Goal: Information Seeking & Learning: Learn about a topic

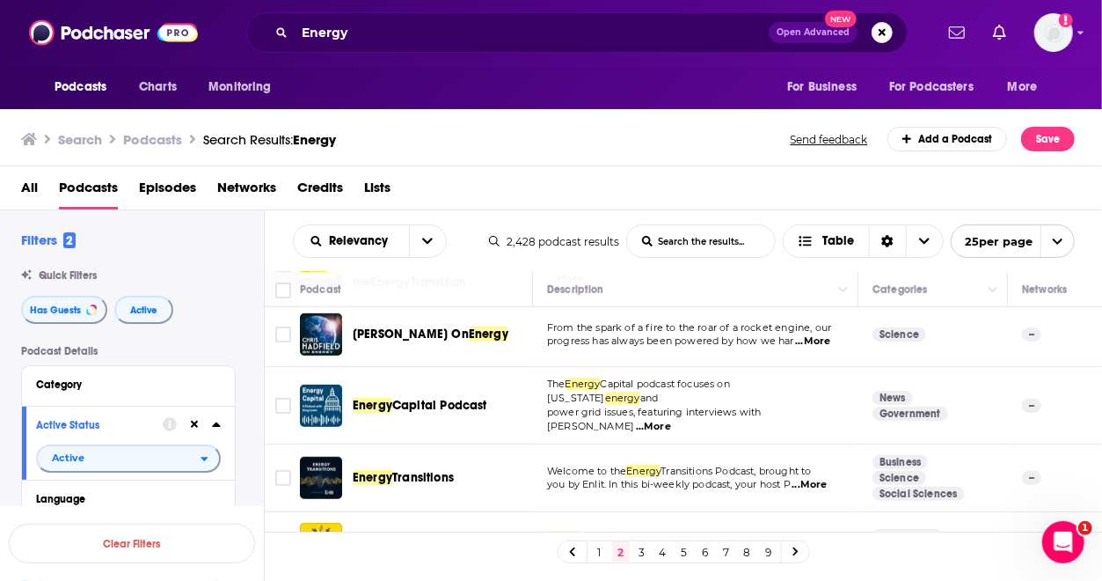
scroll to position [549, 0]
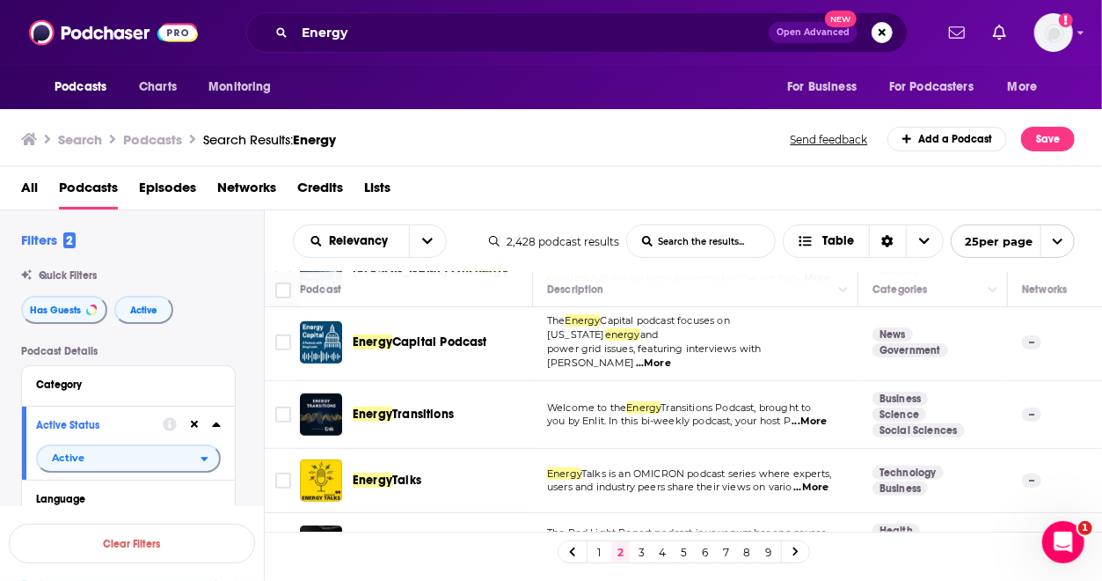
click at [671, 356] on span "...More" at bounding box center [653, 363] width 35 height 14
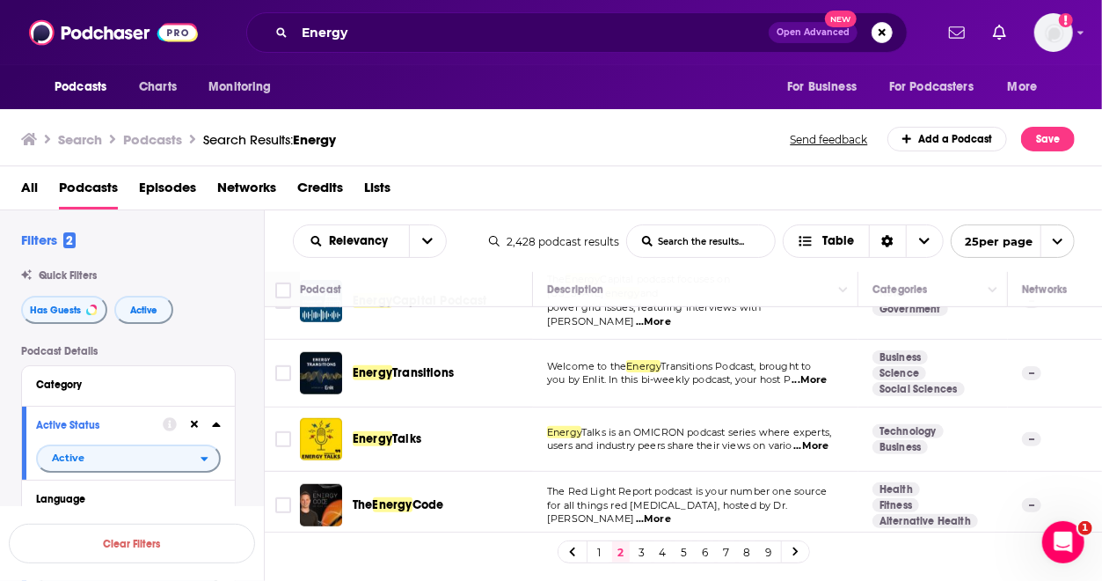
scroll to position [586, 0]
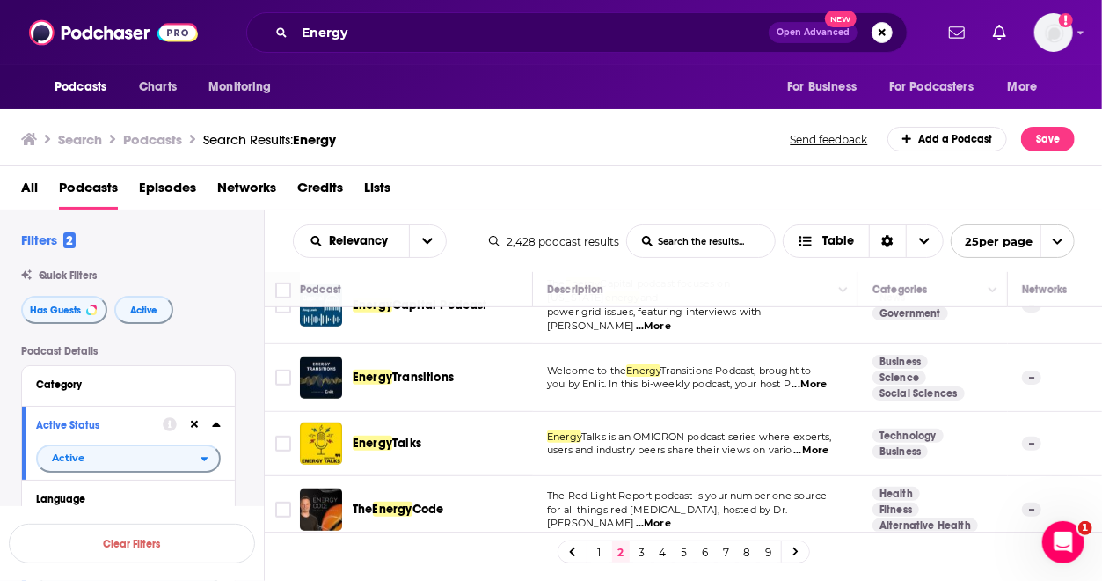
click at [816, 377] on span "...More" at bounding box center [809, 384] width 35 height 14
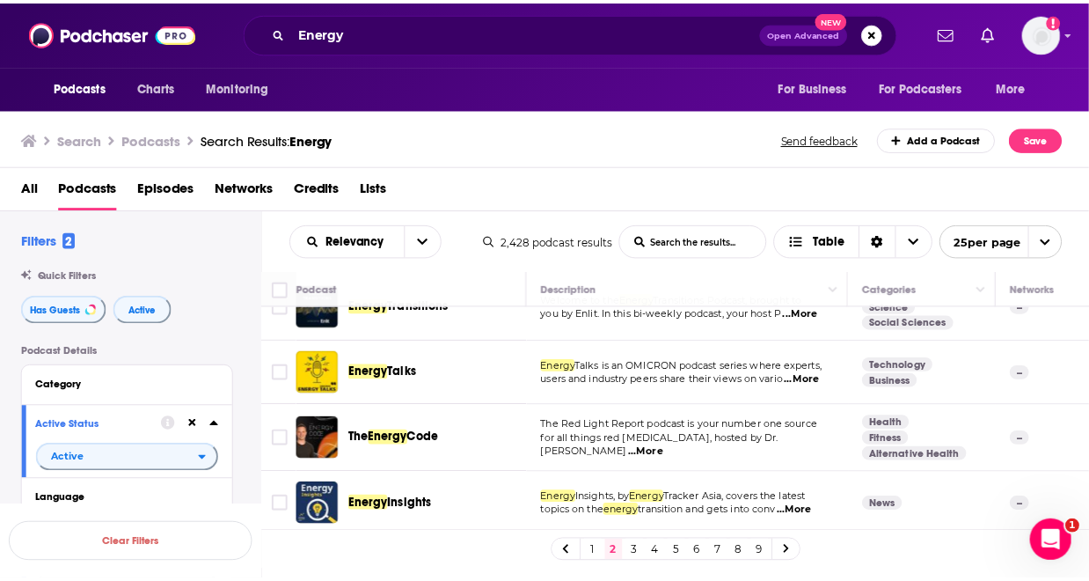
scroll to position [676, 0]
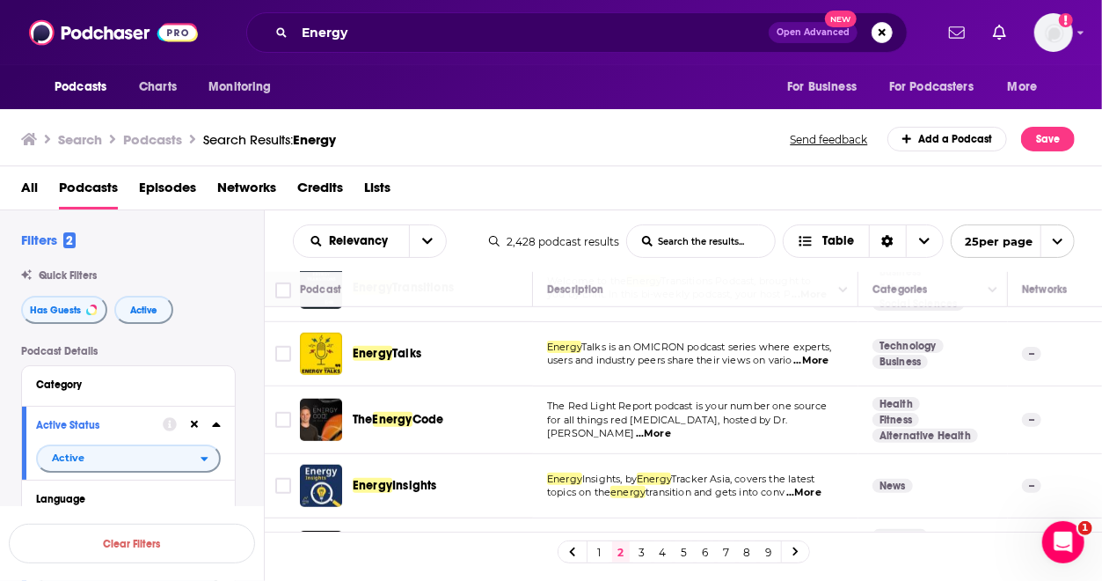
click at [809, 354] on span "...More" at bounding box center [810, 361] width 35 height 14
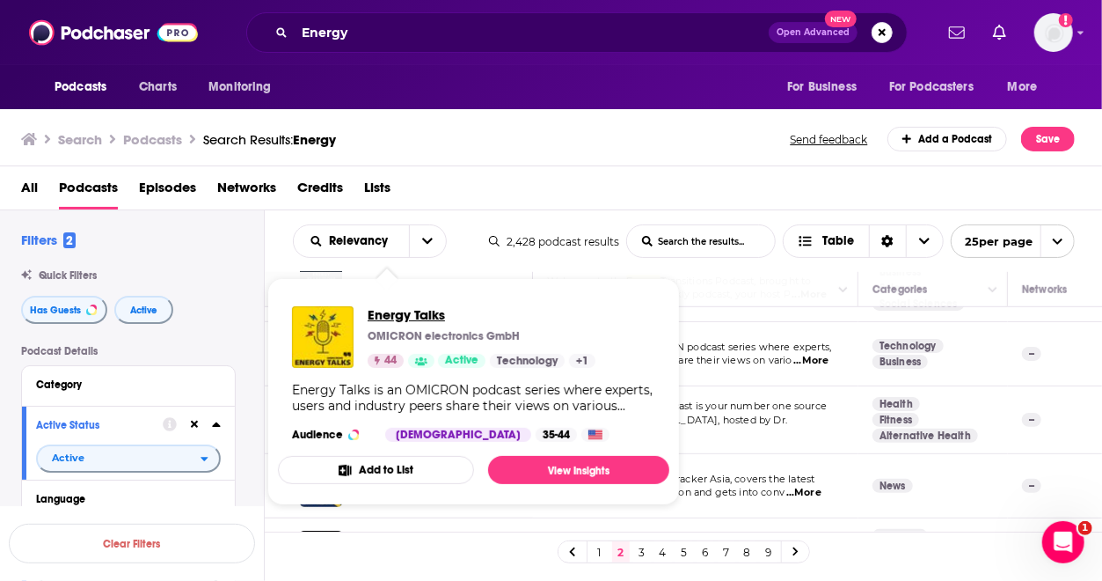
drag, startPoint x: 384, startPoint y: 339, endPoint x: 376, endPoint y: 311, distance: 29.0
click at [376, 311] on span "Energy Talks" at bounding box center [482, 314] width 228 height 17
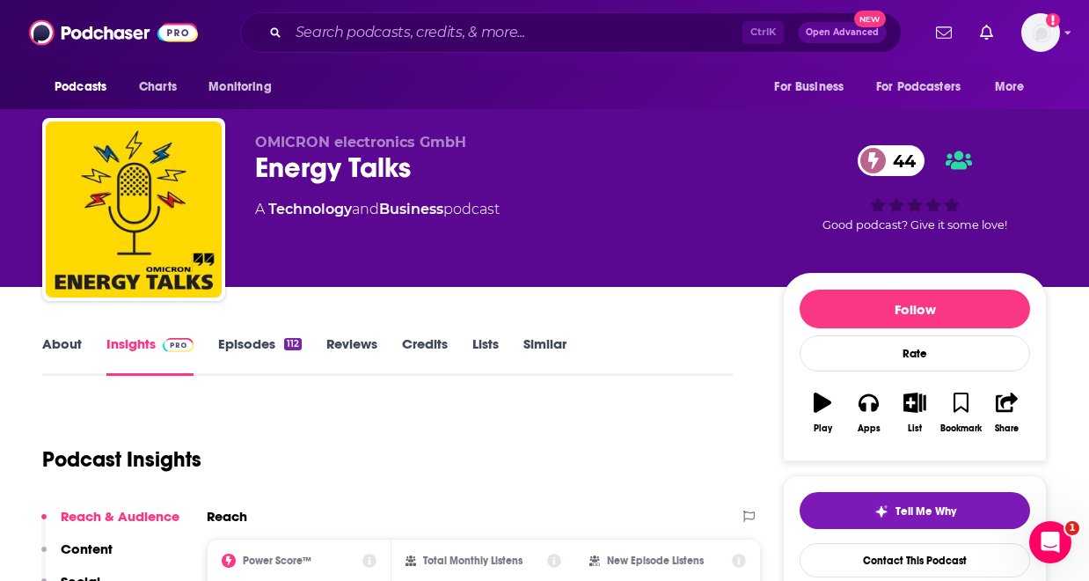
click at [264, 347] on link "Episodes 112" at bounding box center [260, 355] width 84 height 40
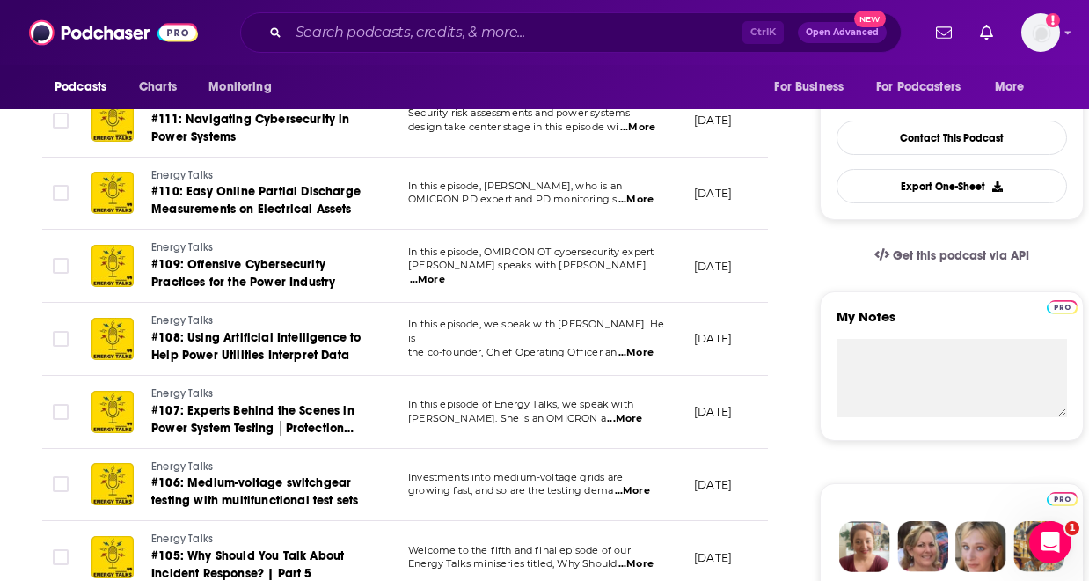
scroll to position [457, 0]
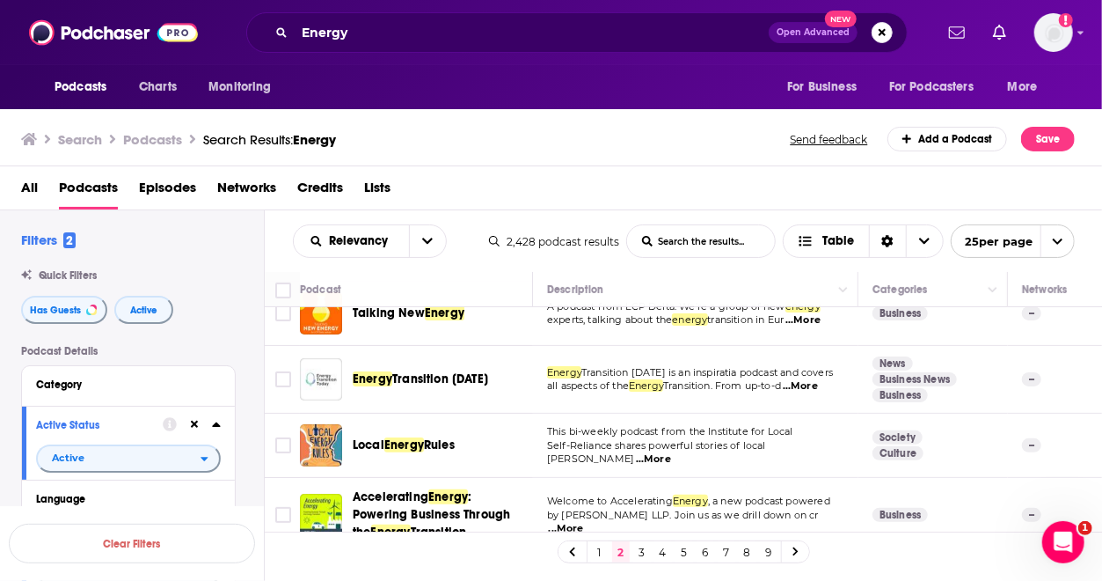
scroll to position [245, 0]
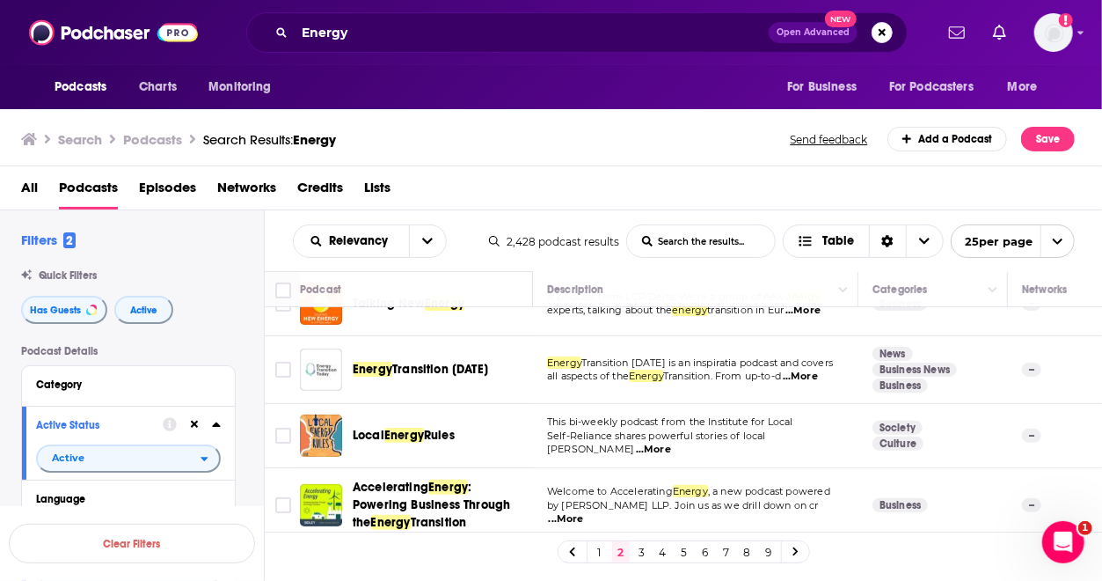
click at [799, 372] on span "...More" at bounding box center [800, 376] width 35 height 14
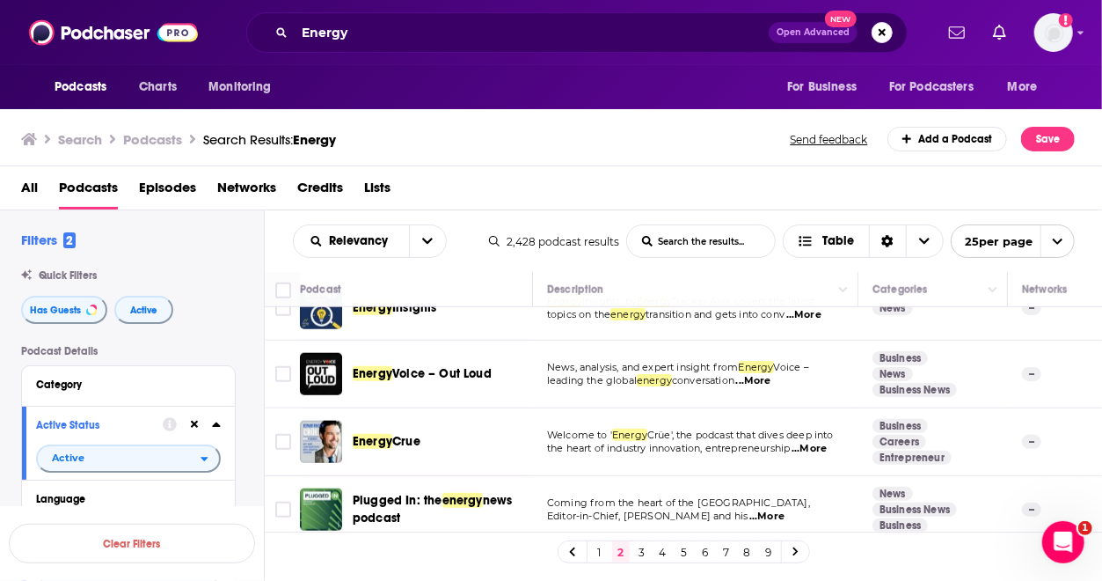
scroll to position [848, 0]
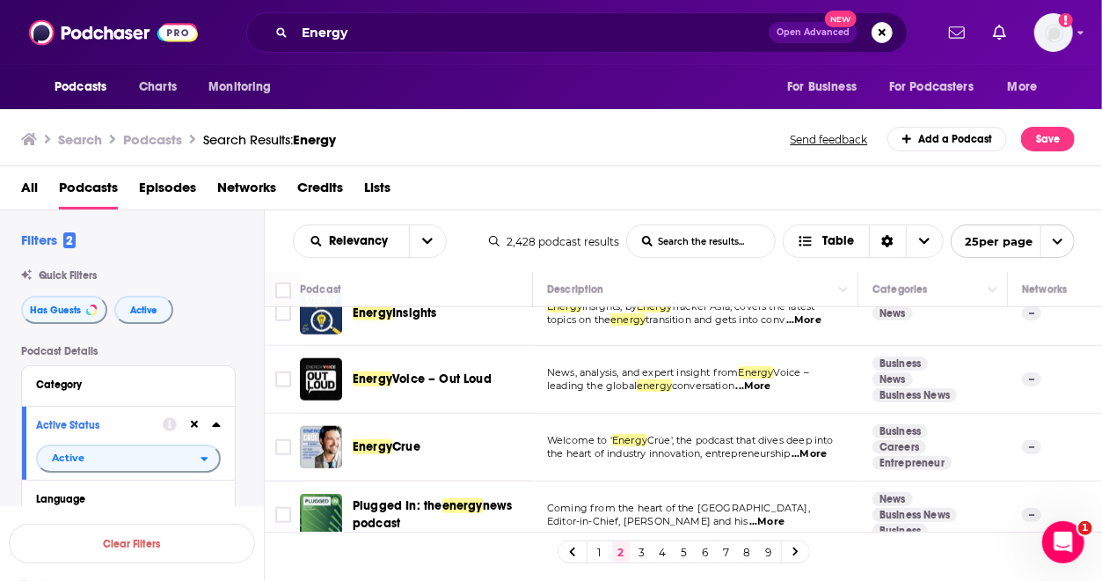
click at [765, 379] on span "...More" at bounding box center [753, 386] width 35 height 14
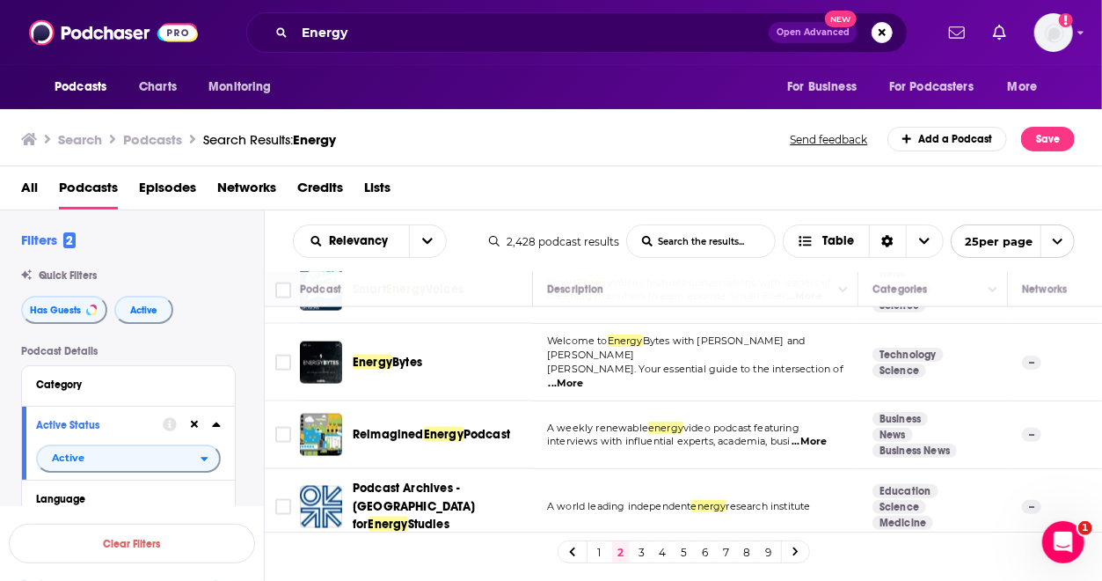
scroll to position [1453, 0]
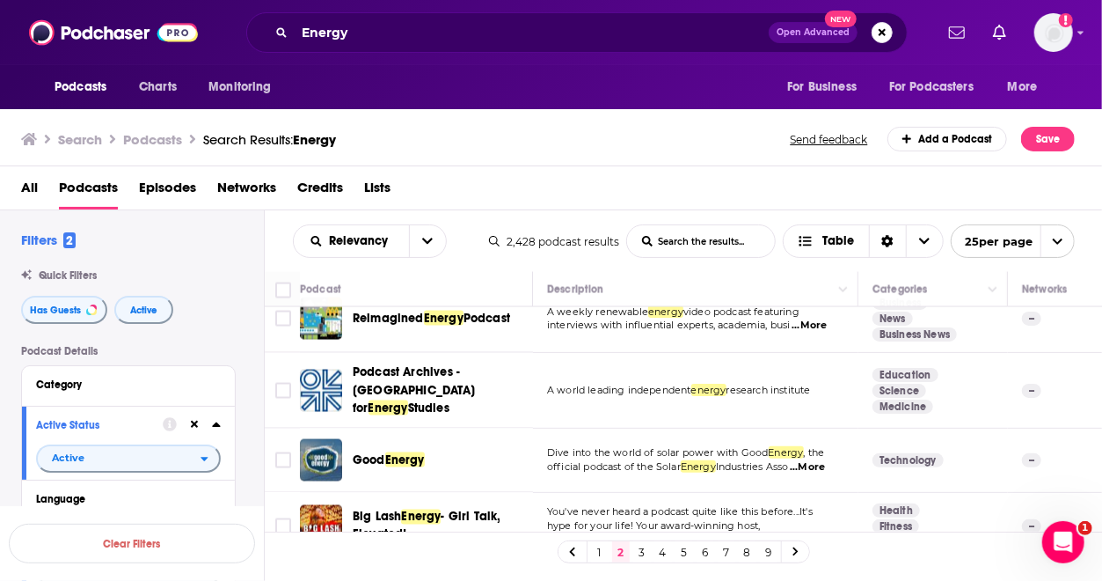
click at [637, 558] on link "3" at bounding box center [642, 551] width 18 height 21
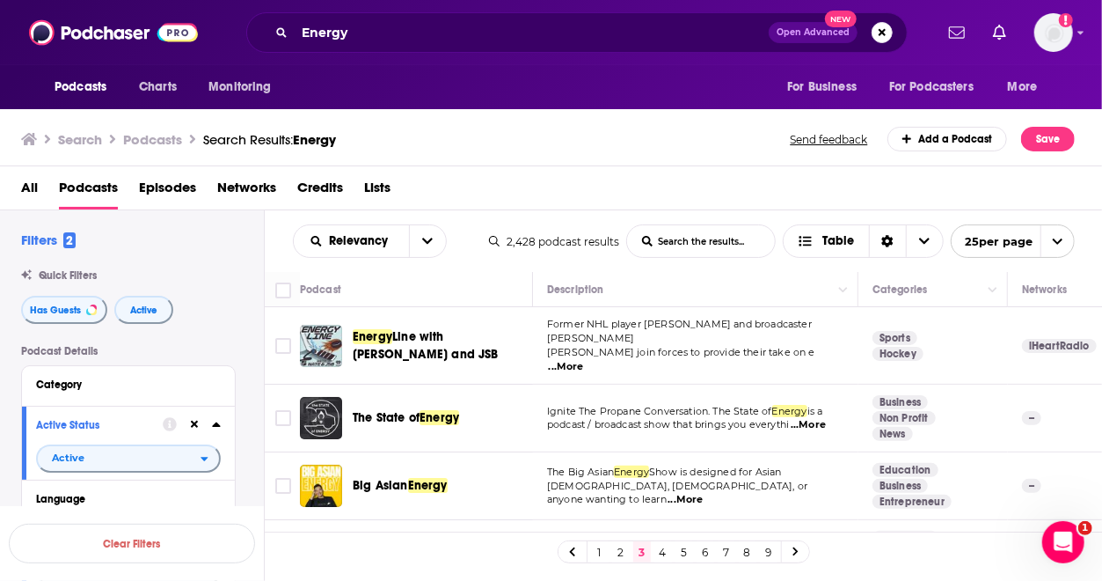
click at [813, 418] on span "...More" at bounding box center [808, 425] width 35 height 14
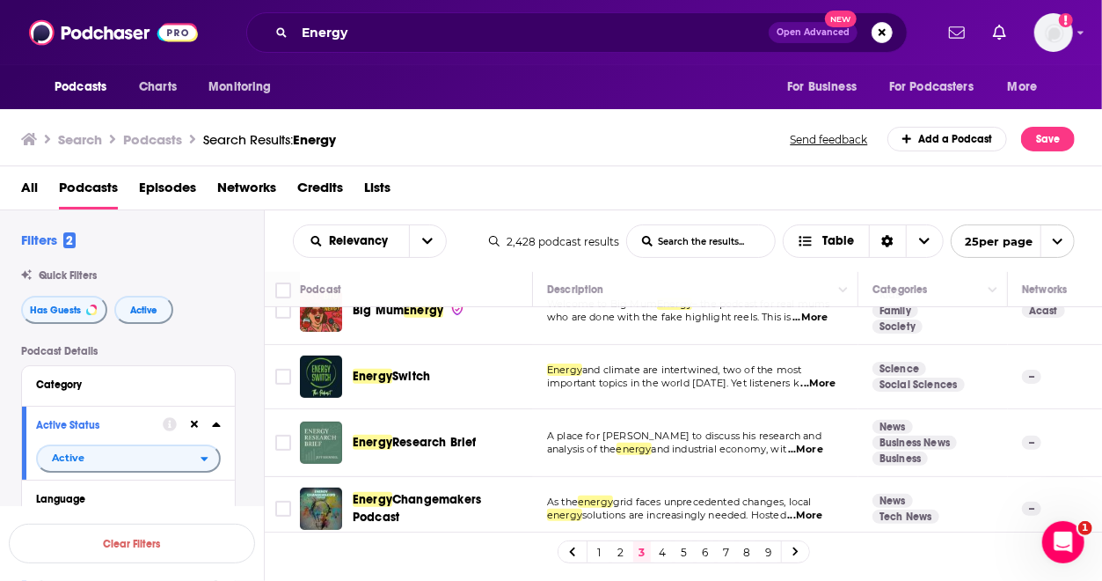
scroll to position [356, 0]
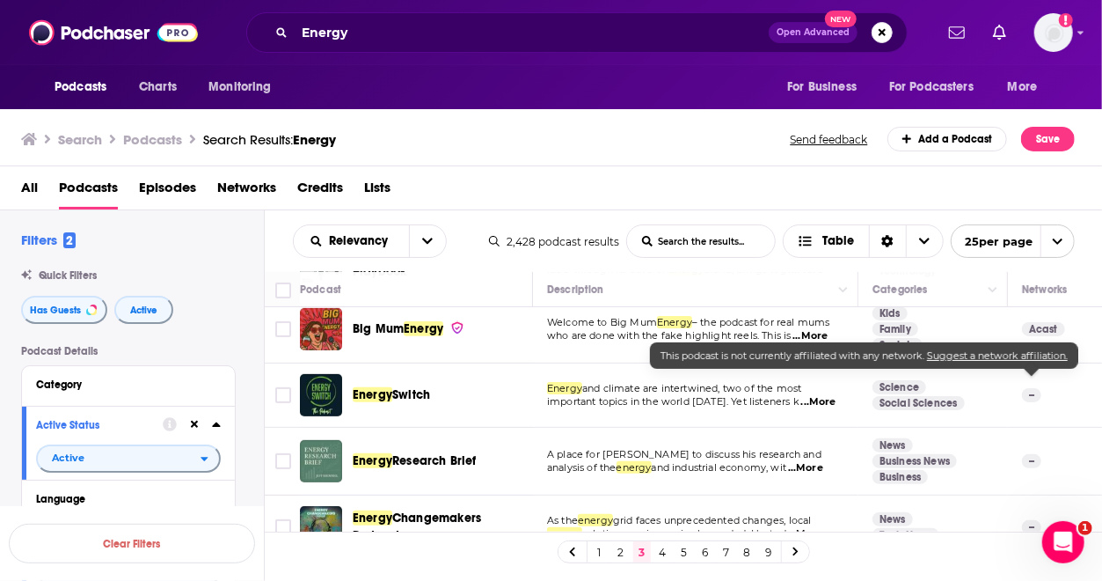
click at [814, 461] on span "...More" at bounding box center [805, 468] width 35 height 14
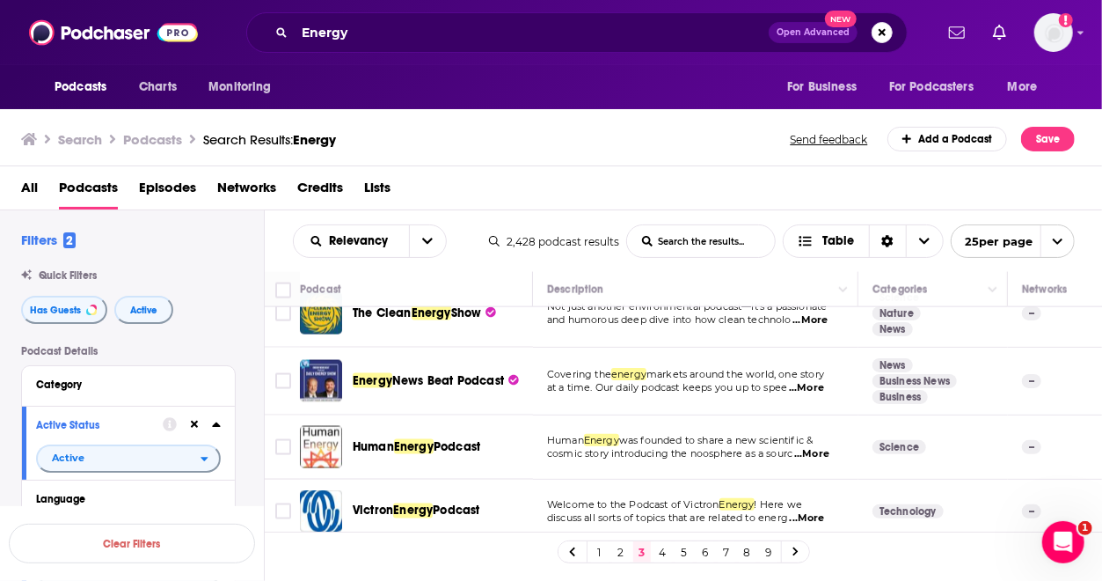
scroll to position [1425, 0]
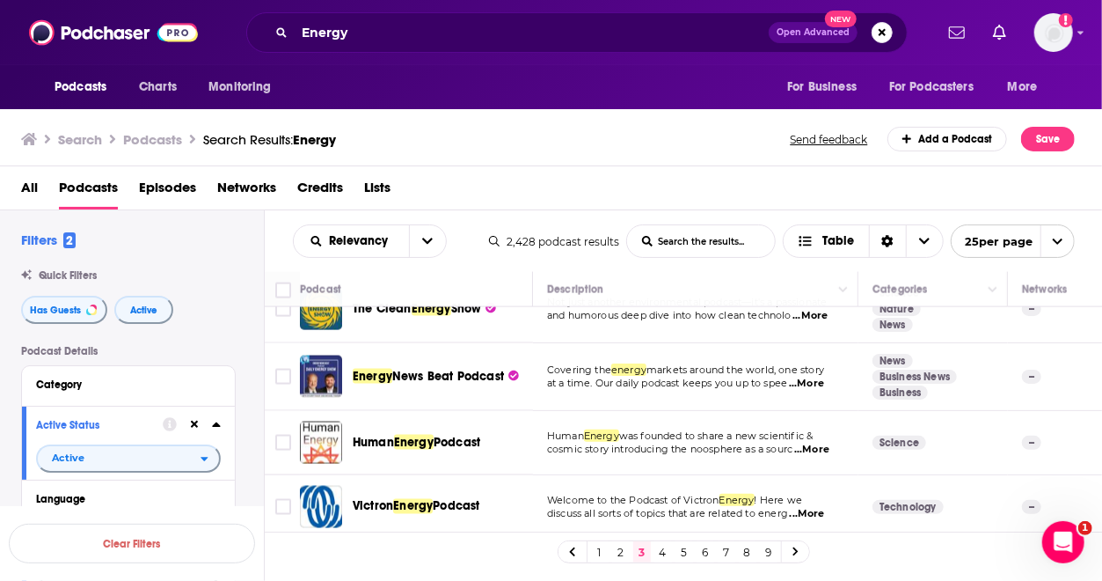
click at [819, 507] on span "...More" at bounding box center [807, 514] width 35 height 14
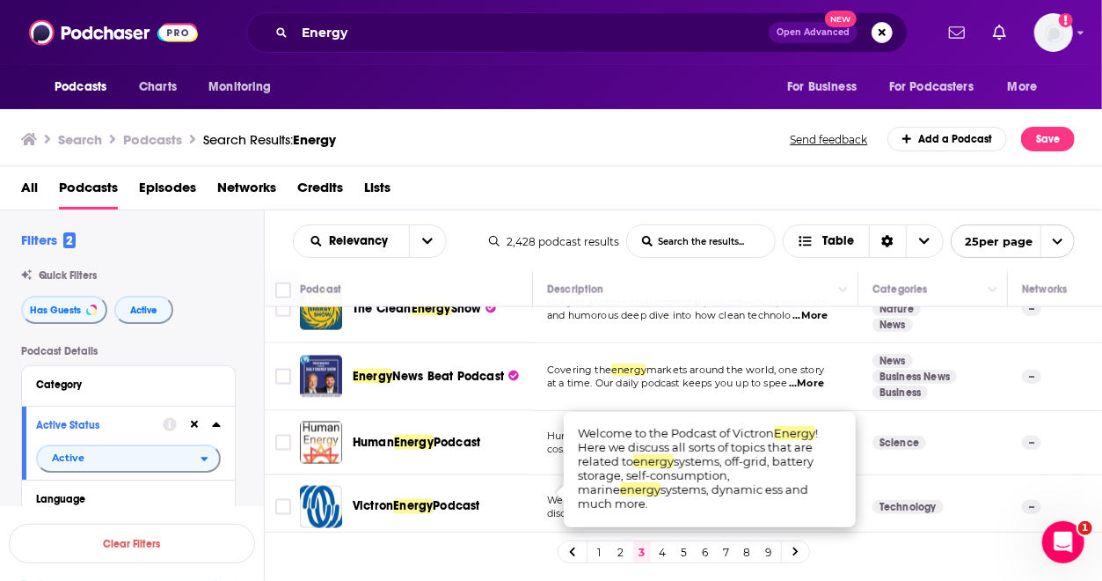
click at [665, 553] on link "4" at bounding box center [663, 551] width 18 height 21
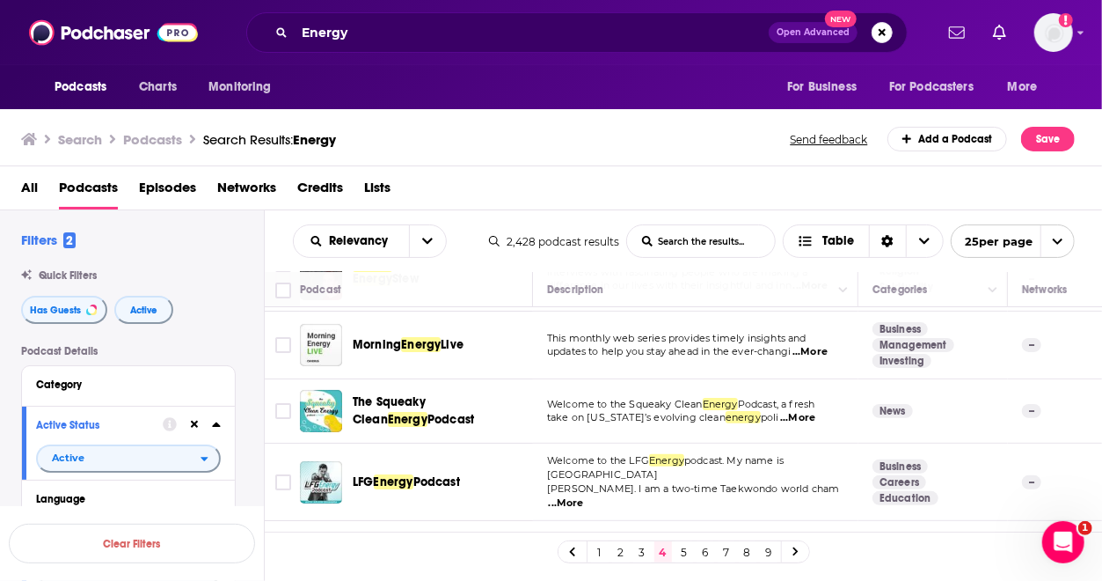
scroll to position [64, 0]
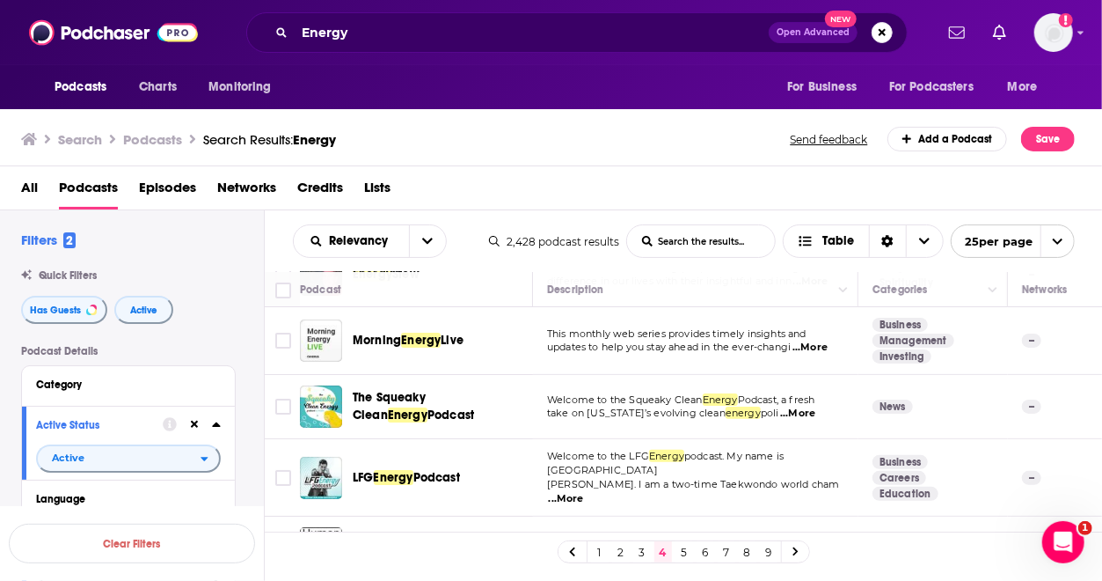
click at [818, 351] on span "...More" at bounding box center [810, 347] width 35 height 14
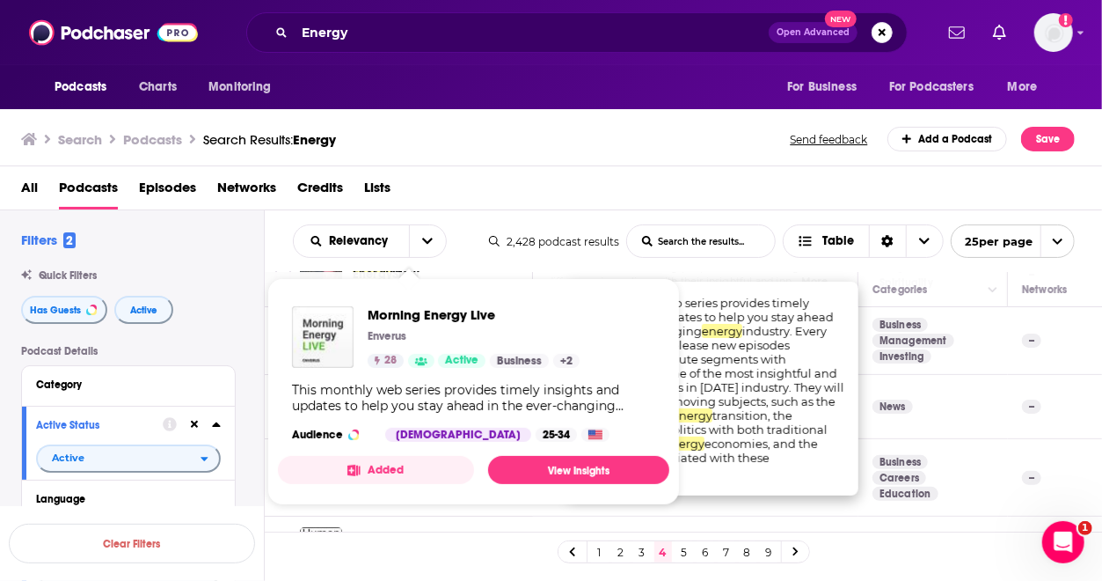
click at [410, 342] on div "Enverus" at bounding box center [474, 336] width 212 height 14
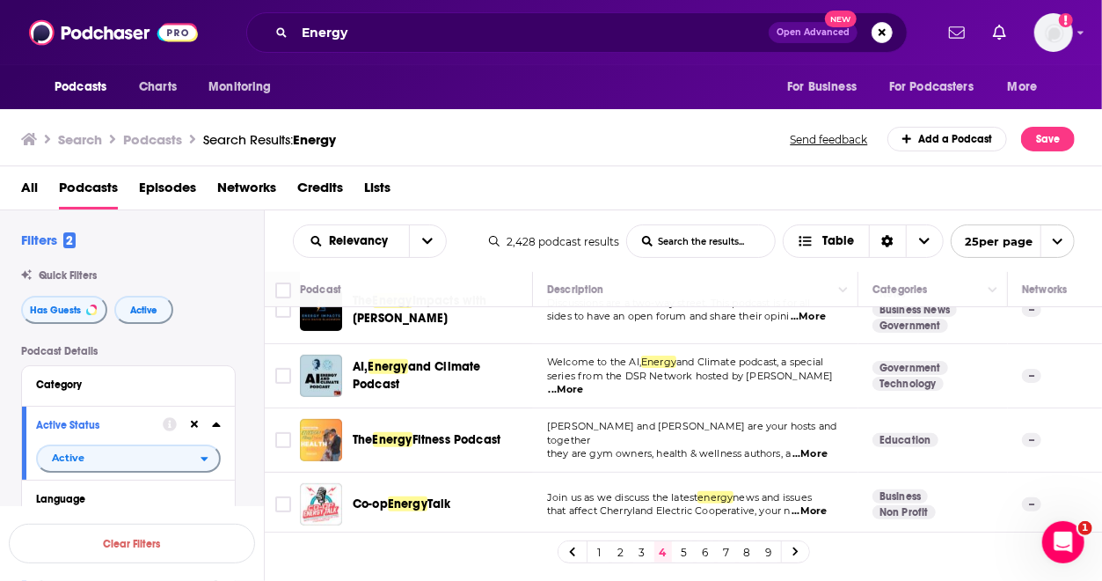
scroll to position [384, 0]
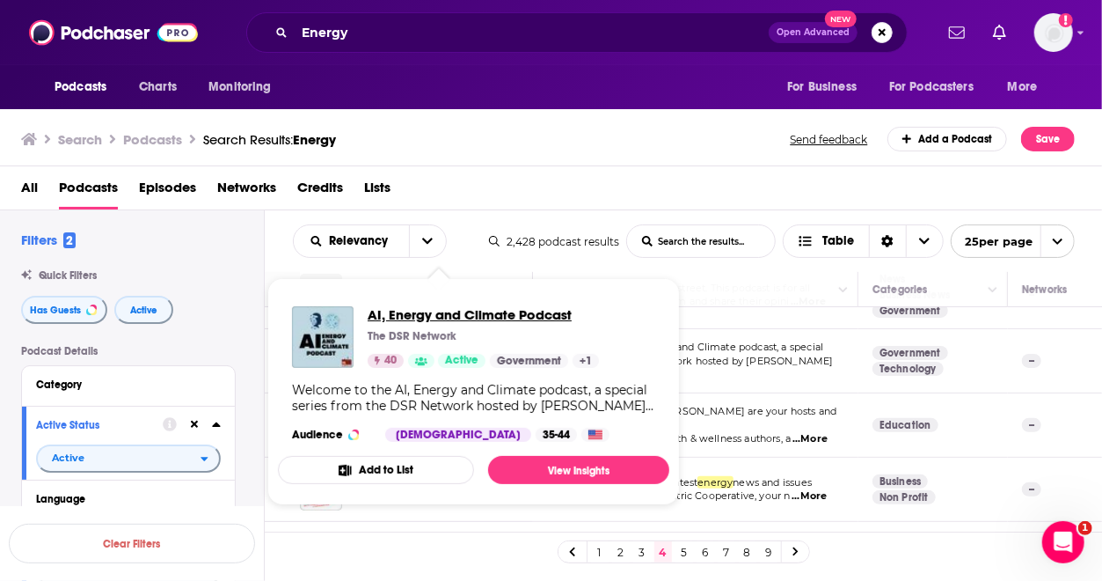
drag, startPoint x: 430, startPoint y: 340, endPoint x: 383, endPoint y: 312, distance: 55.2
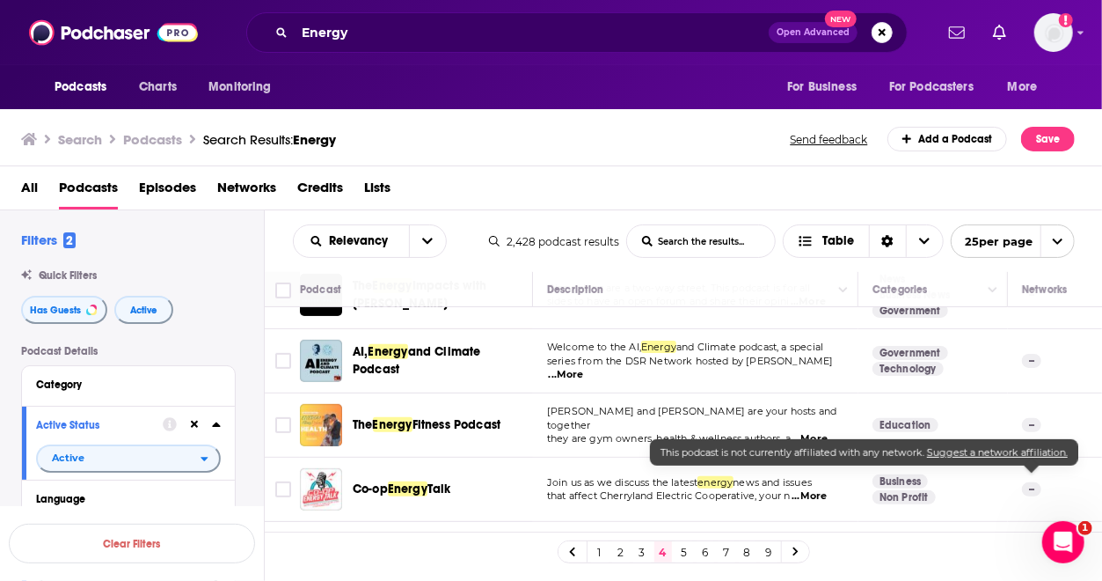
click at [679, 557] on link "5" at bounding box center [685, 551] width 18 height 21
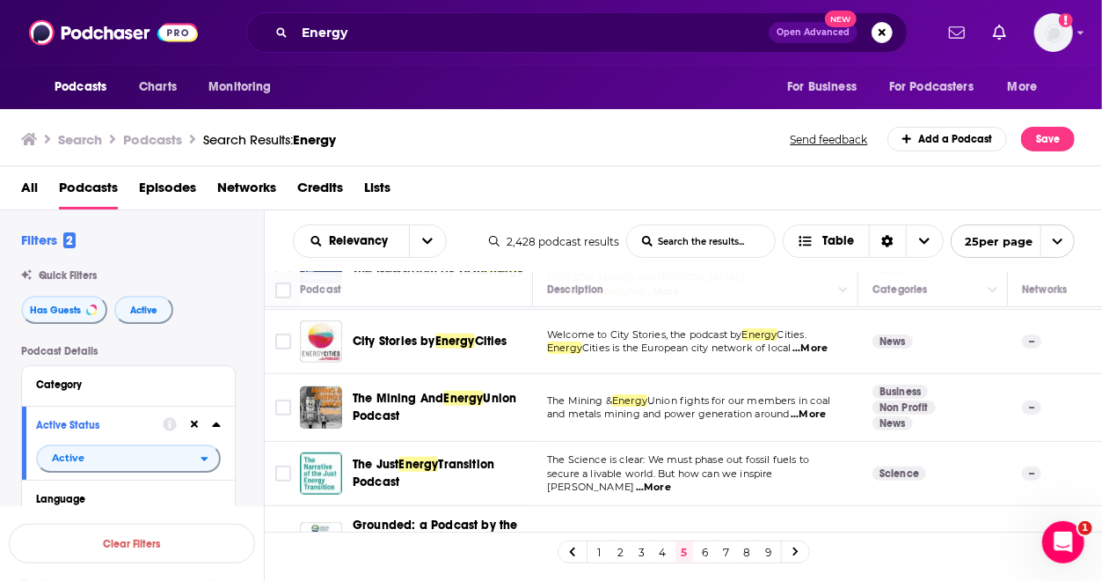
scroll to position [577, 0]
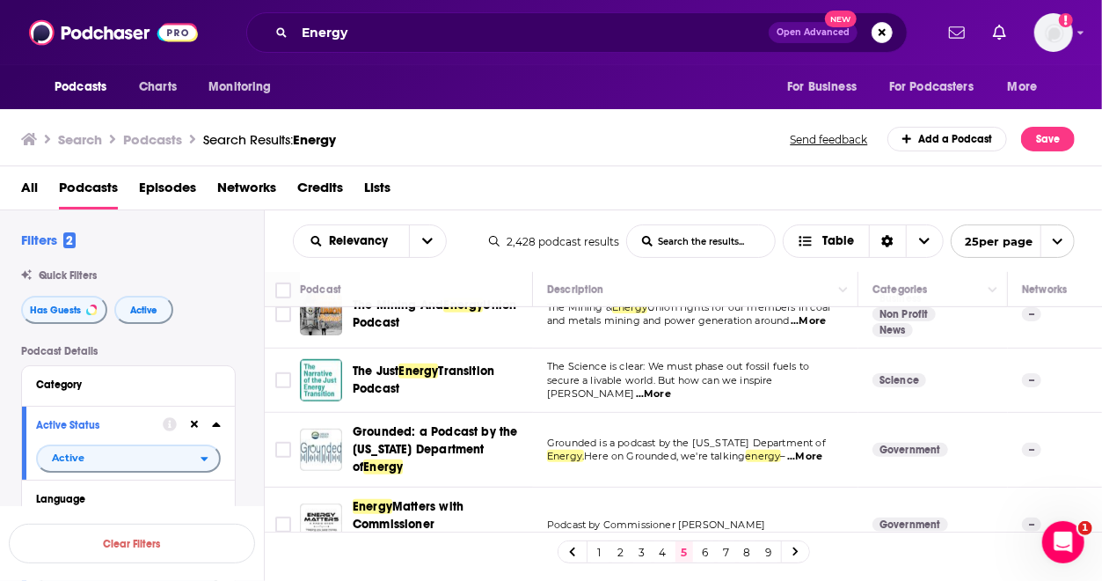
click at [671, 387] on span "...More" at bounding box center [653, 394] width 35 height 14
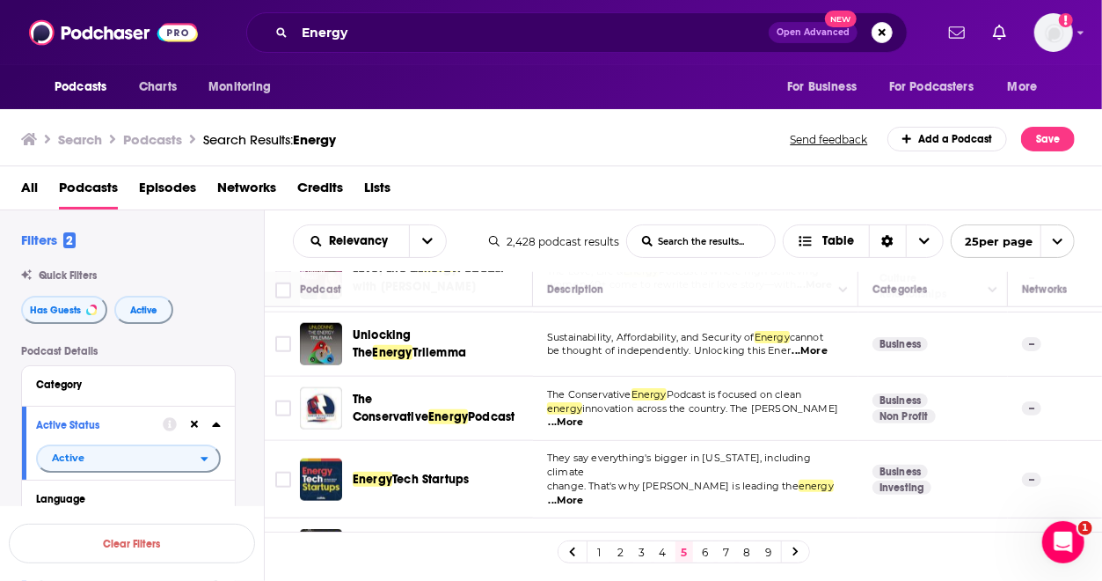
scroll to position [967, 0]
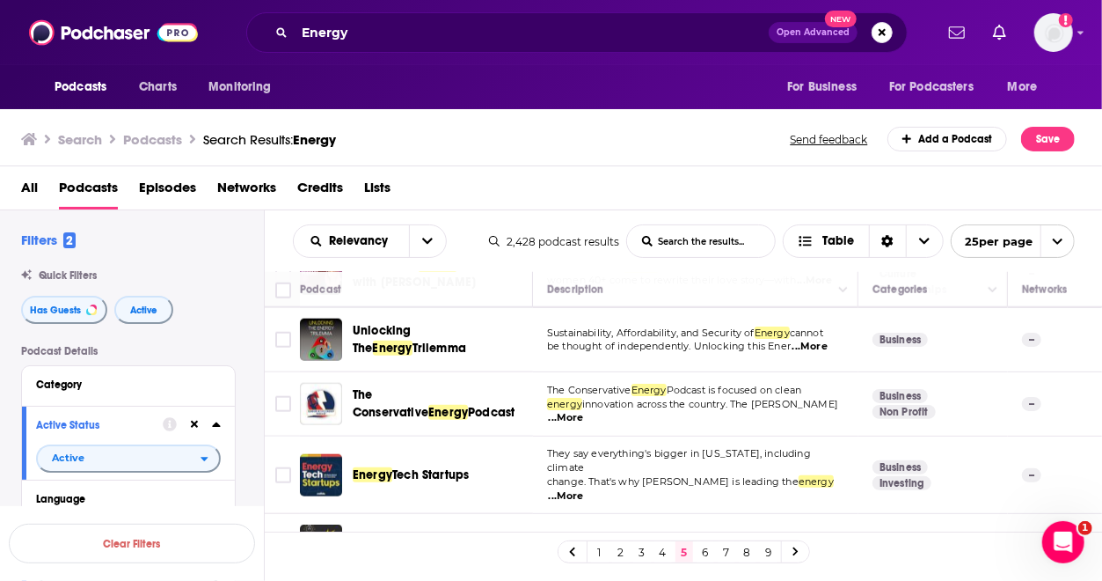
click at [584, 411] on span "...More" at bounding box center [566, 418] width 35 height 14
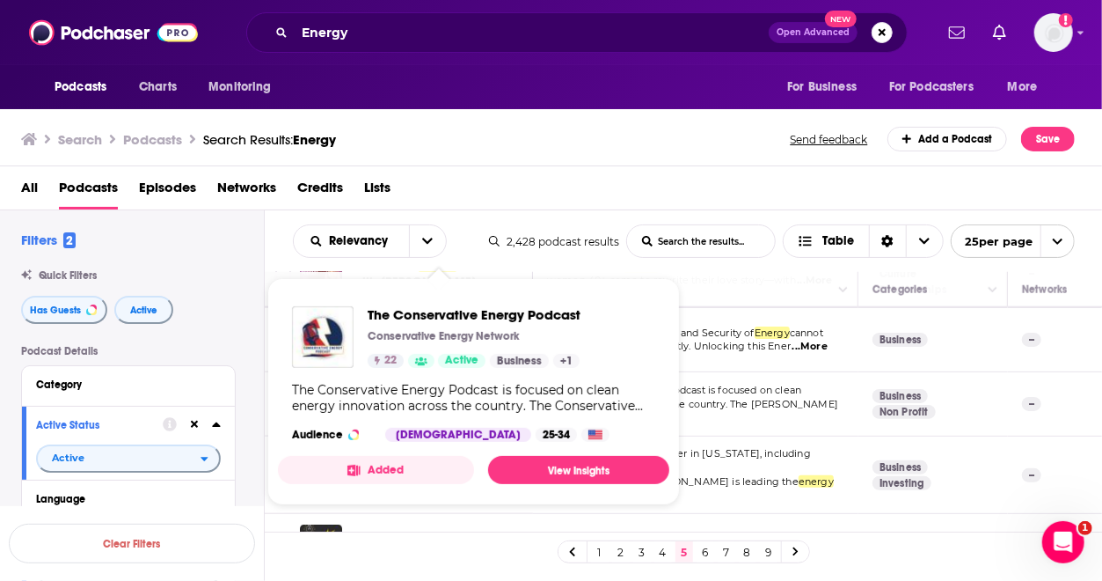
drag, startPoint x: 452, startPoint y: 316, endPoint x: 654, endPoint y: 122, distance: 280.0
click at [654, 122] on div "Search Podcasts Search Results: Energy Send feedback Add a Podcast Save" at bounding box center [551, 136] width 1103 height 61
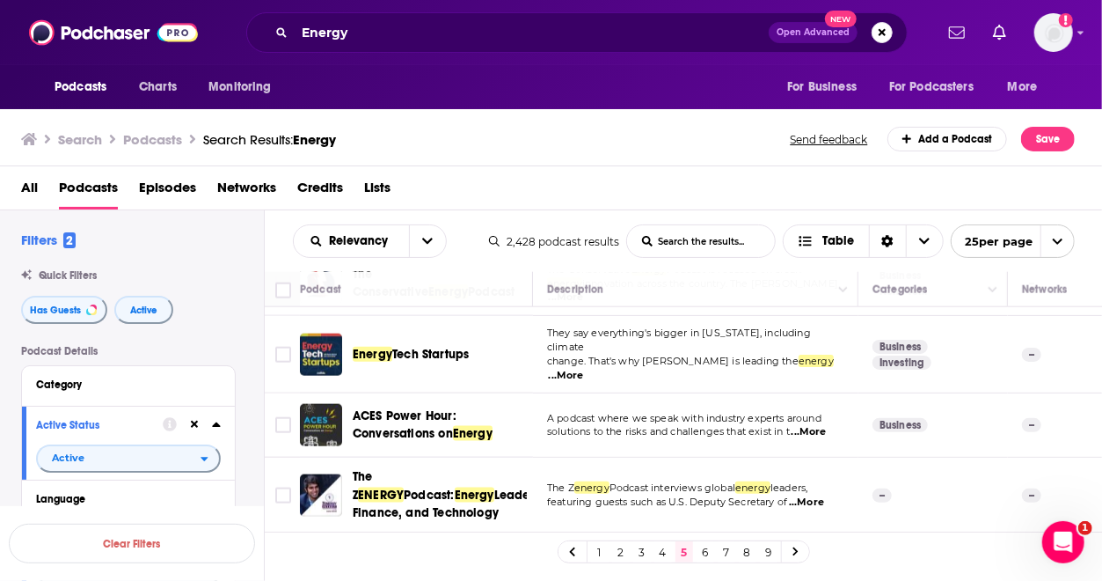
scroll to position [1101, 0]
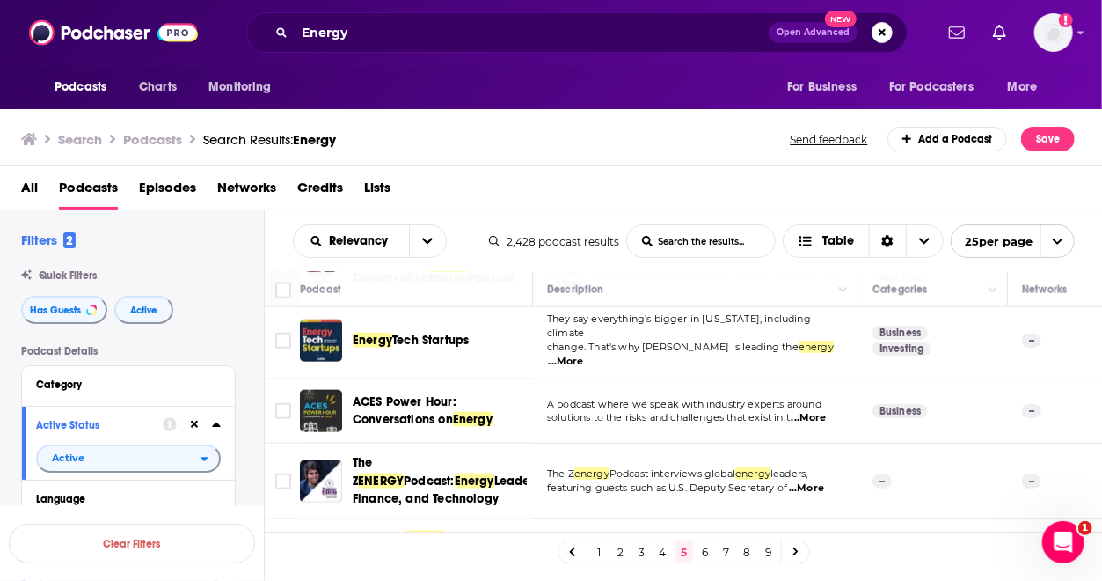
click at [811, 411] on span "...More" at bounding box center [809, 418] width 35 height 14
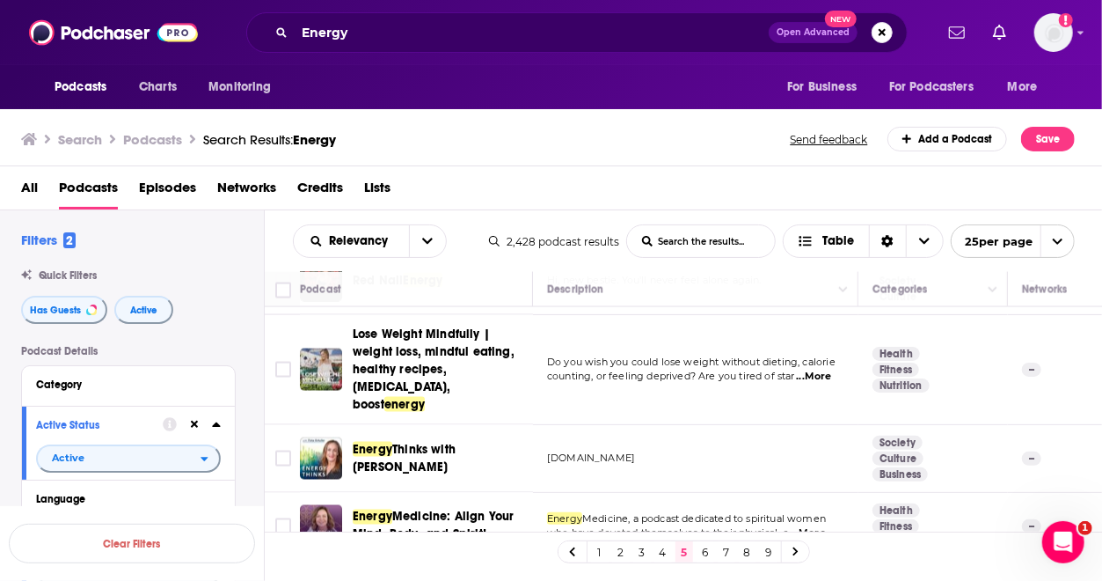
scroll to position [1467, 0]
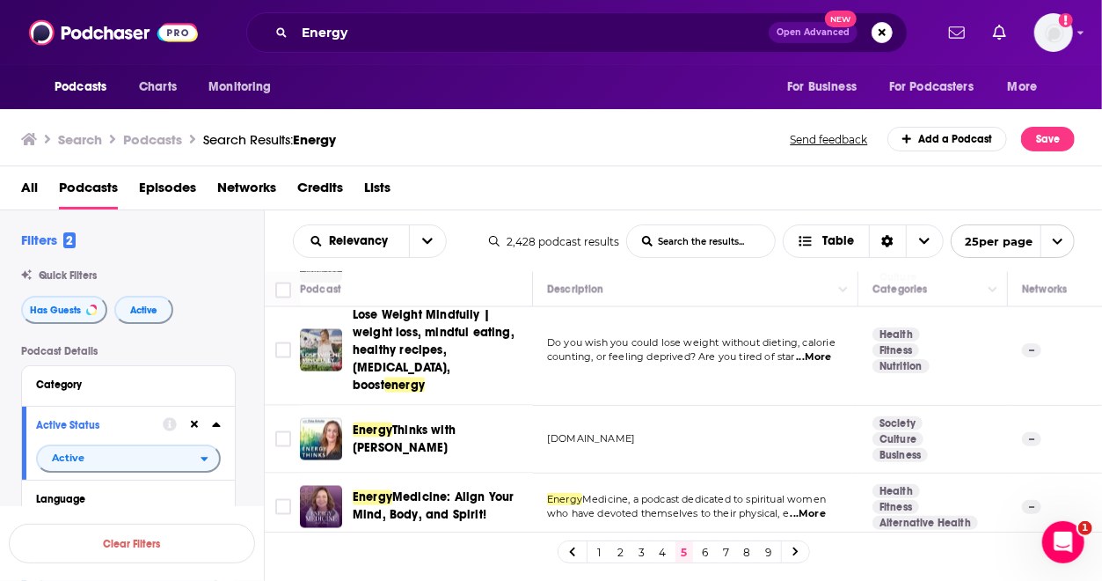
click at [710, 552] on link "6" at bounding box center [706, 551] width 18 height 21
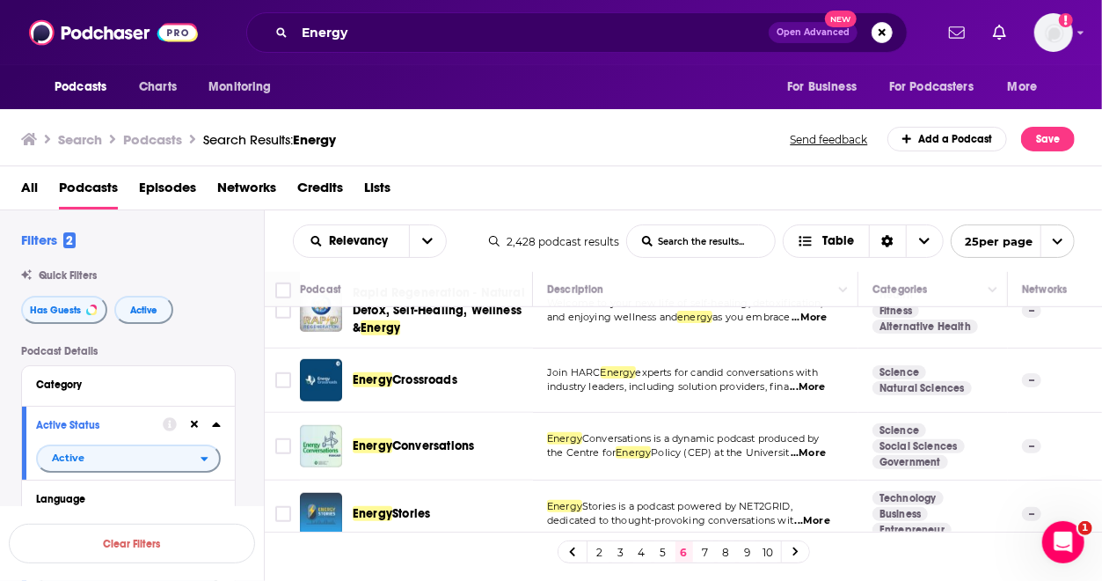
scroll to position [727, 0]
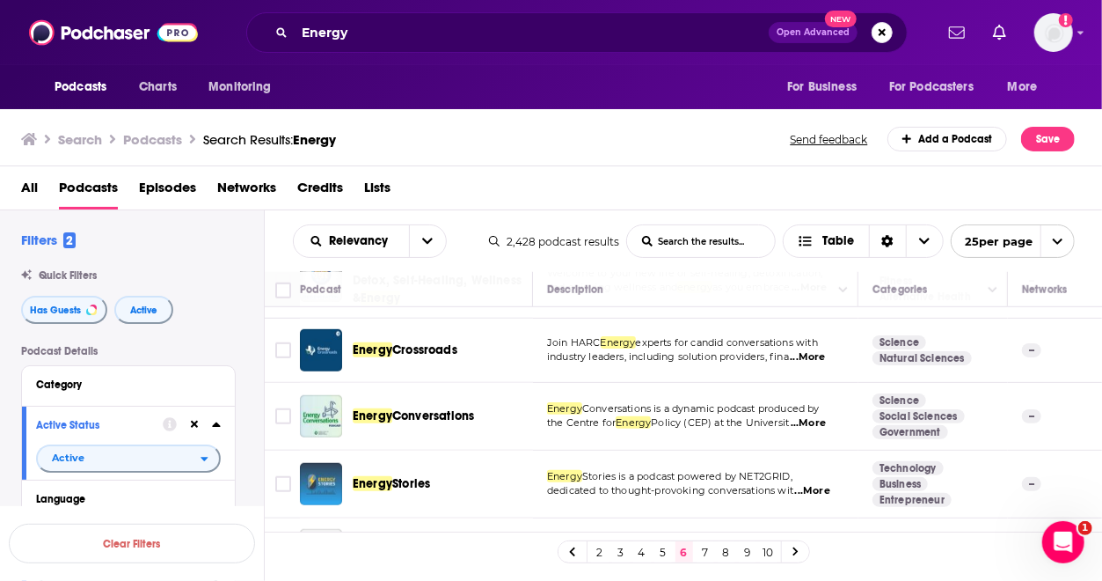
click at [821, 423] on span "...More" at bounding box center [808, 423] width 35 height 14
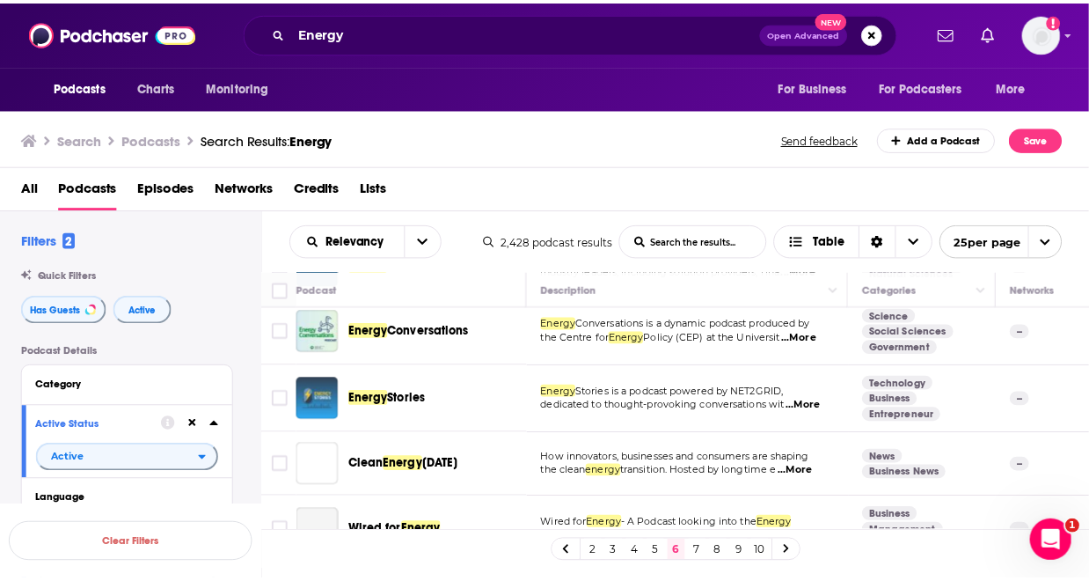
scroll to position [821, 0]
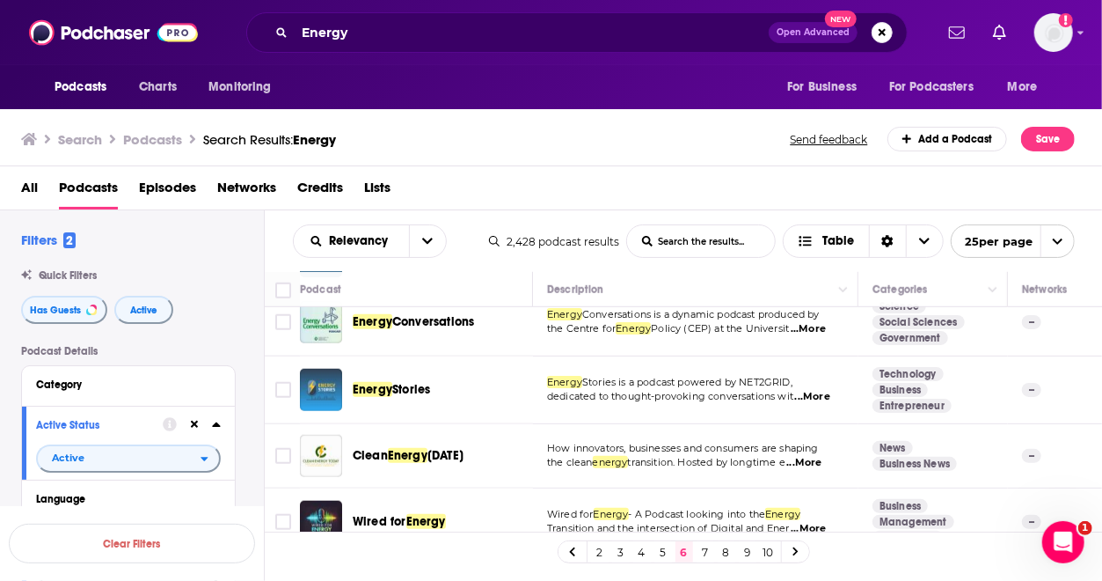
click at [816, 394] on span "...More" at bounding box center [812, 397] width 35 height 14
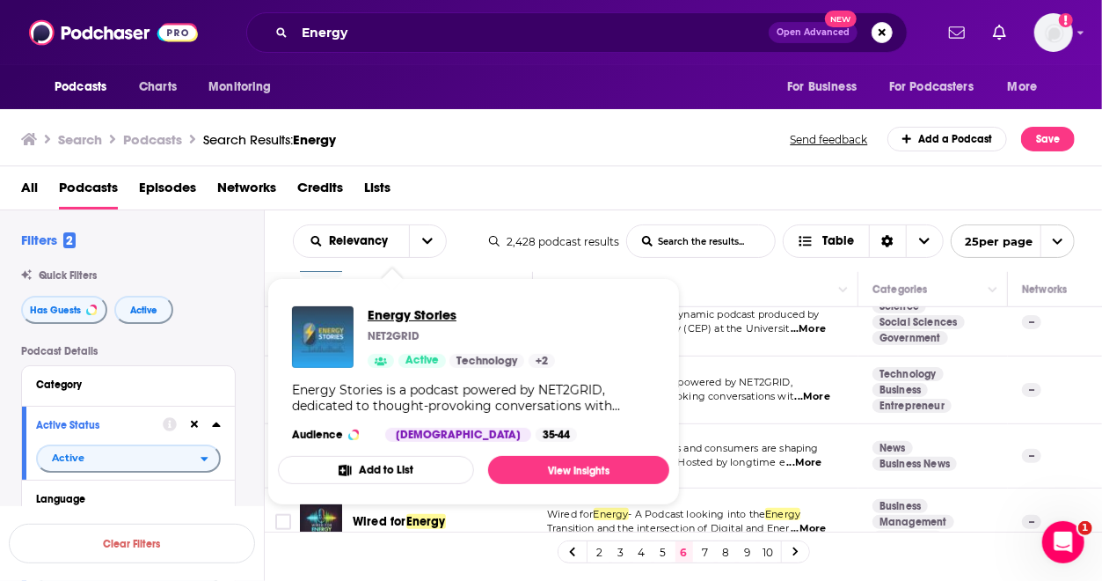
drag, startPoint x: 412, startPoint y: 391, endPoint x: 389, endPoint y: 316, distance: 78.2
click at [389, 316] on span "Energy Stories" at bounding box center [461, 314] width 187 height 17
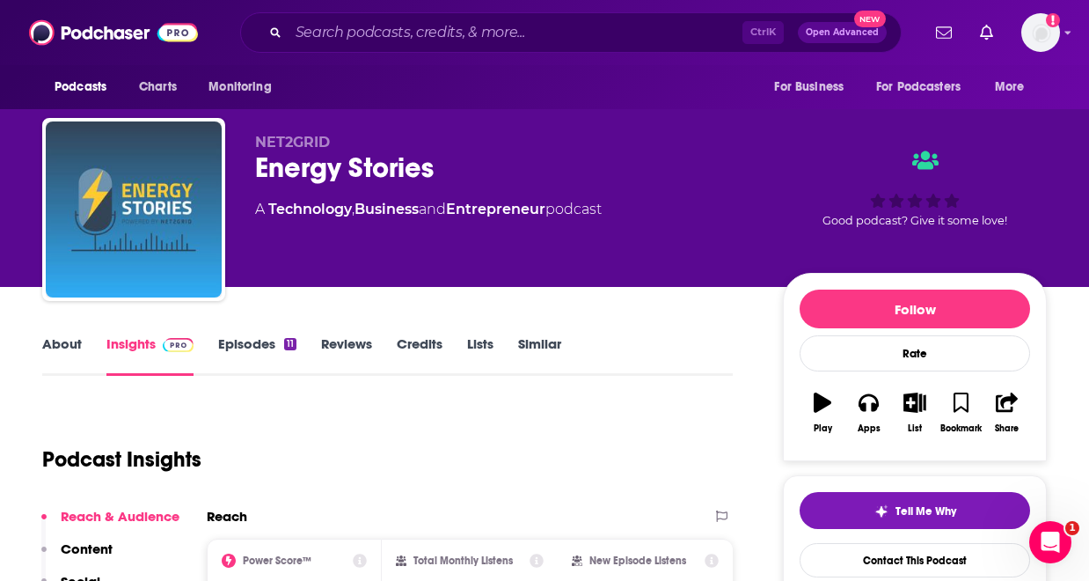
click at [252, 333] on div "About Insights Episodes 11 Reviews Credits Lists Similar" at bounding box center [387, 354] width 691 height 43
click at [255, 357] on link "Episodes 11" at bounding box center [257, 355] width 78 height 40
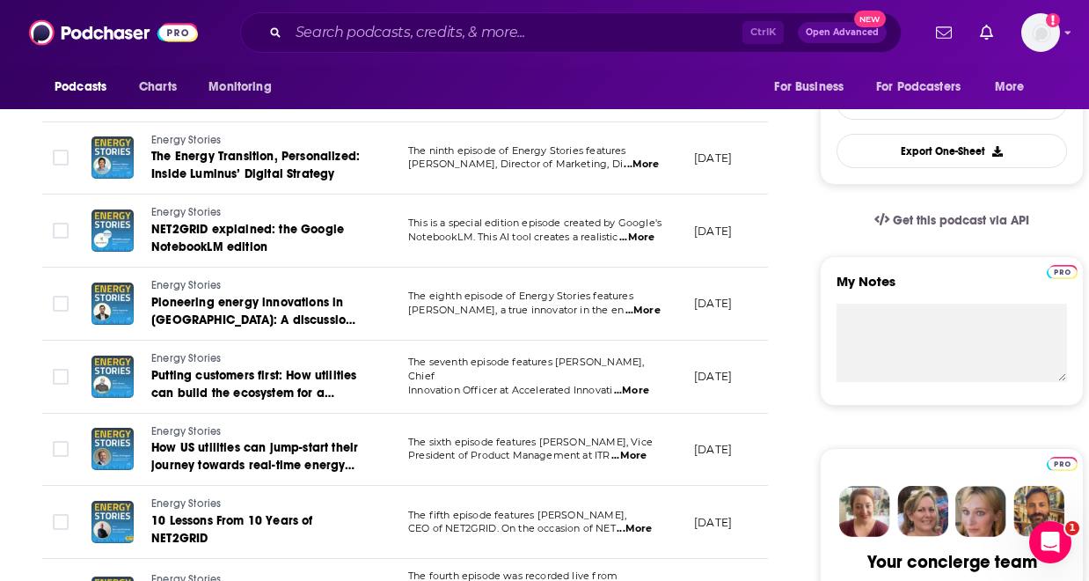
scroll to position [563, 0]
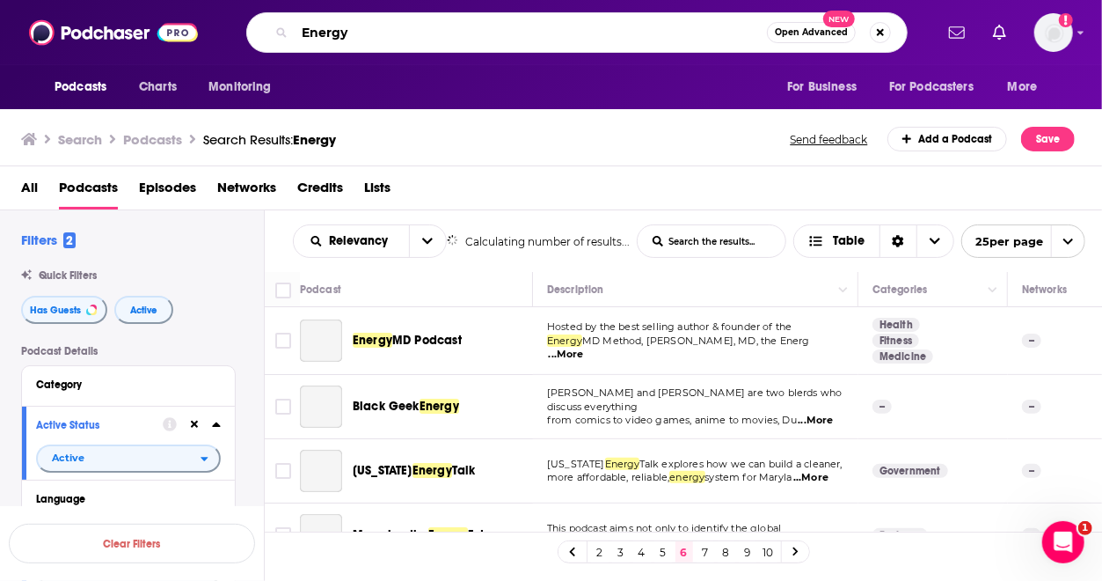
click at [384, 32] on input "Energy" at bounding box center [531, 32] width 472 height 28
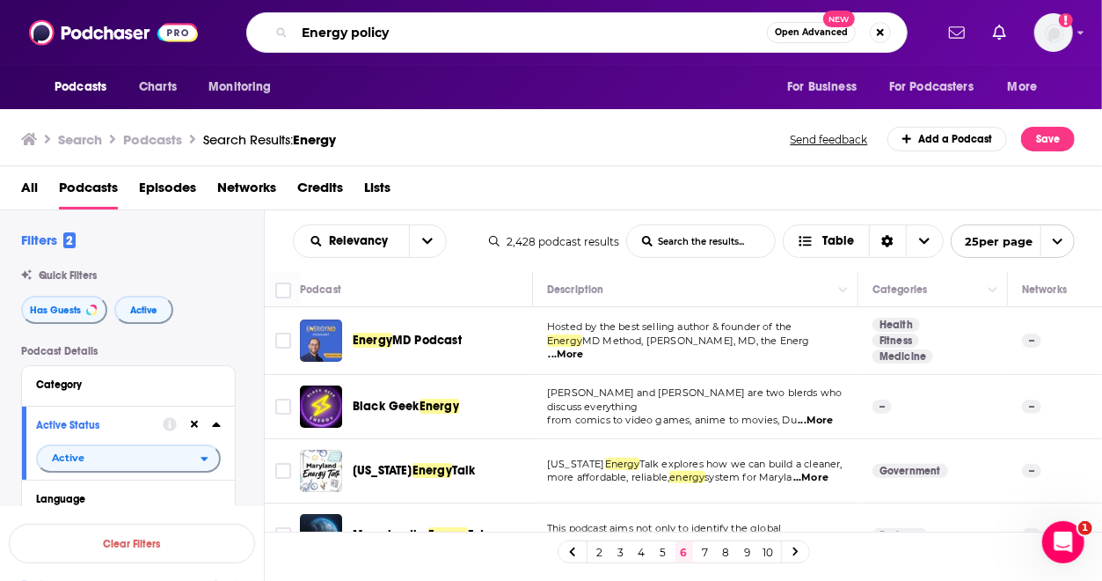
type input "Energy policy"
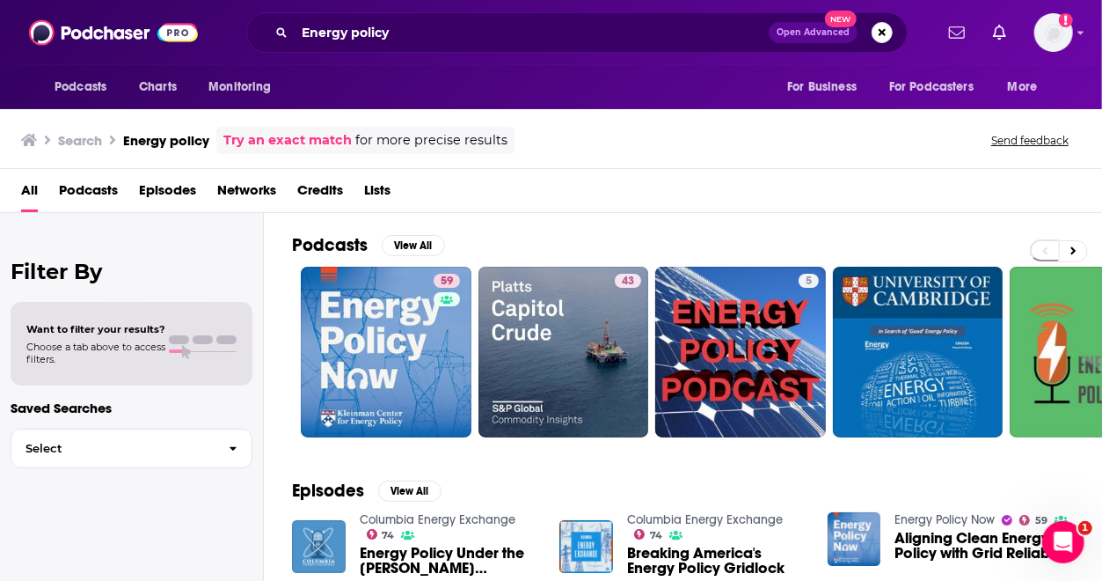
click at [586, 216] on div "Podcasts View All 59 43 5 38 + 481" at bounding box center [697, 335] width 810 height 245
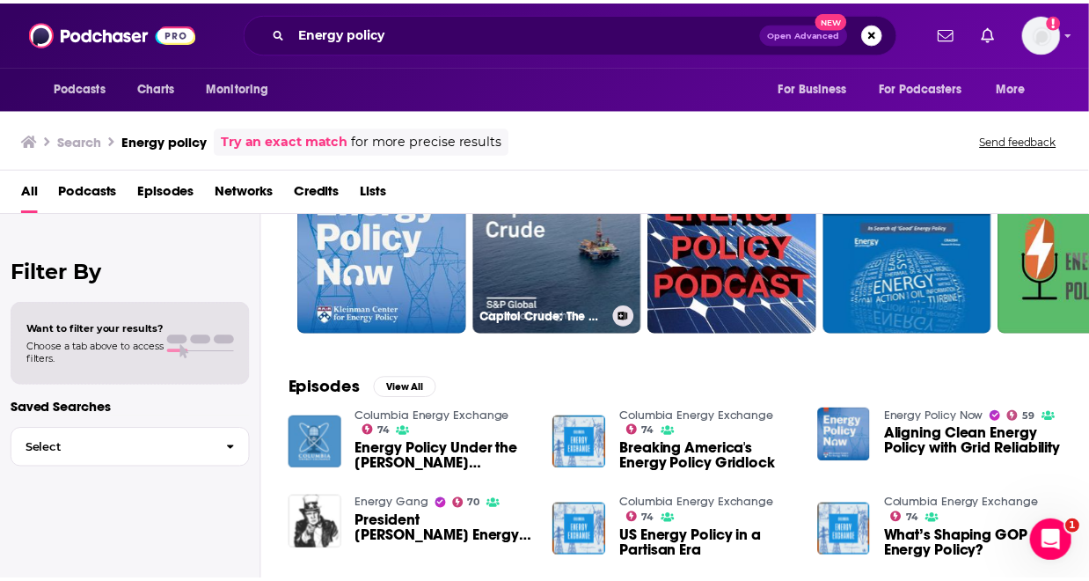
scroll to position [246, 0]
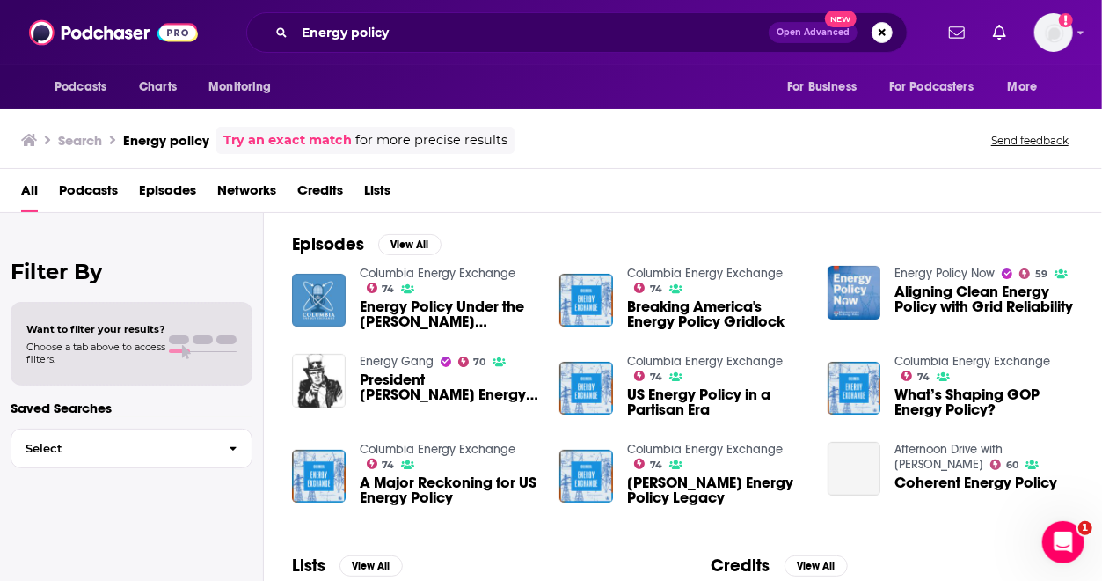
click at [88, 198] on span "Podcasts" at bounding box center [88, 194] width 59 height 36
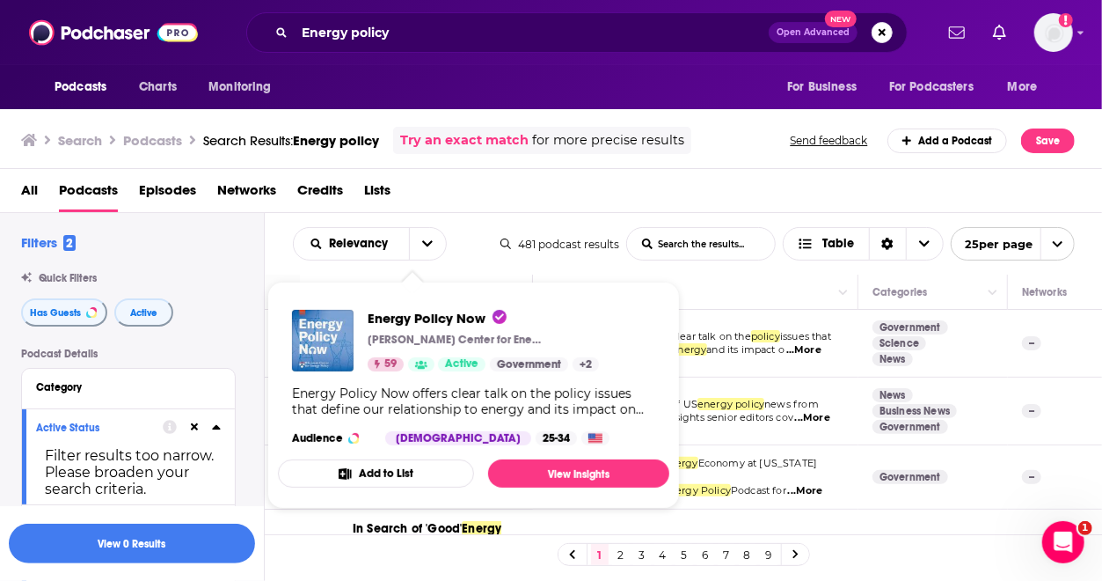
click at [437, 345] on p "Kleinman Center for Energy Policy" at bounding box center [456, 340] width 176 height 14
click at [436, 318] on span "Energy Policy Now" at bounding box center [437, 318] width 139 height 17
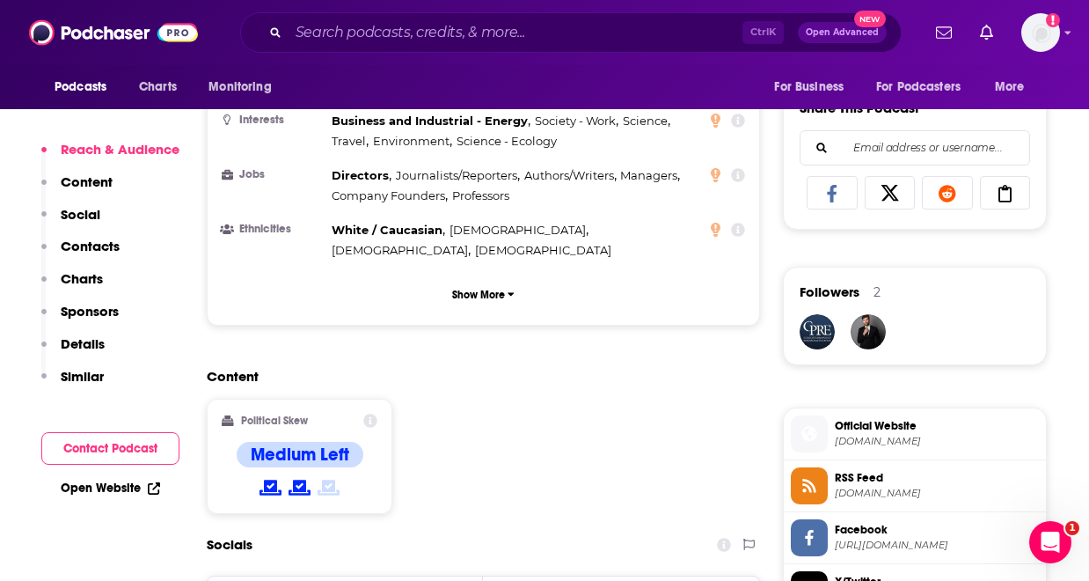
scroll to position [1091, 0]
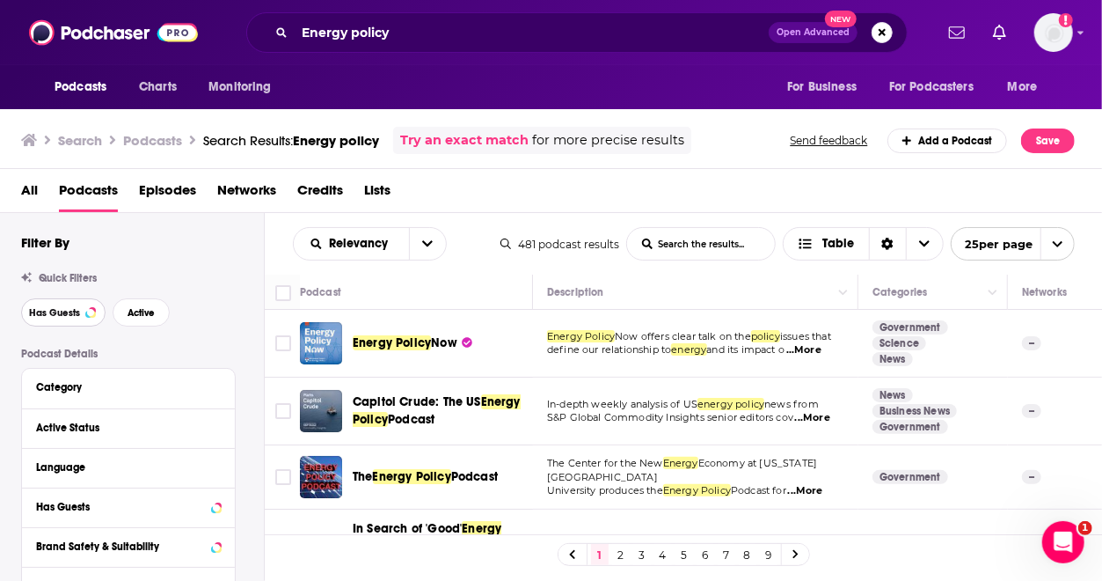
click at [63, 311] on span "Has Guests" at bounding box center [54, 313] width 51 height 10
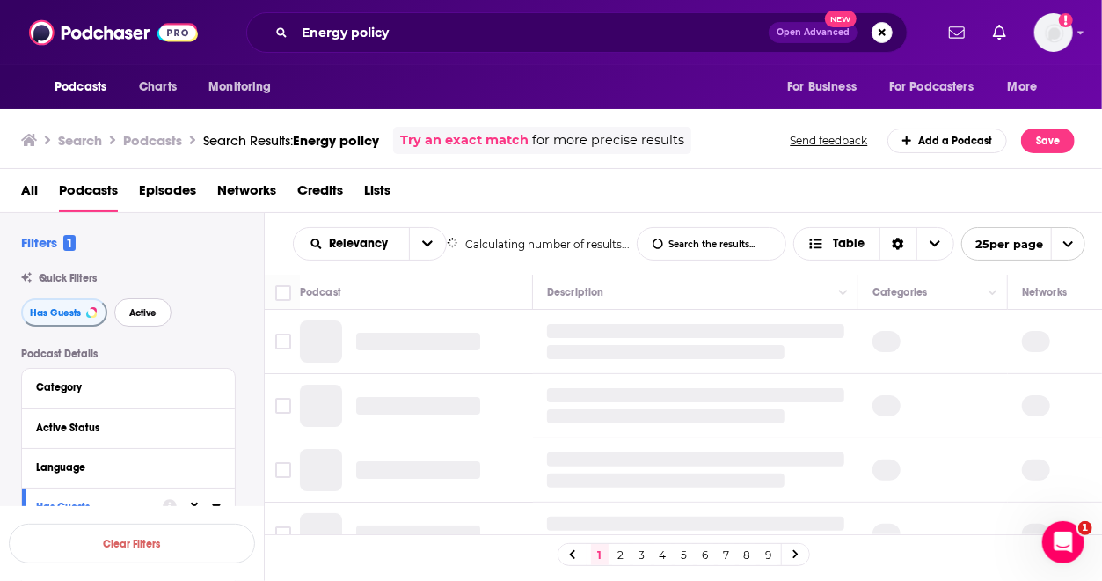
click at [133, 316] on span "Active" at bounding box center [142, 313] width 27 height 10
click at [214, 281] on div "Quick Filters" at bounding box center [142, 278] width 243 height 12
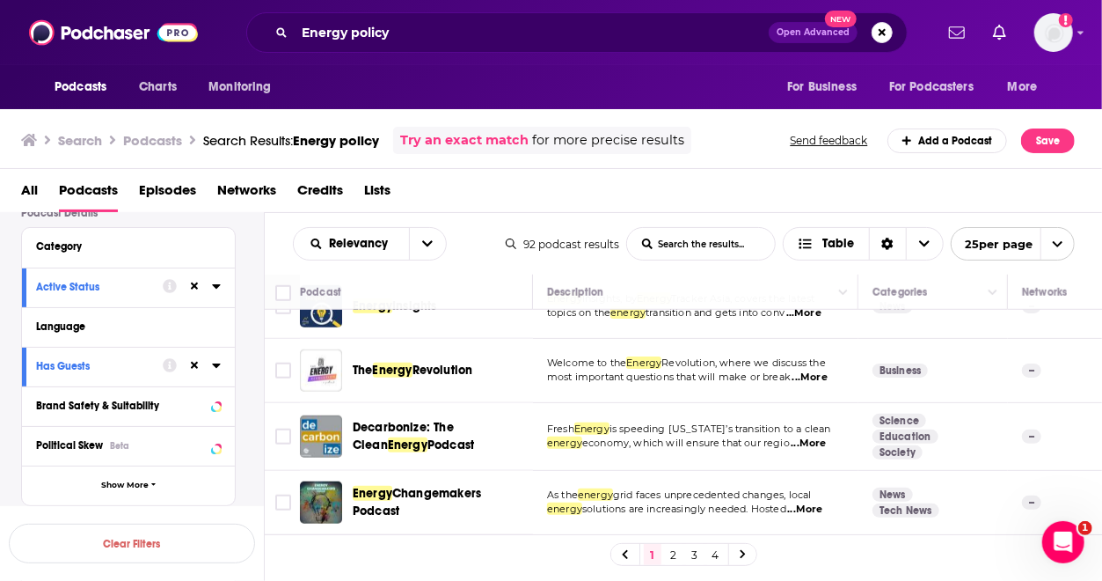
scroll to position [822, 0]
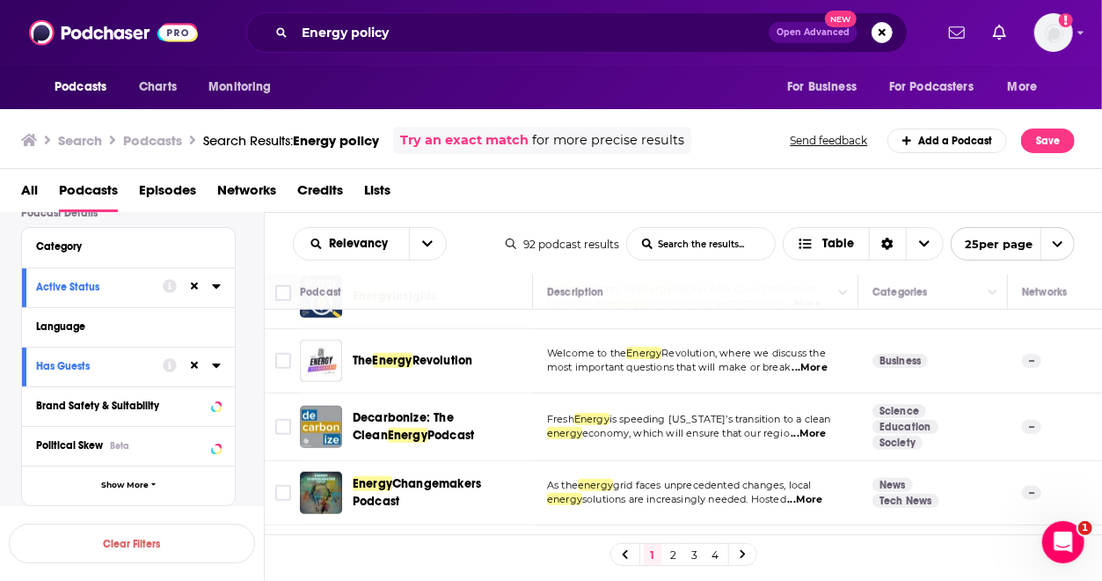
click at [815, 365] on span "...More" at bounding box center [810, 368] width 35 height 14
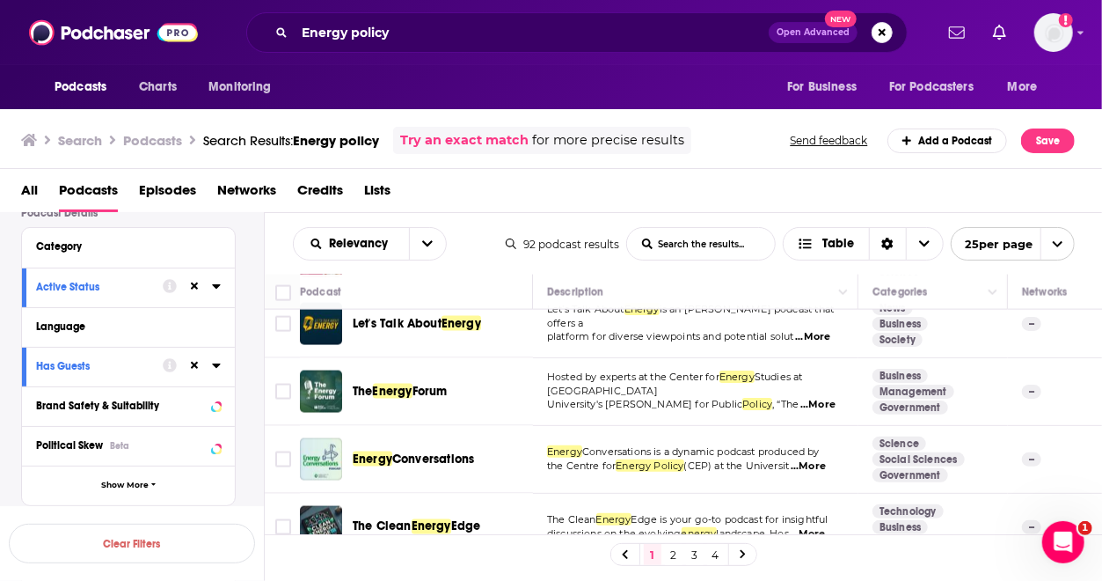
scroll to position [1408, 0]
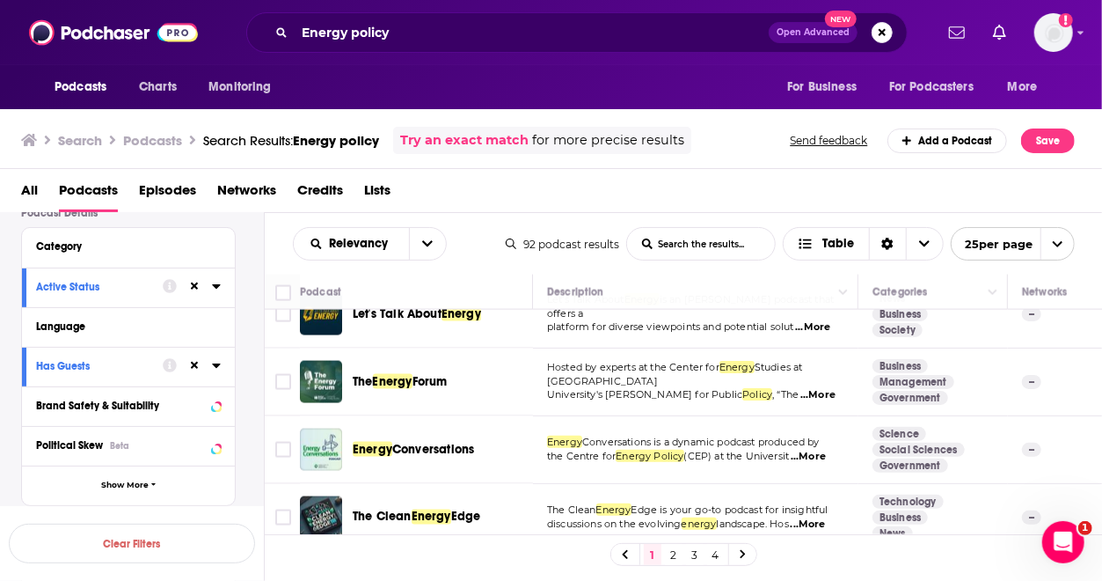
click at [807, 388] on span "...More" at bounding box center [817, 395] width 35 height 14
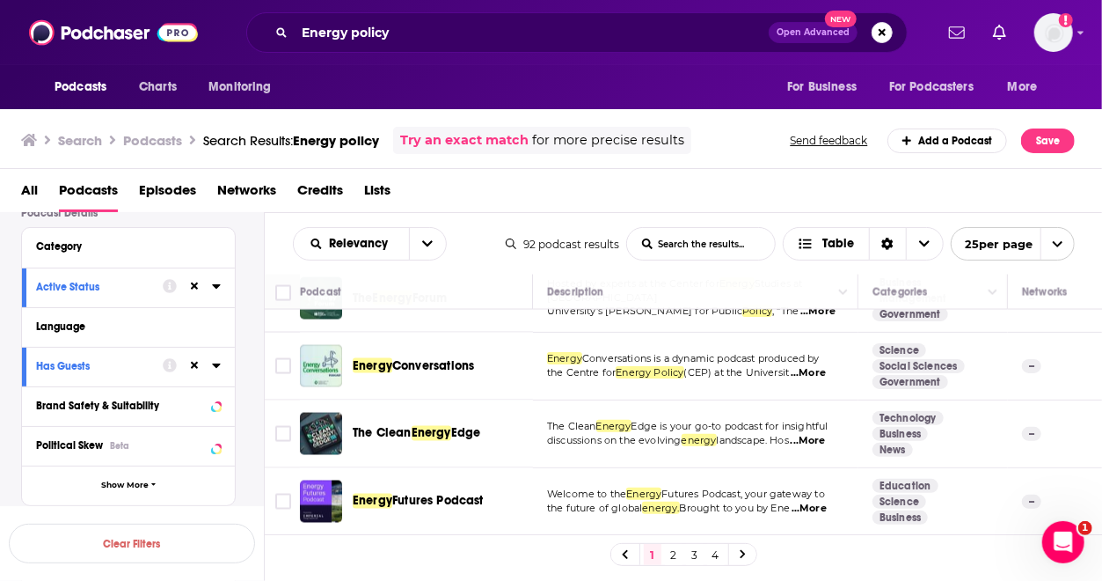
click at [820, 366] on span "...More" at bounding box center [808, 373] width 35 height 14
click at [677, 555] on link "2" at bounding box center [674, 554] width 18 height 21
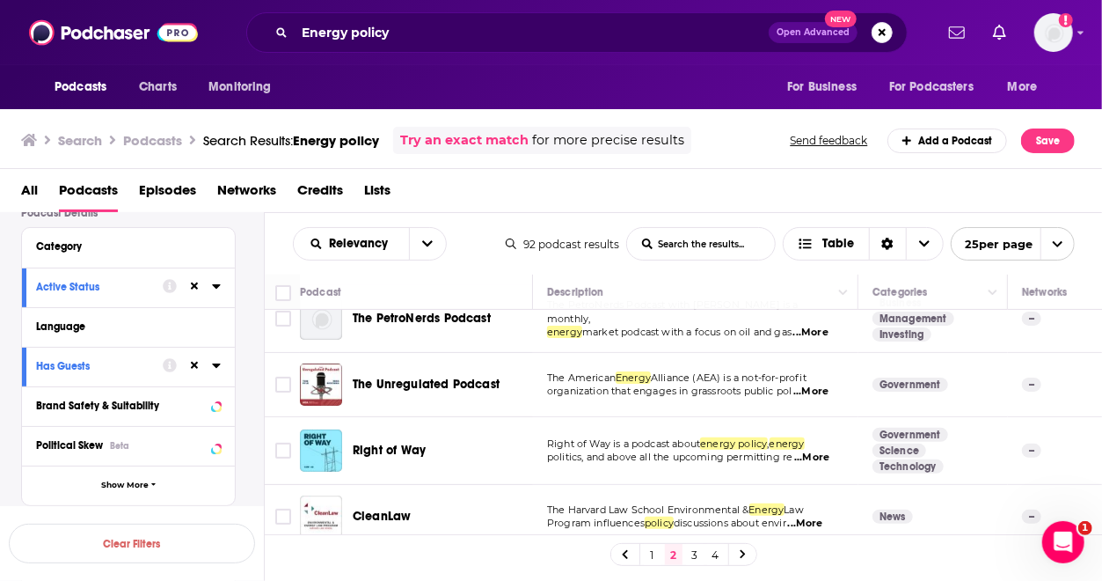
scroll to position [332, 0]
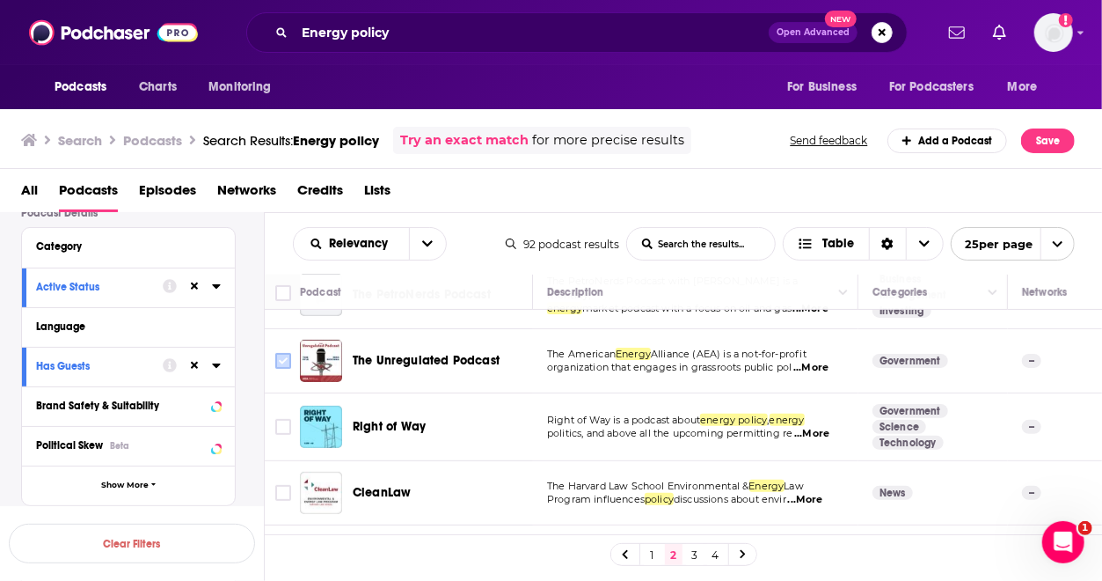
click at [278, 353] on input "Toggle select row" at bounding box center [283, 361] width 16 height 16
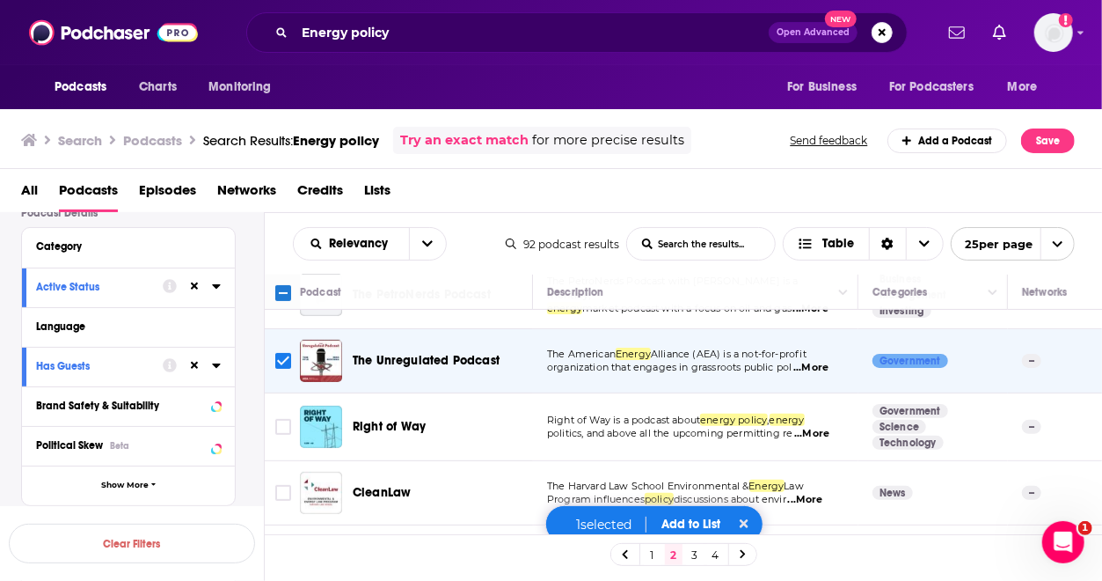
click at [695, 523] on button "Add to List" at bounding box center [690, 523] width 87 height 15
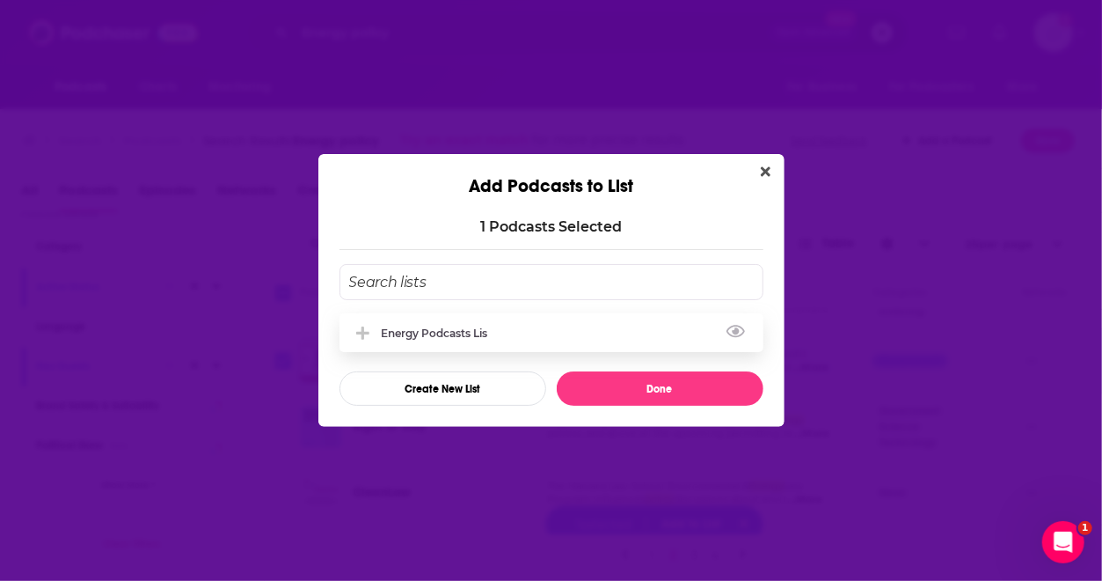
click at [516, 326] on div "Energy Podcasts Lis" at bounding box center [552, 332] width 424 height 39
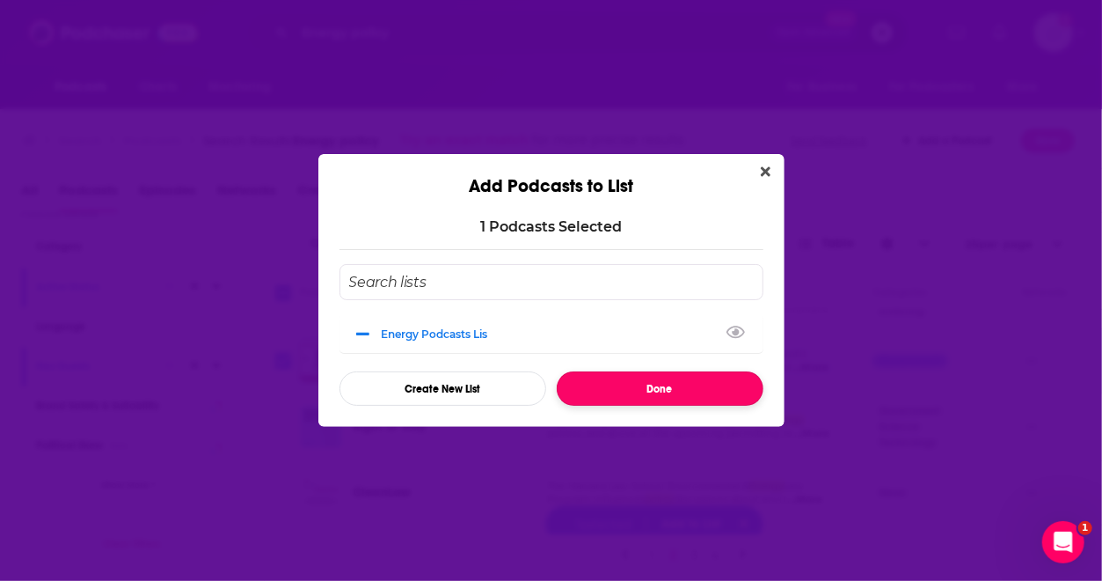
click at [632, 389] on button "Done" at bounding box center [660, 388] width 207 height 34
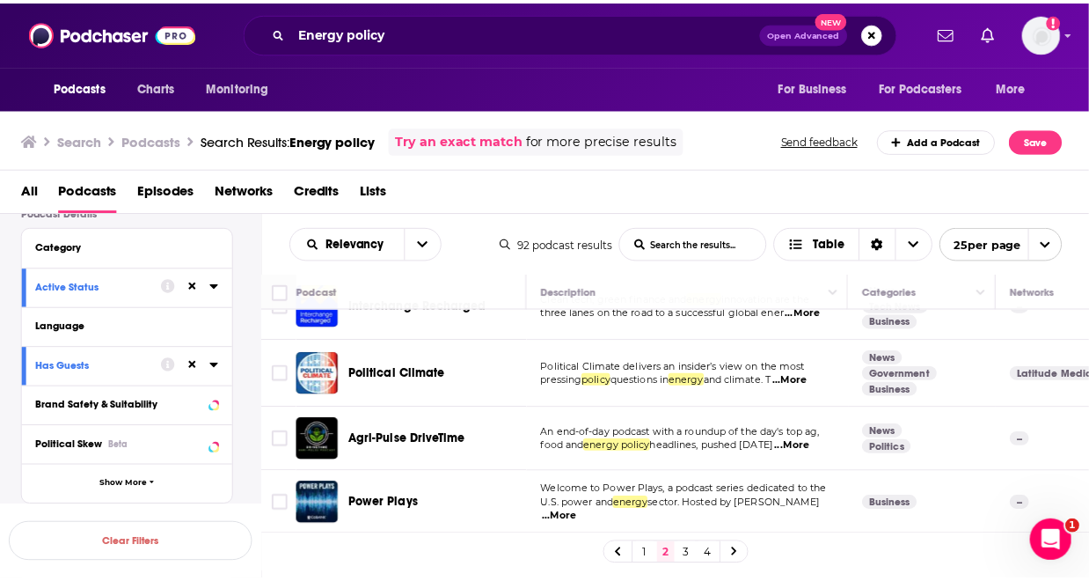
scroll to position [711, 0]
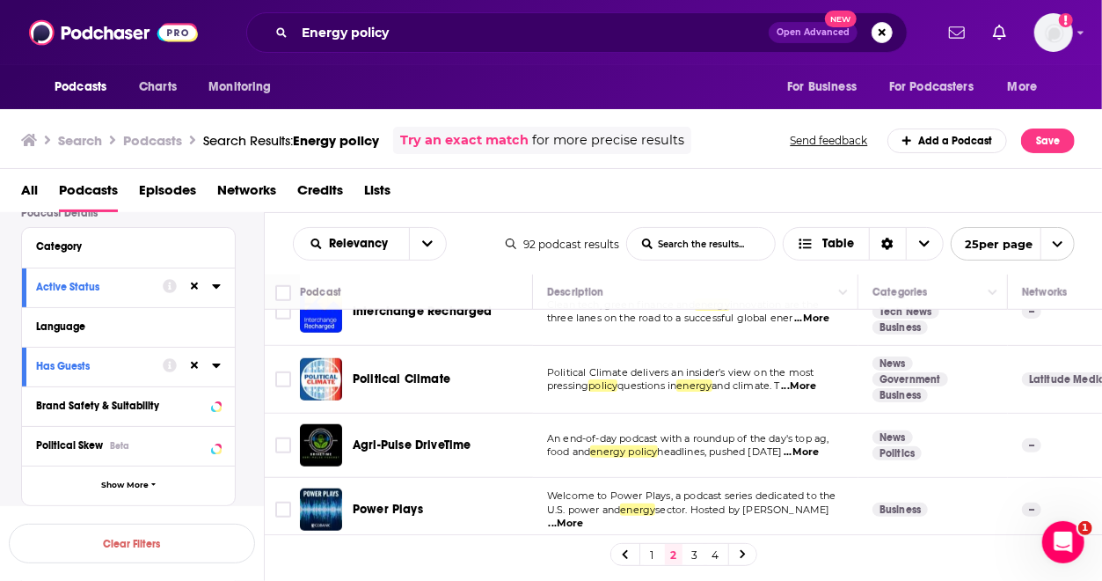
click at [816, 379] on span "...More" at bounding box center [798, 386] width 35 height 14
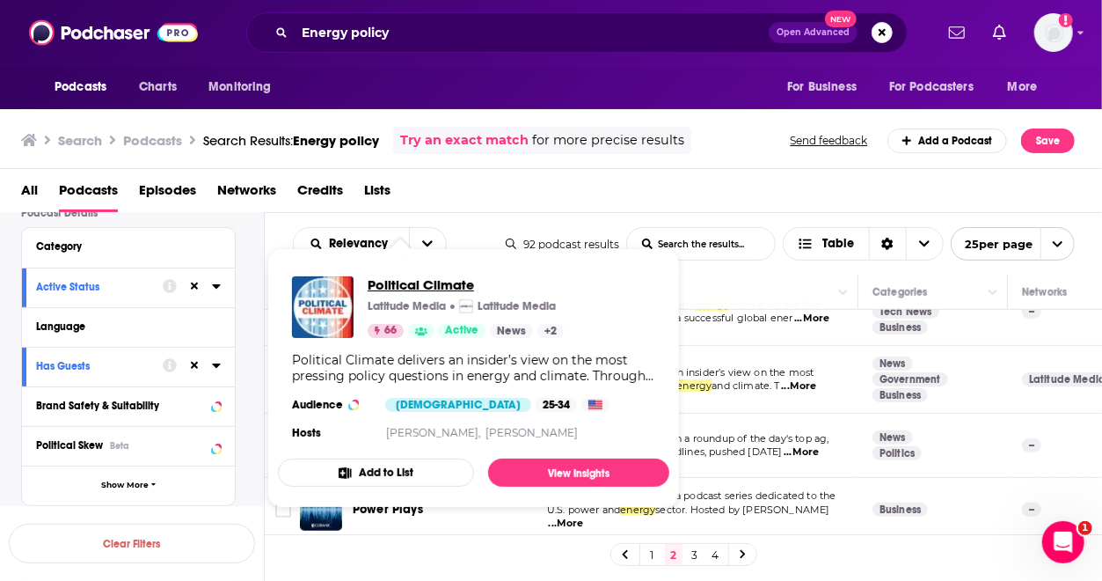
click at [429, 289] on span "Political Climate" at bounding box center [466, 284] width 196 height 17
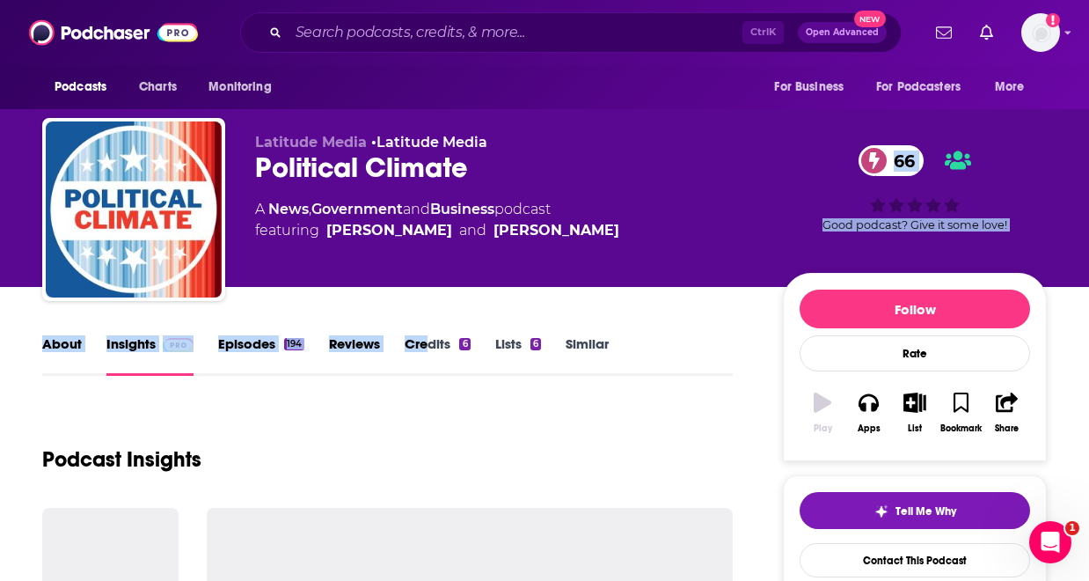
drag, startPoint x: 429, startPoint y: 289, endPoint x: 567, endPoint y: 264, distance: 140.3
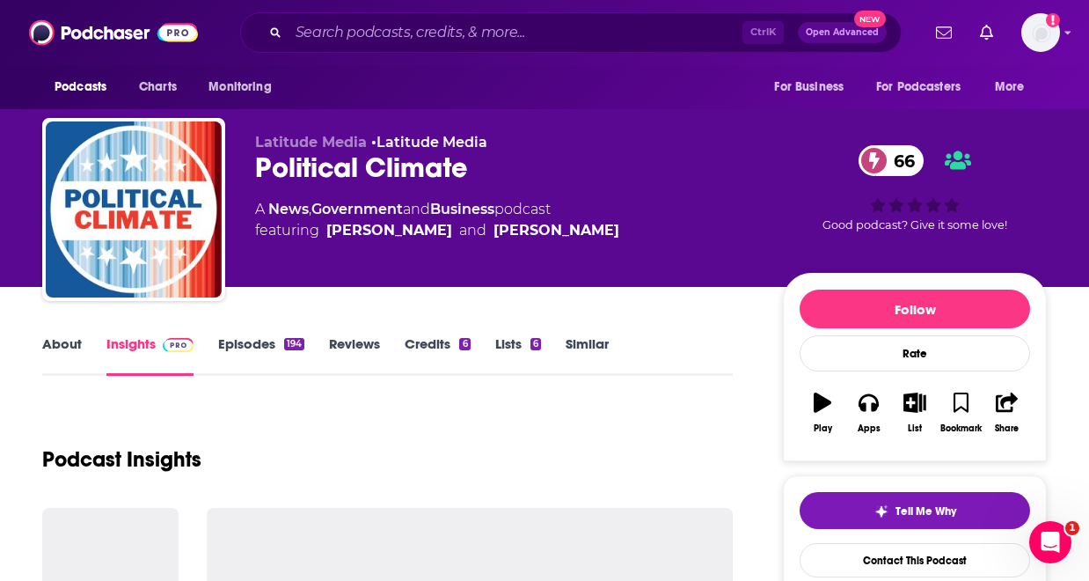
click at [247, 351] on link "Episodes 194" at bounding box center [261, 355] width 86 height 40
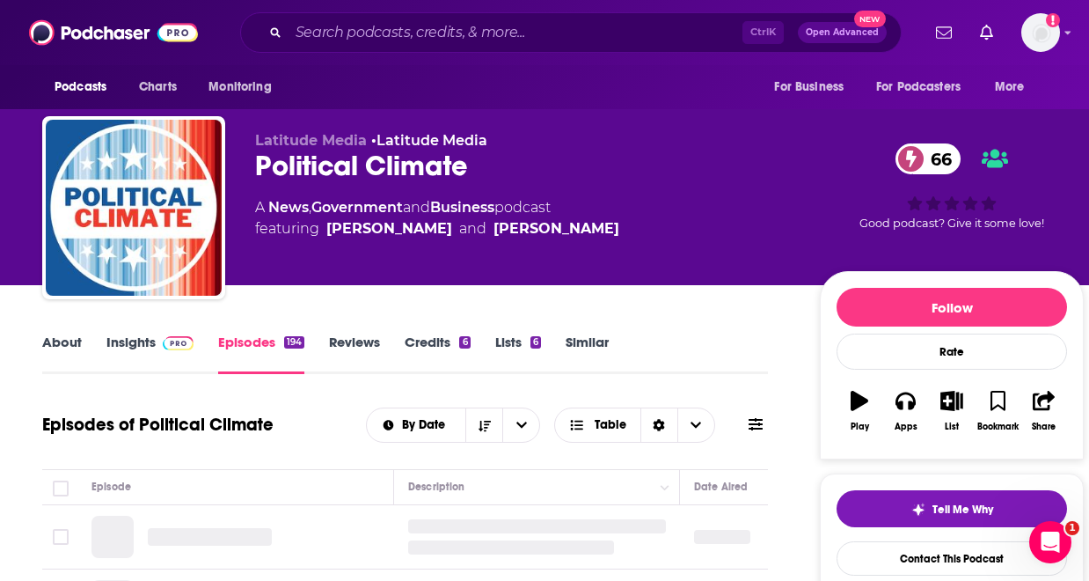
scroll to position [35, 0]
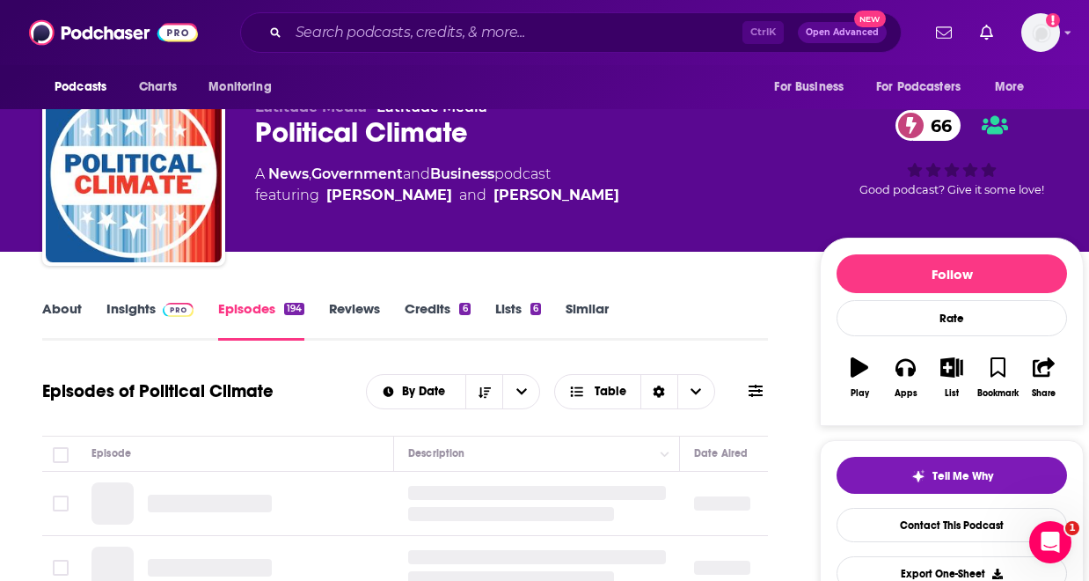
click at [151, 298] on div "About Insights Episodes 194 Reviews Credits 6 Lists 6 Similar" at bounding box center [405, 318] width 726 height 43
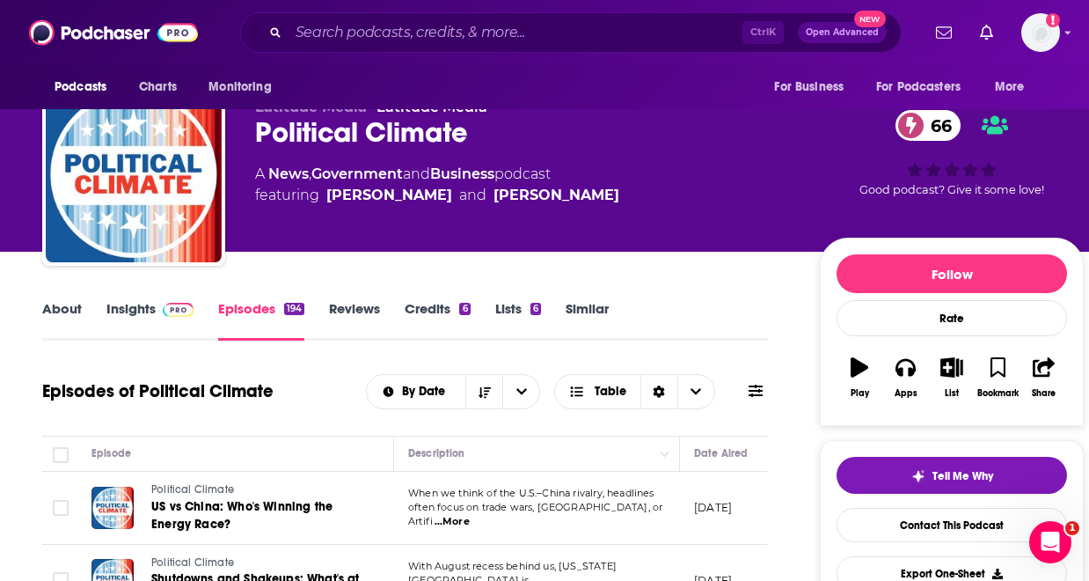
click at [165, 323] on link "Insights" at bounding box center [149, 320] width 87 height 40
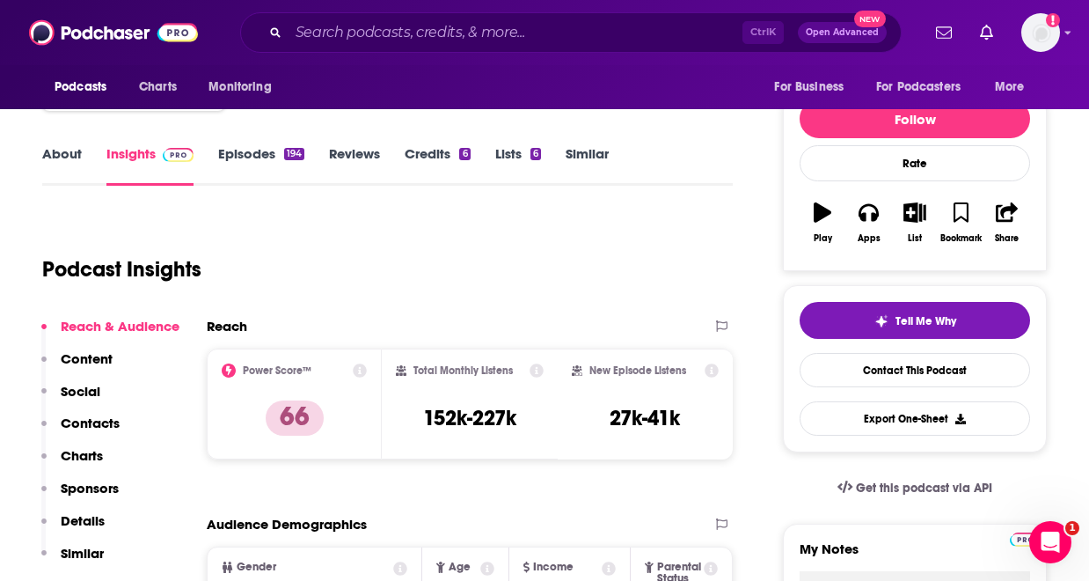
scroll to position [176, 0]
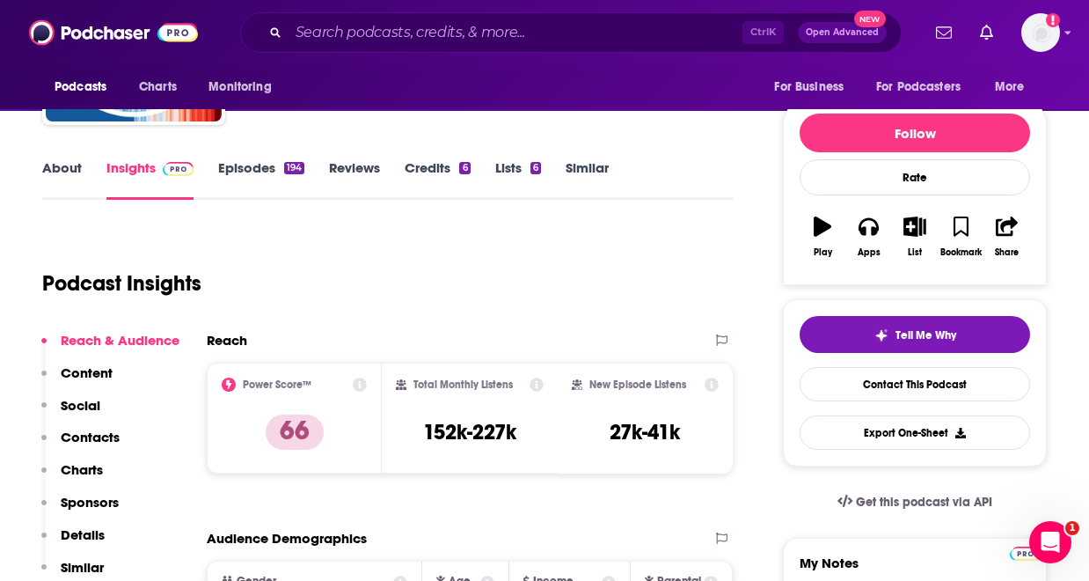
click at [252, 190] on link "Episodes 194" at bounding box center [261, 179] width 86 height 40
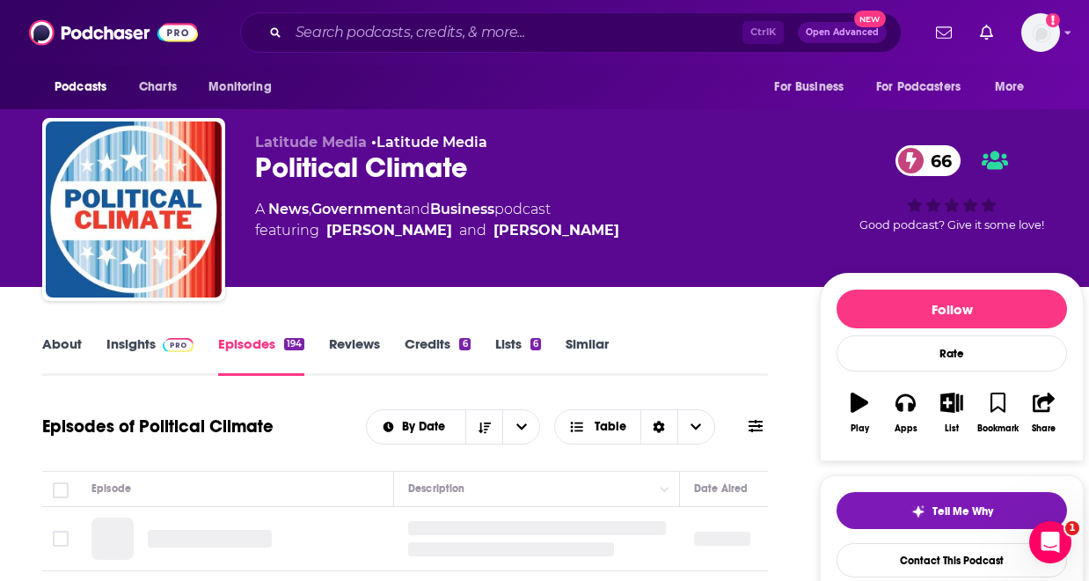
click at [248, 174] on div "Latitude Media • Latitude Media Political Climate 66 A News , Government and Bu…" at bounding box center [562, 213] width 1041 height 190
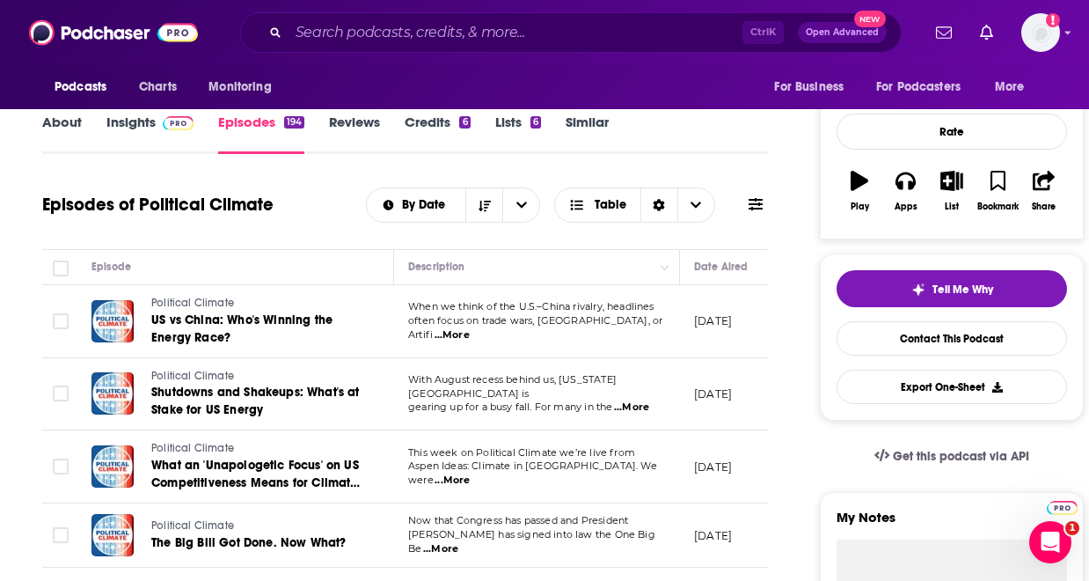
scroll to position [246, 0]
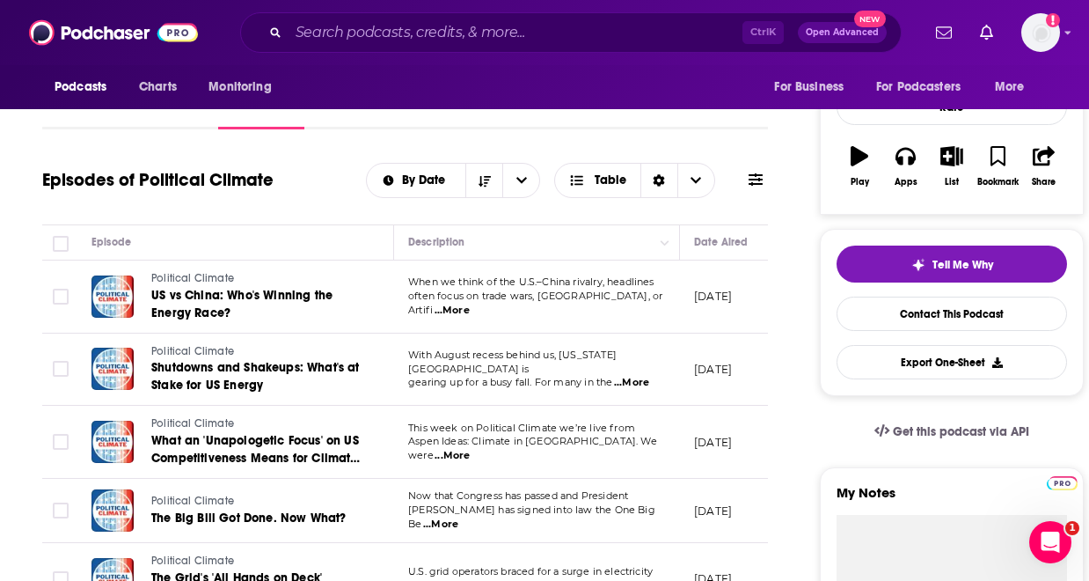
click at [636, 376] on span "...More" at bounding box center [631, 383] width 35 height 14
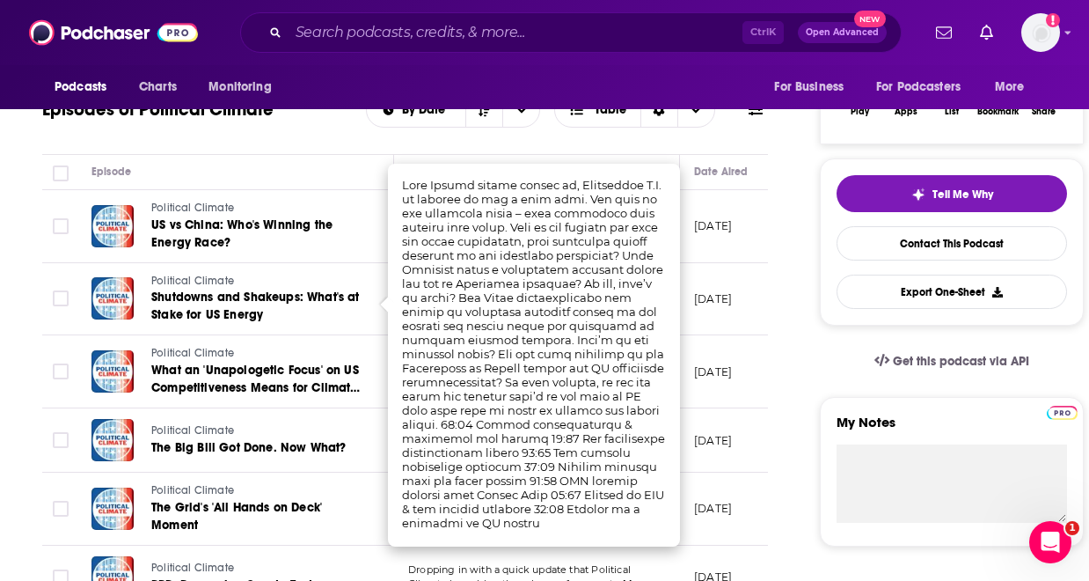
scroll to position [352, 0]
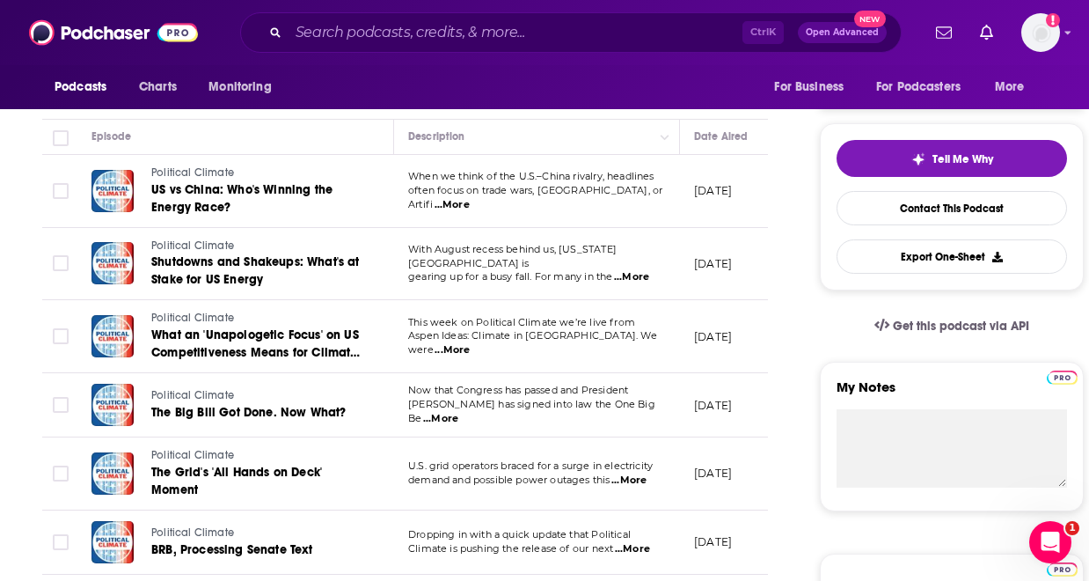
click at [640, 481] on span "...More" at bounding box center [628, 480] width 35 height 14
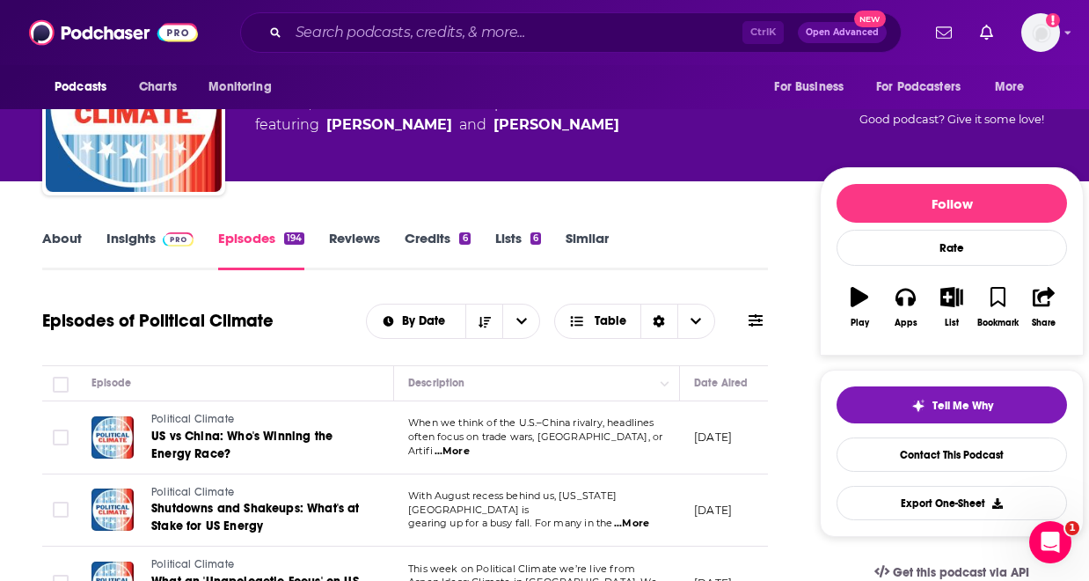
scroll to position [246, 0]
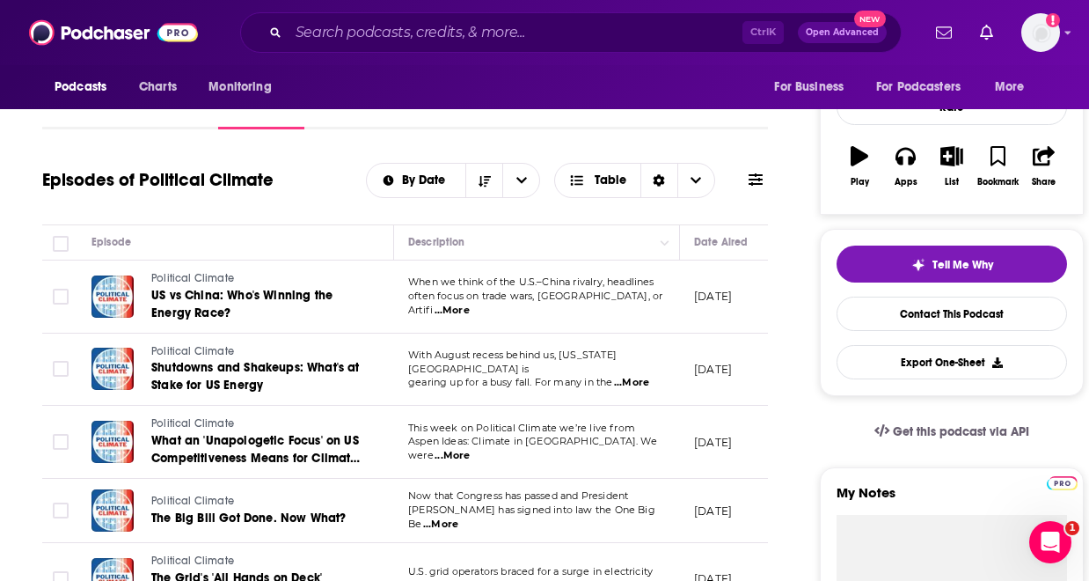
click at [470, 449] on span "...More" at bounding box center [452, 456] width 35 height 14
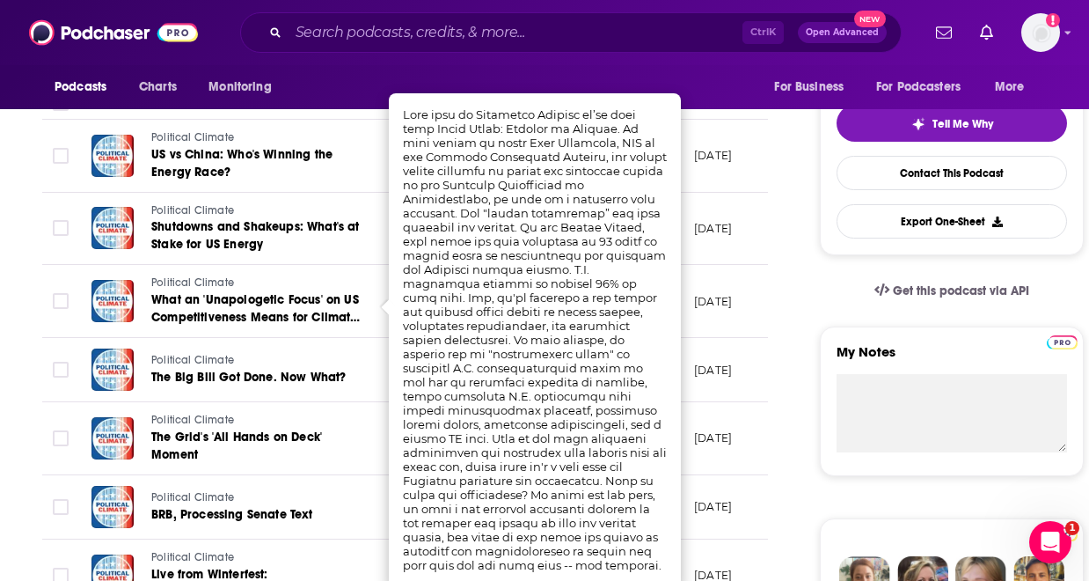
scroll to position [422, 0]
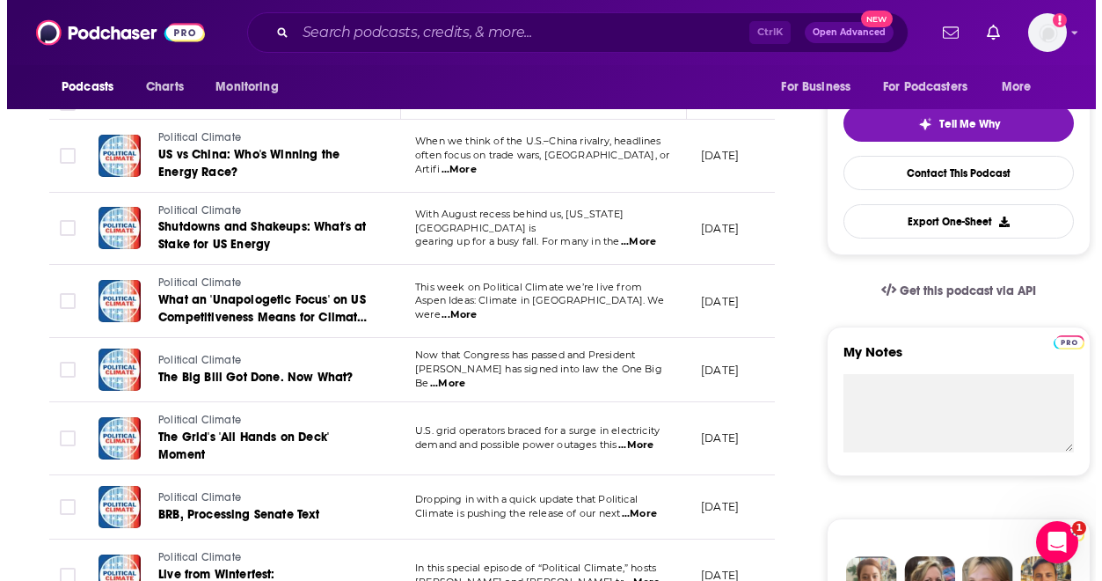
scroll to position [0, 0]
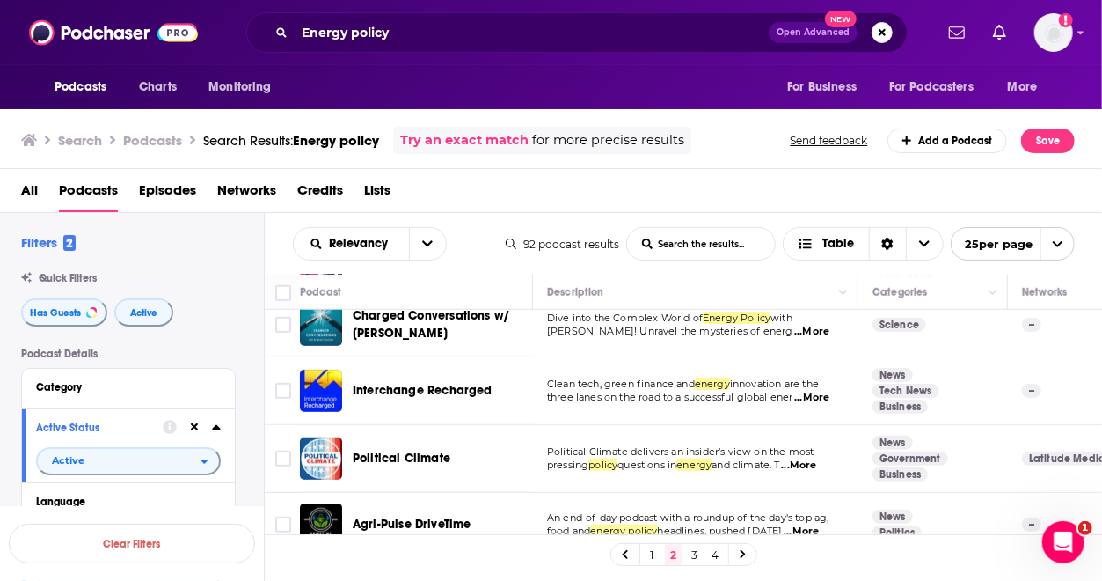
scroll to position [618, 0]
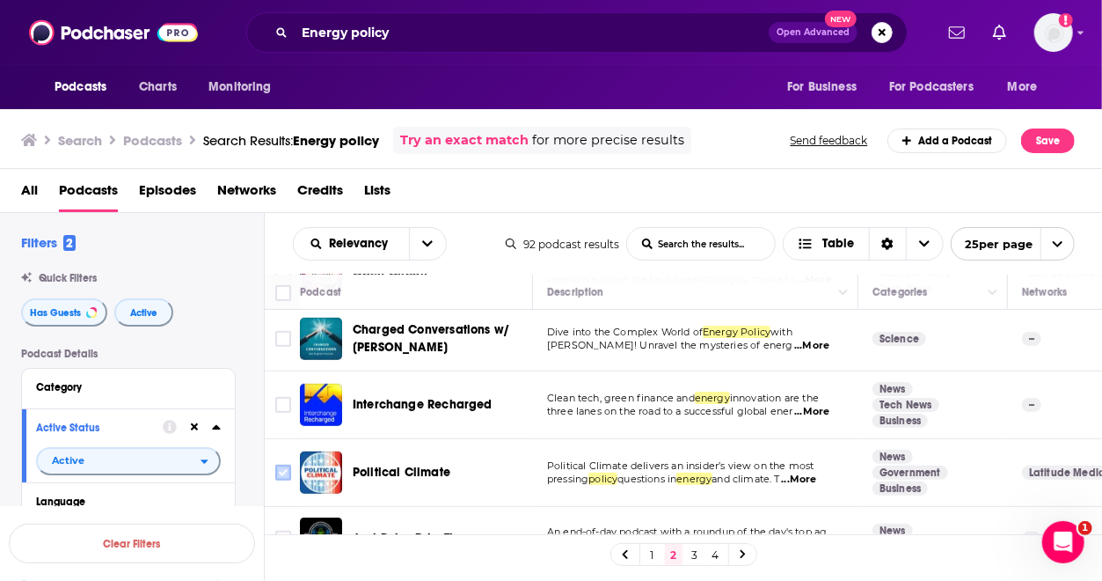
click at [273, 462] on icon "Toggle select row" at bounding box center [283, 472] width 21 height 21
click at [286, 464] on input "Toggle select row" at bounding box center [283, 472] width 16 height 16
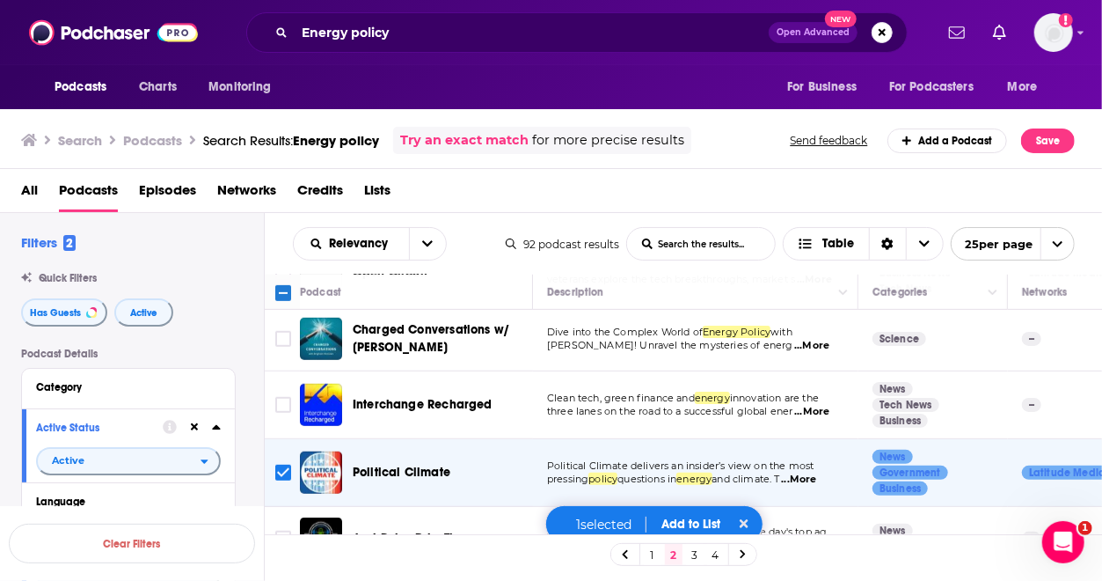
click at [695, 522] on button "Add to List" at bounding box center [690, 523] width 87 height 15
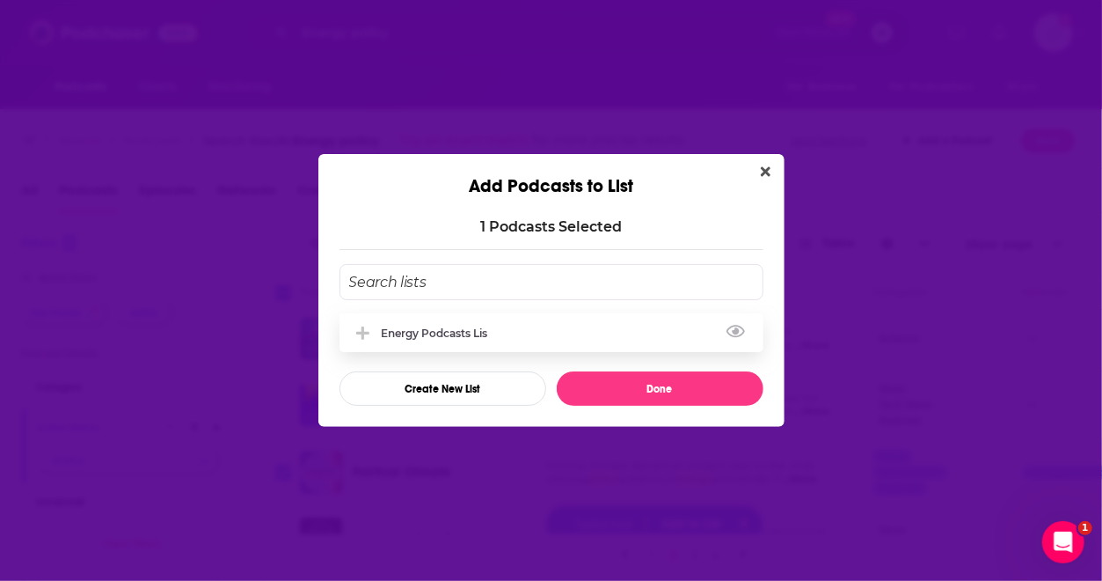
click at [612, 349] on div "Energy Podcasts Lis" at bounding box center [552, 332] width 424 height 39
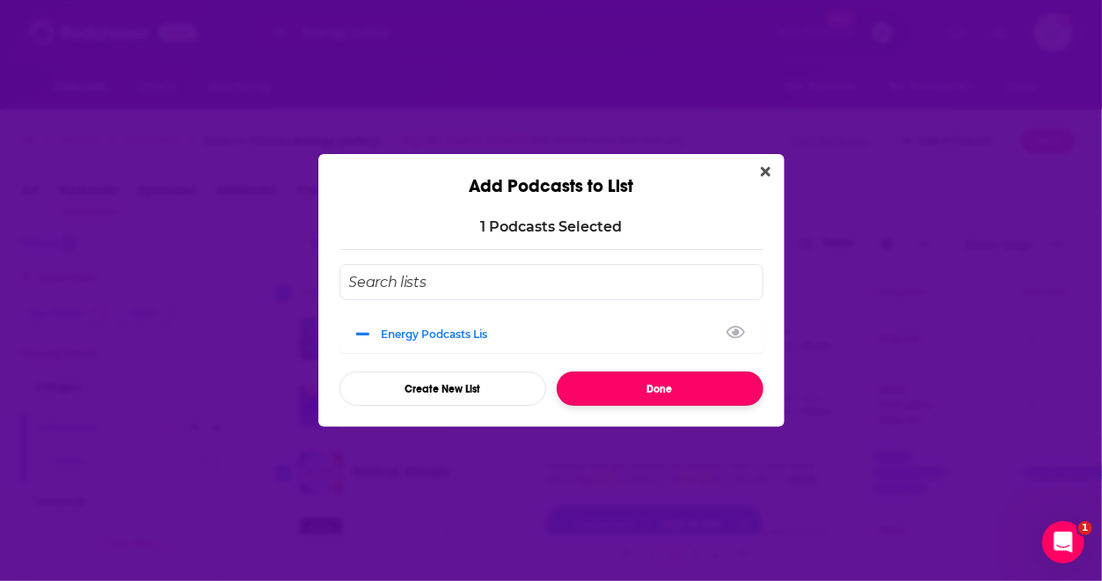
click at [649, 385] on button "Done" at bounding box center [660, 388] width 207 height 34
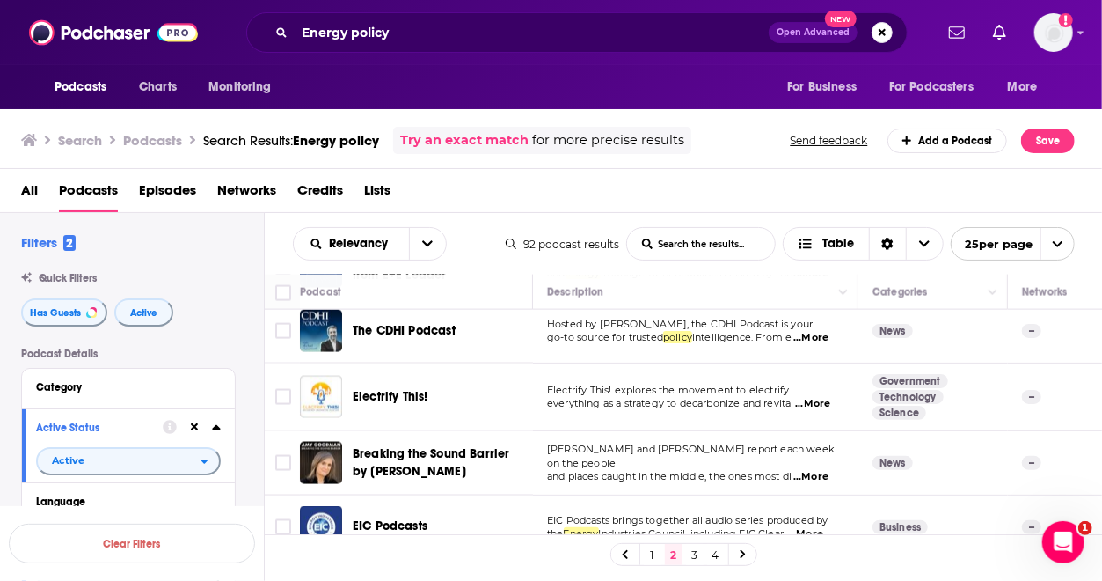
scroll to position [1421, 0]
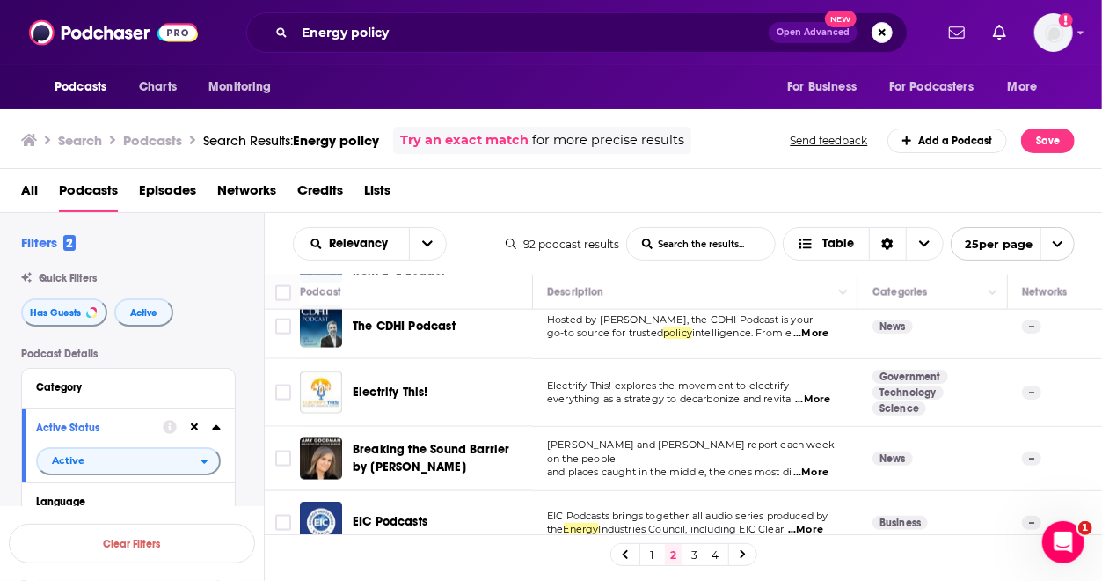
click at [697, 549] on link "3" at bounding box center [695, 554] width 18 height 21
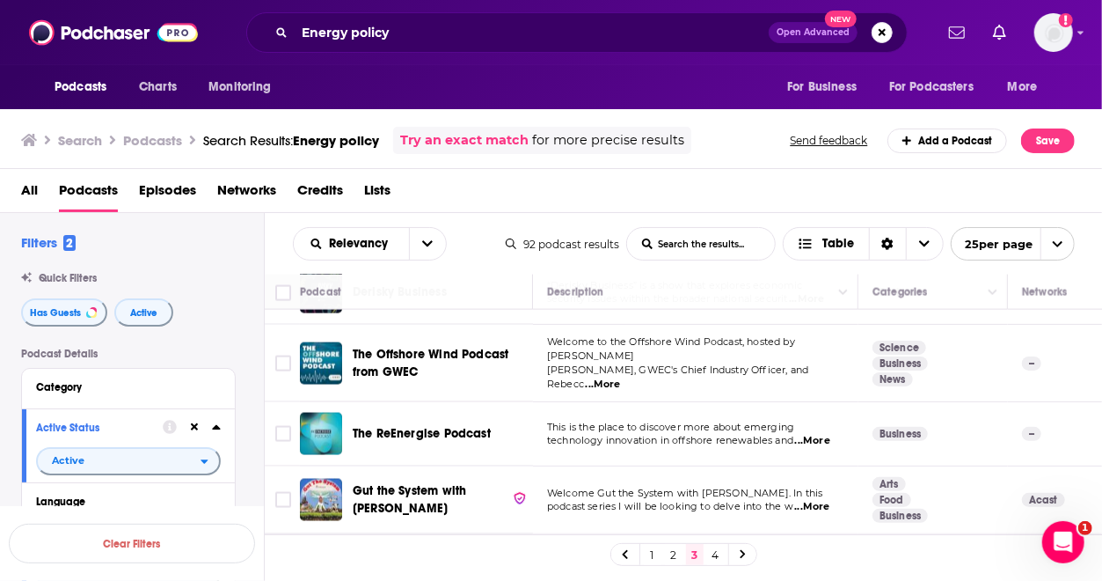
scroll to position [1429, 0]
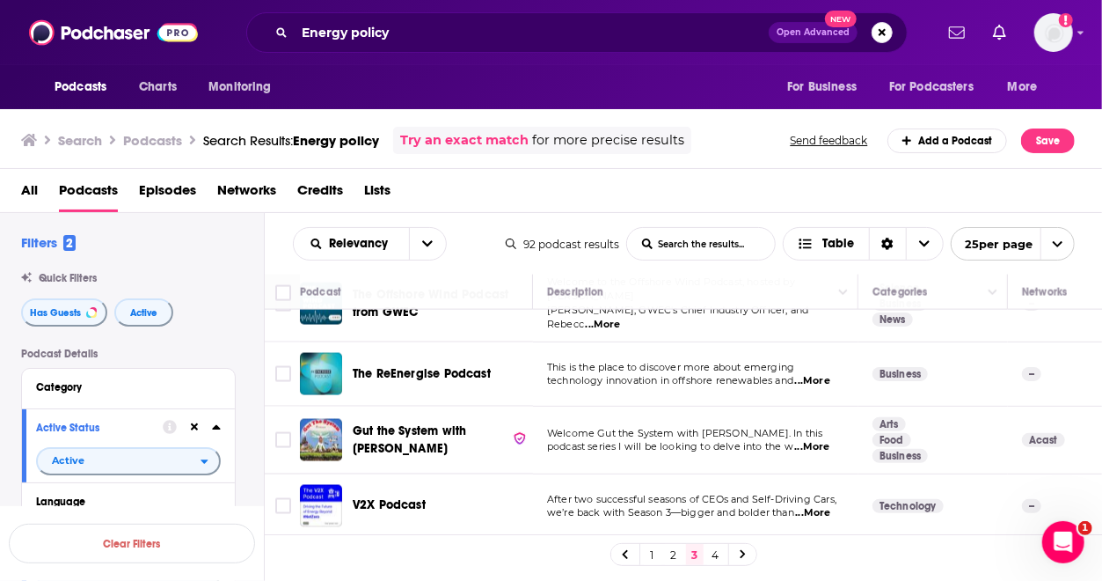
click at [713, 556] on link "4" at bounding box center [716, 554] width 18 height 21
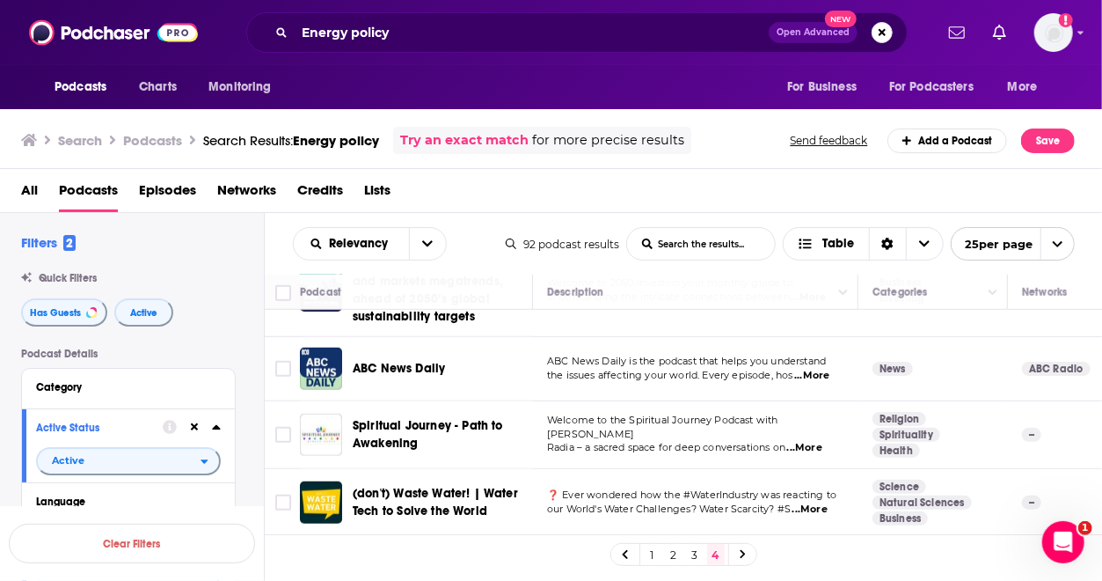
scroll to position [949, 0]
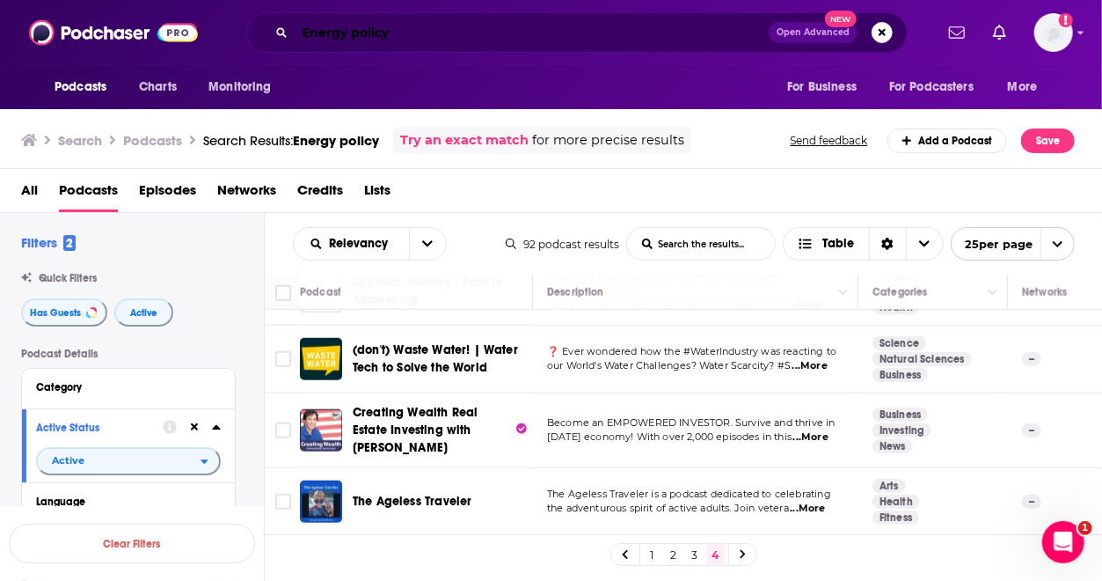
click at [531, 20] on input "Energy policy" at bounding box center [532, 32] width 474 height 28
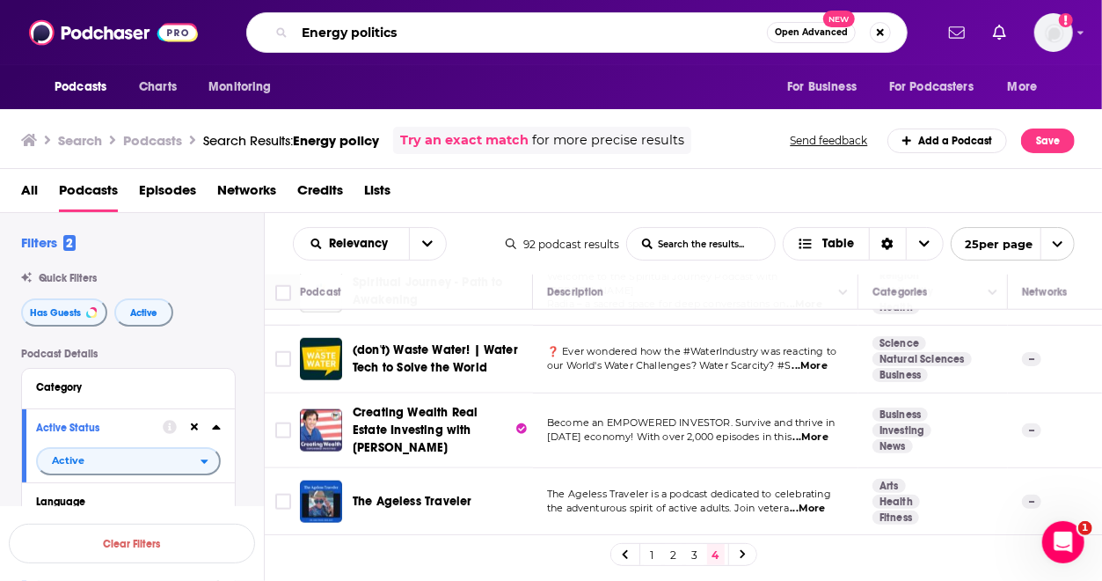
type input "Energy politics"
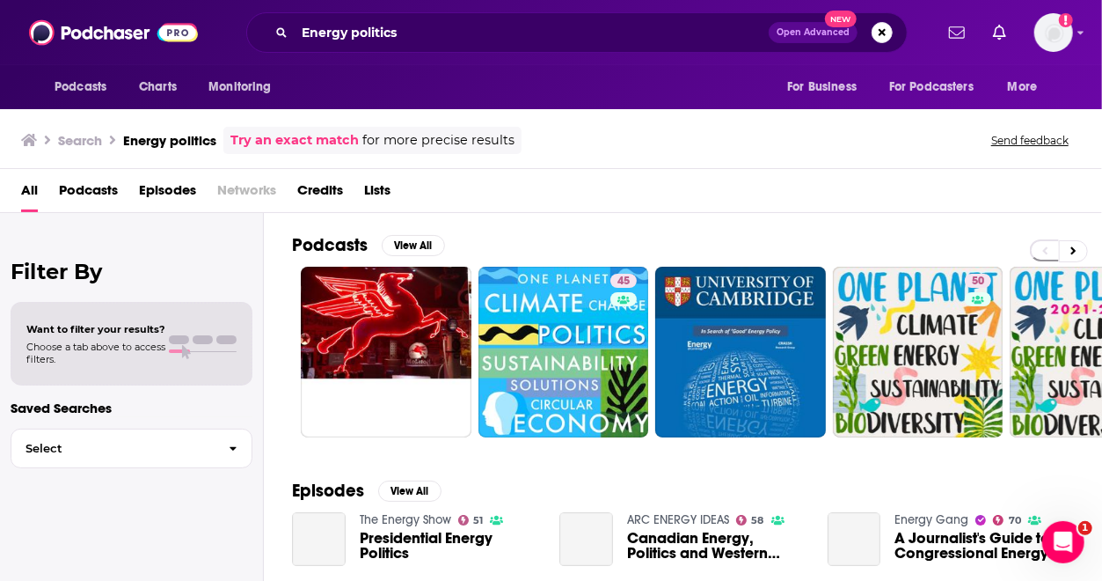
click at [614, 140] on div "Search Energy politics Try an exact match for more precise results Send feedback" at bounding box center [547, 140] width 1053 height 27
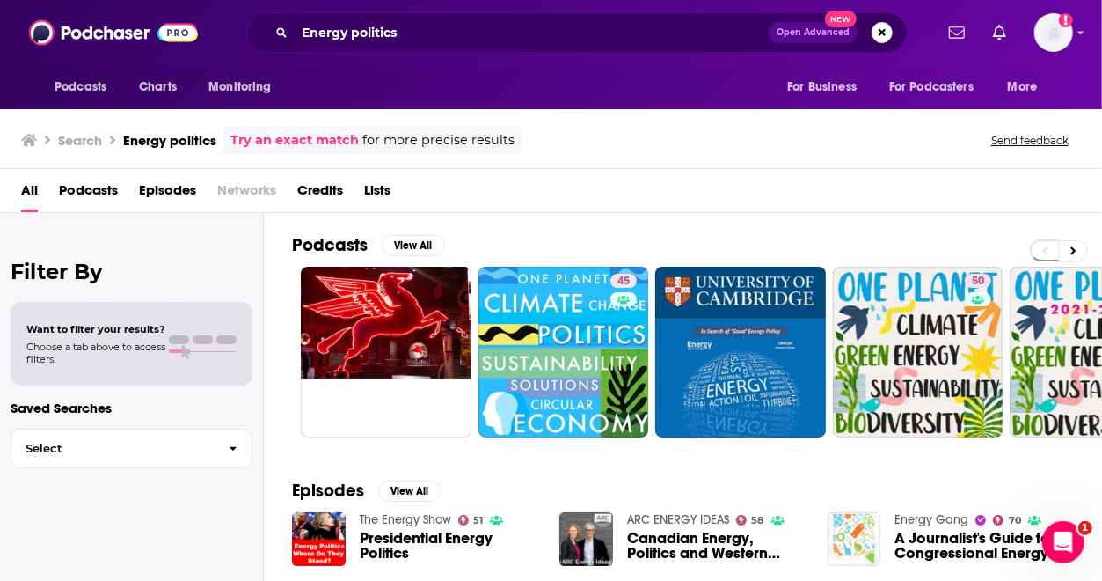
click at [103, 201] on span "Podcasts" at bounding box center [88, 194] width 59 height 36
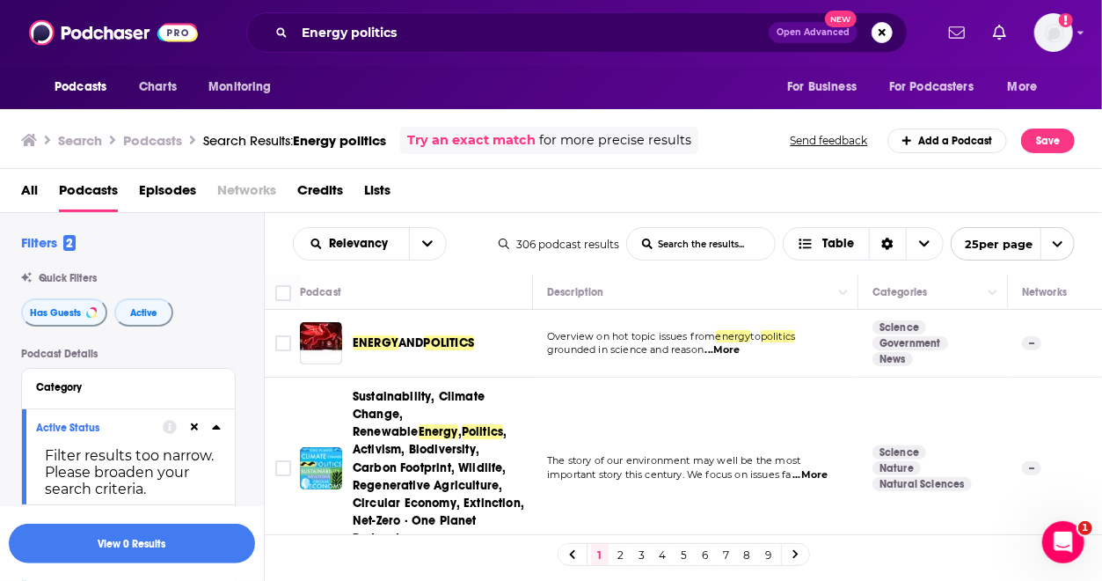
click at [593, 401] on td "The story of our environment may well be the most important story this century.…" at bounding box center [695, 467] width 325 height 180
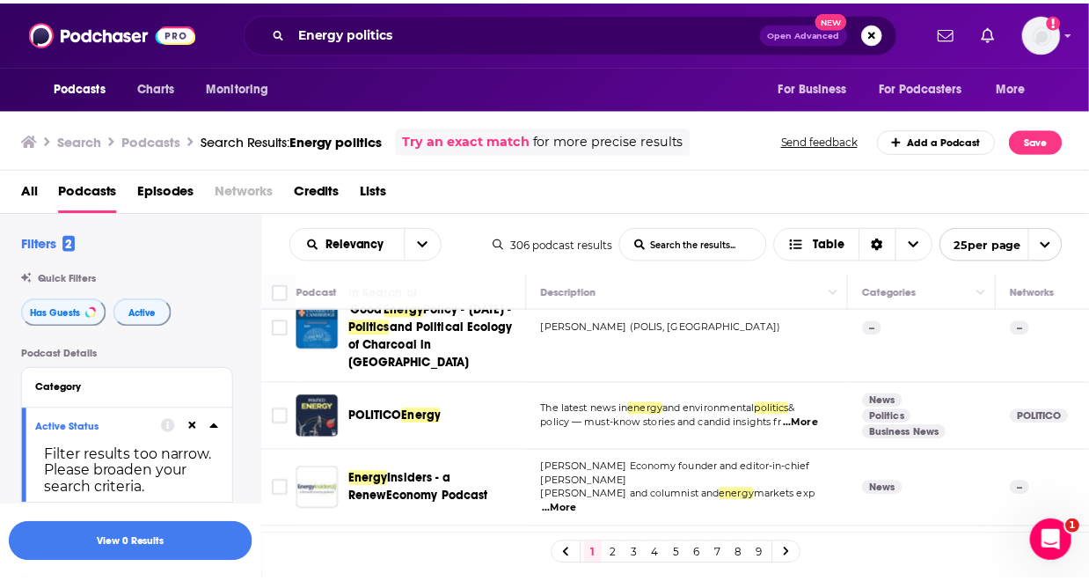
scroll to position [704, 0]
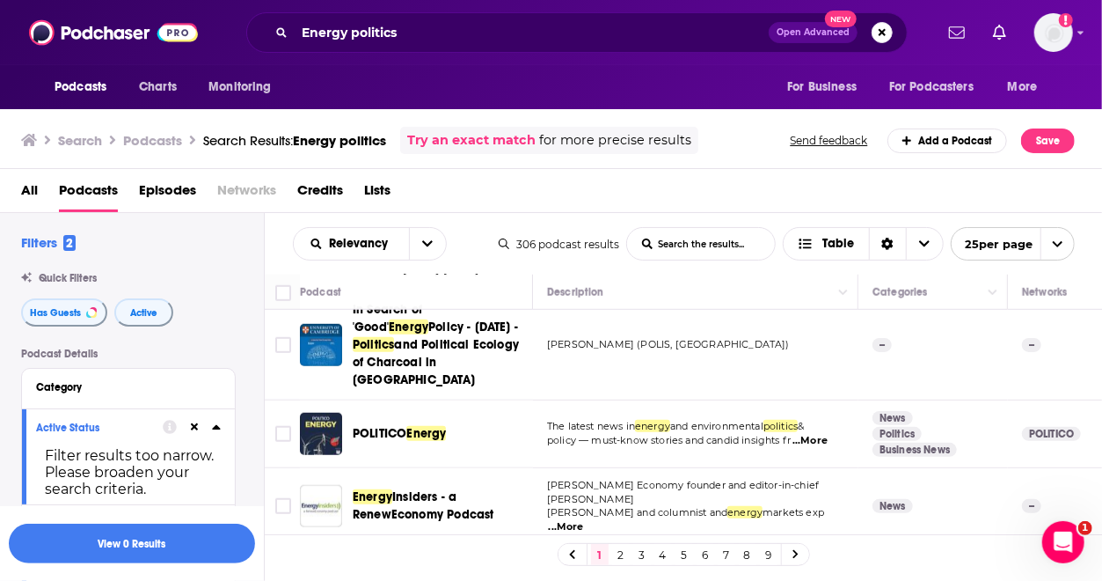
click at [428, 413] on div "POLITICO Energy" at bounding box center [444, 434] width 183 height 42
click at [413, 426] on span "Energy" at bounding box center [426, 433] width 40 height 15
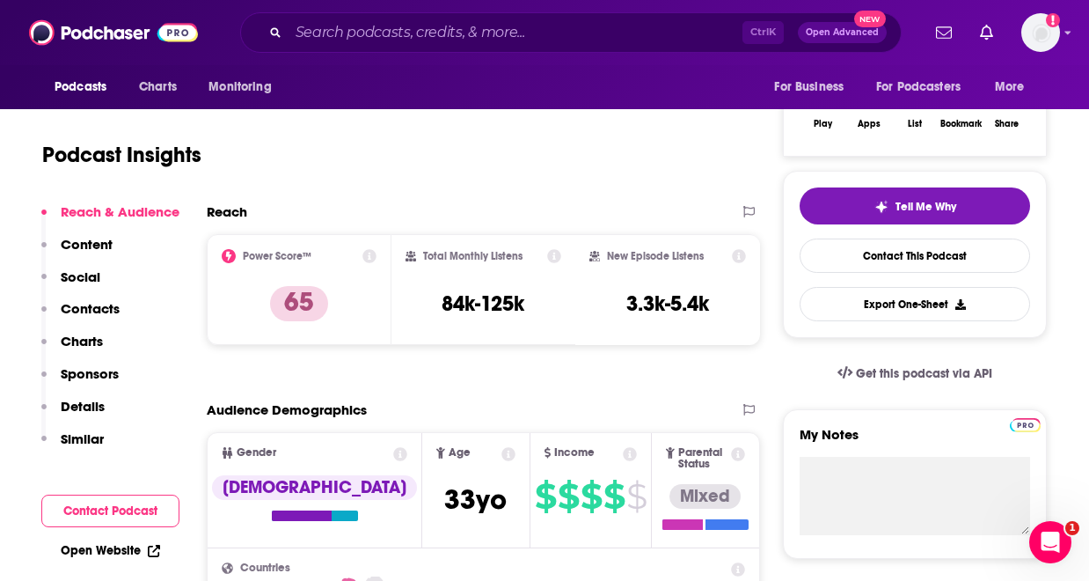
scroll to position [141, 0]
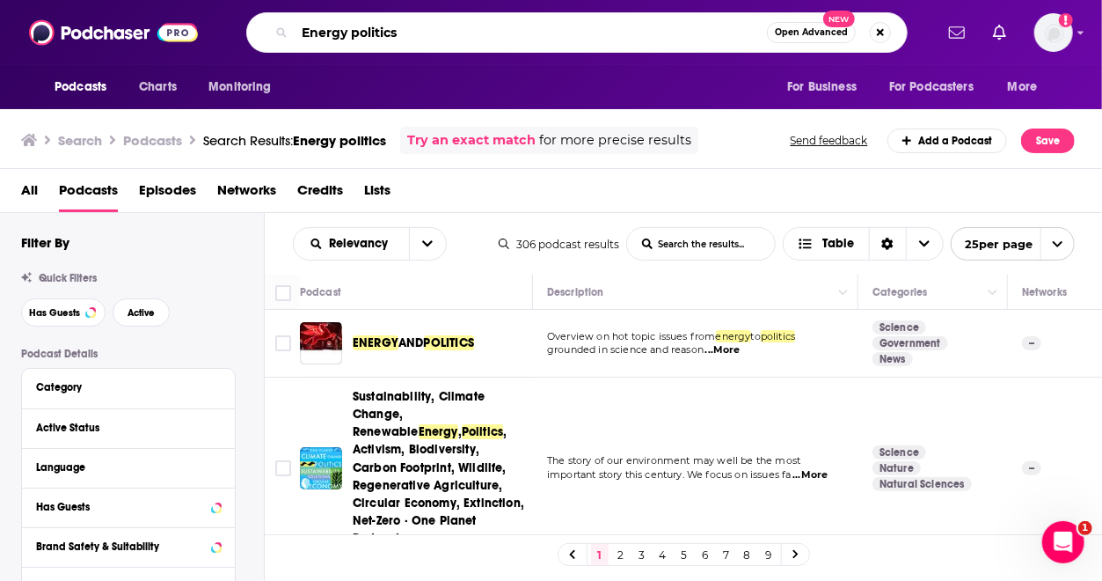
click at [417, 34] on input "Energy politics" at bounding box center [531, 32] width 472 height 28
type input "Energy policy"
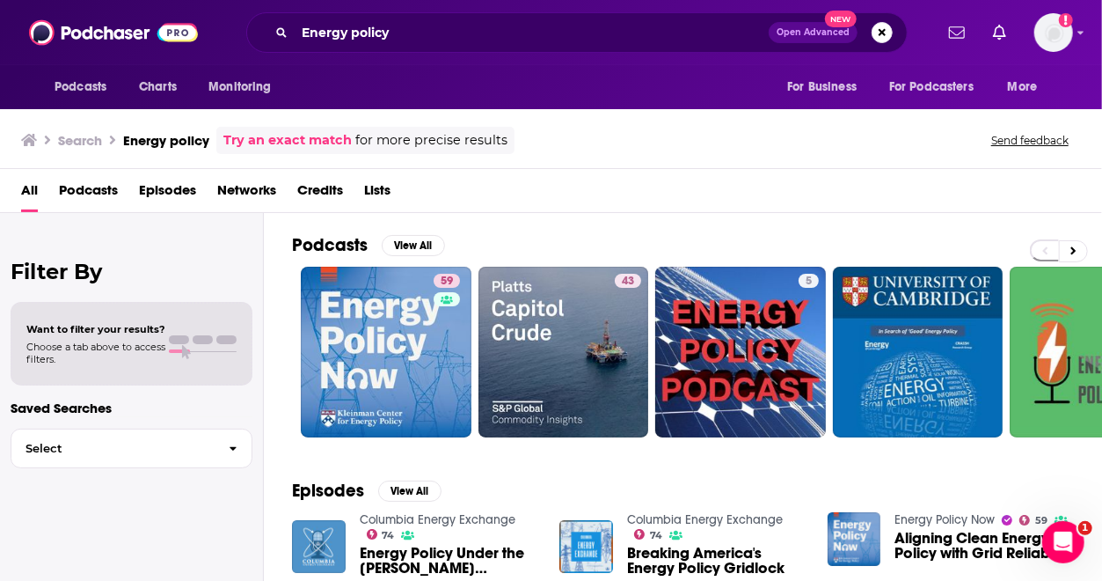
click at [616, 143] on div "Search Energy policy Try an exact match for more precise results Send feedback" at bounding box center [547, 140] width 1053 height 27
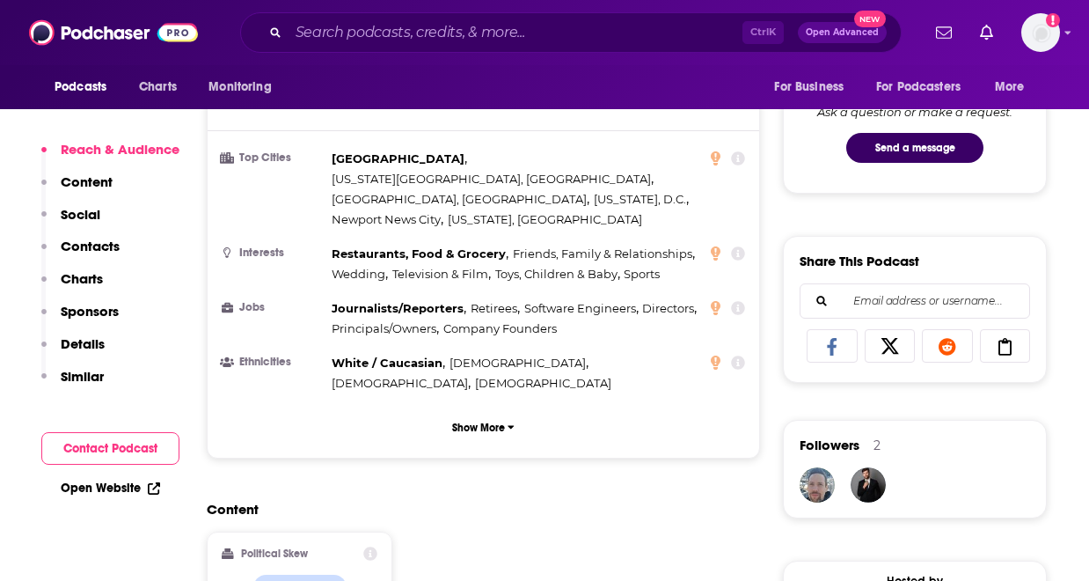
scroll to position [974, 0]
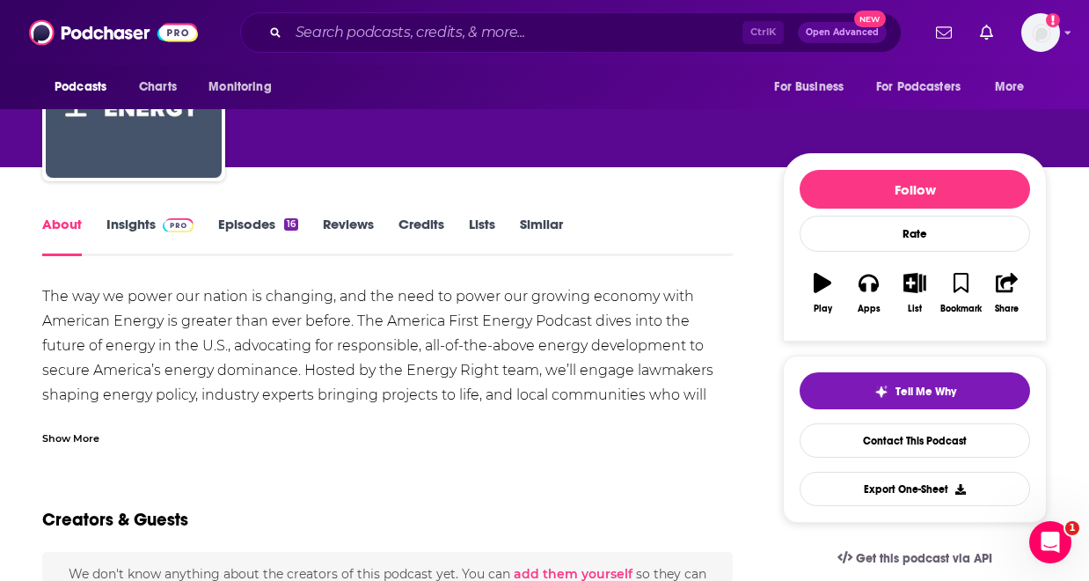
scroll to position [176, 0]
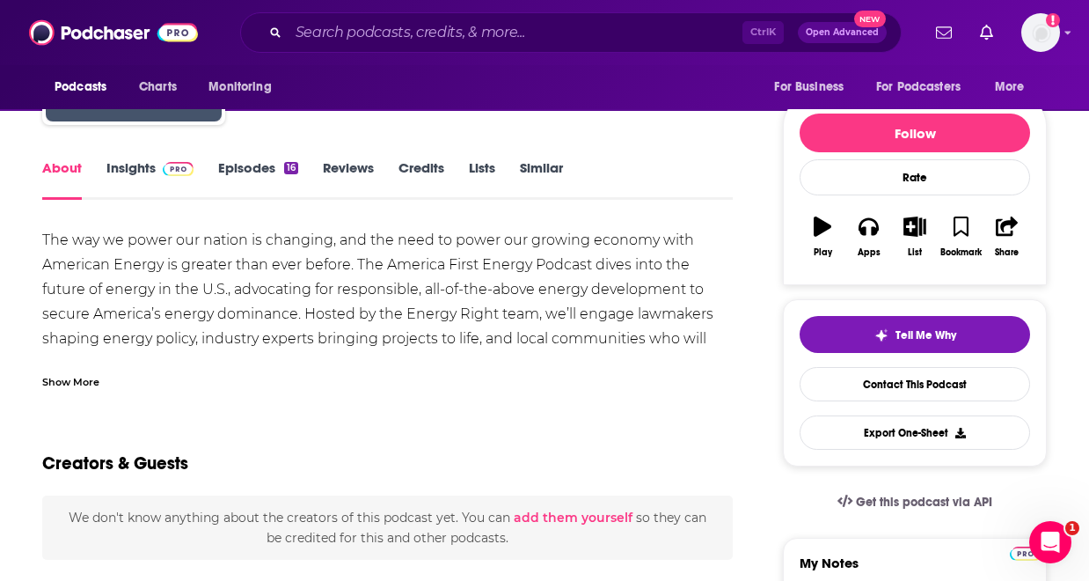
click at [157, 187] on link "Insights" at bounding box center [149, 179] width 87 height 40
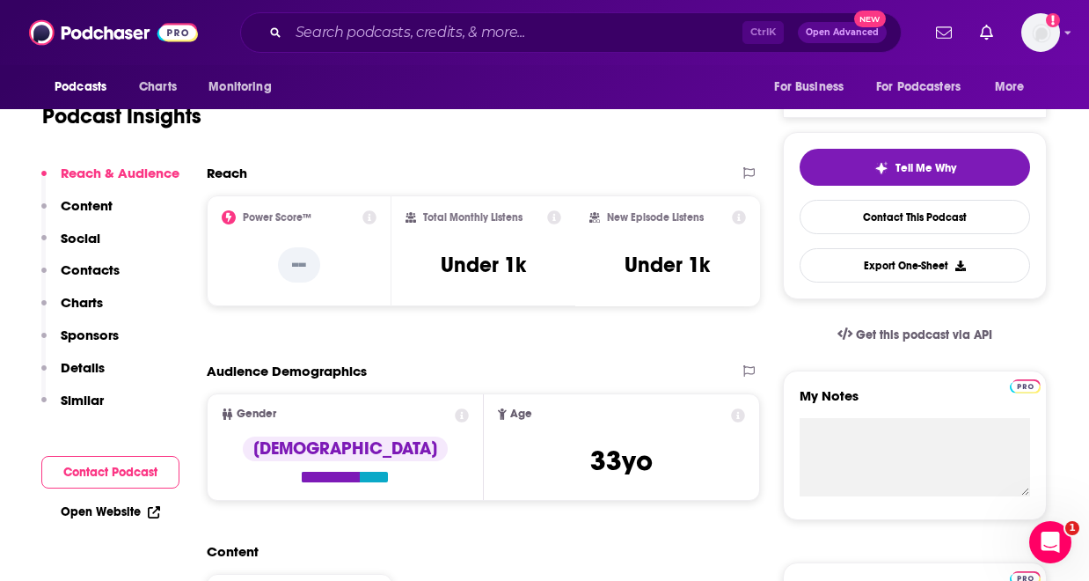
scroll to position [352, 0]
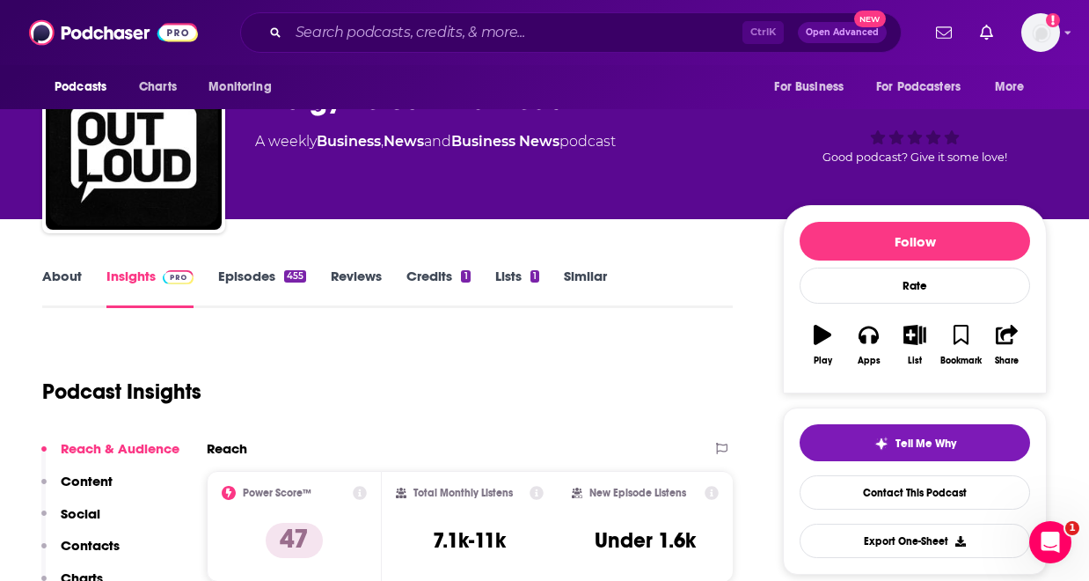
scroll to position [35, 0]
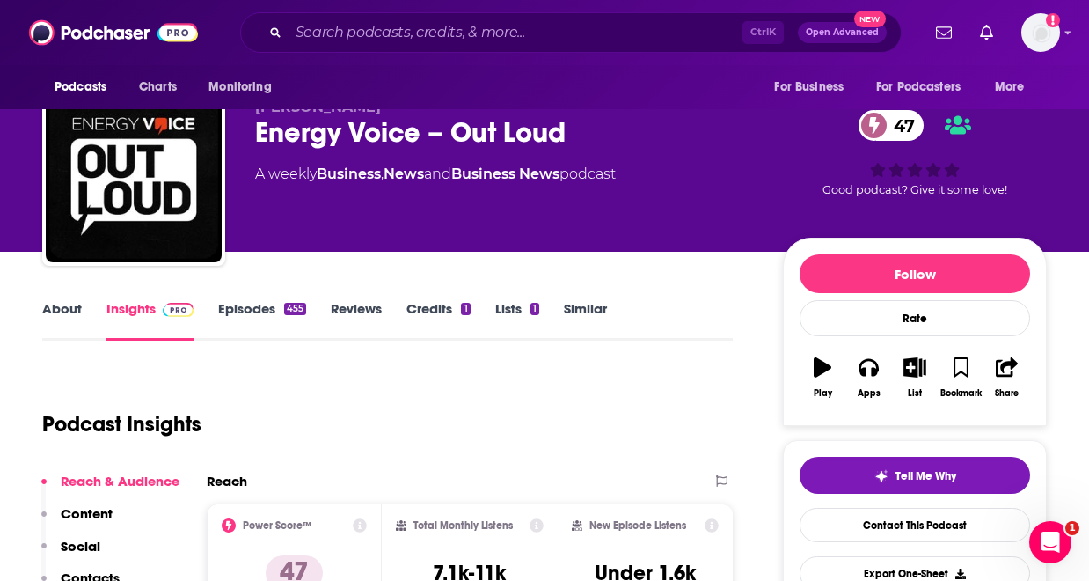
click at [266, 310] on link "Episodes 455" at bounding box center [262, 320] width 88 height 40
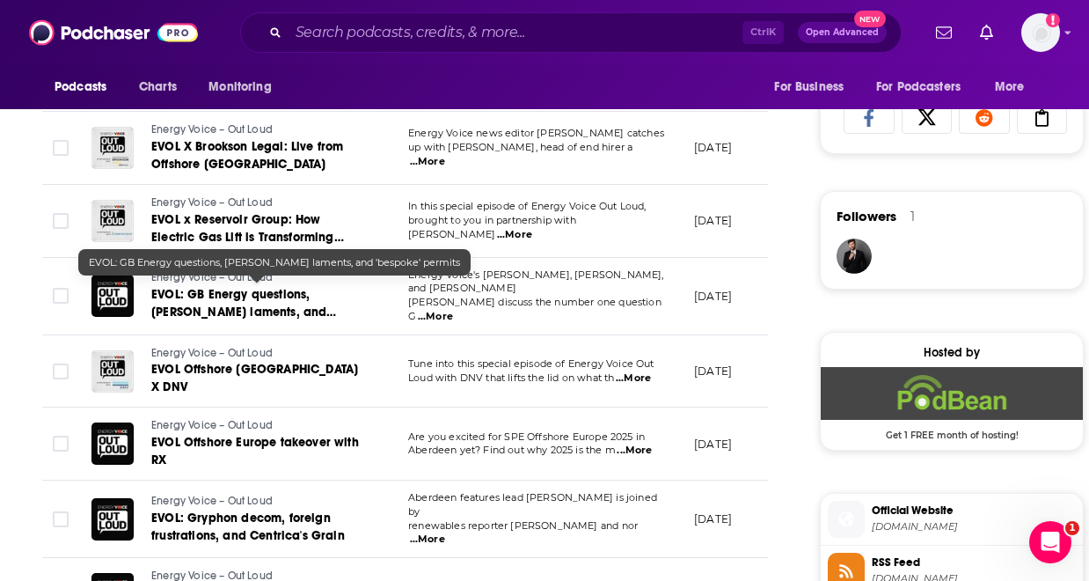
scroll to position [1267, 0]
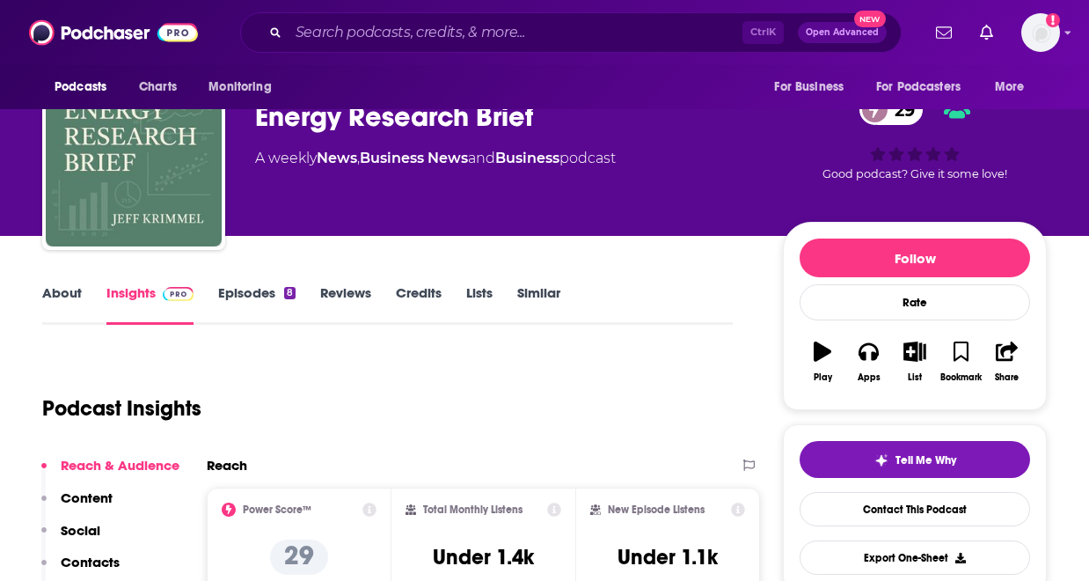
scroll to position [50, 0]
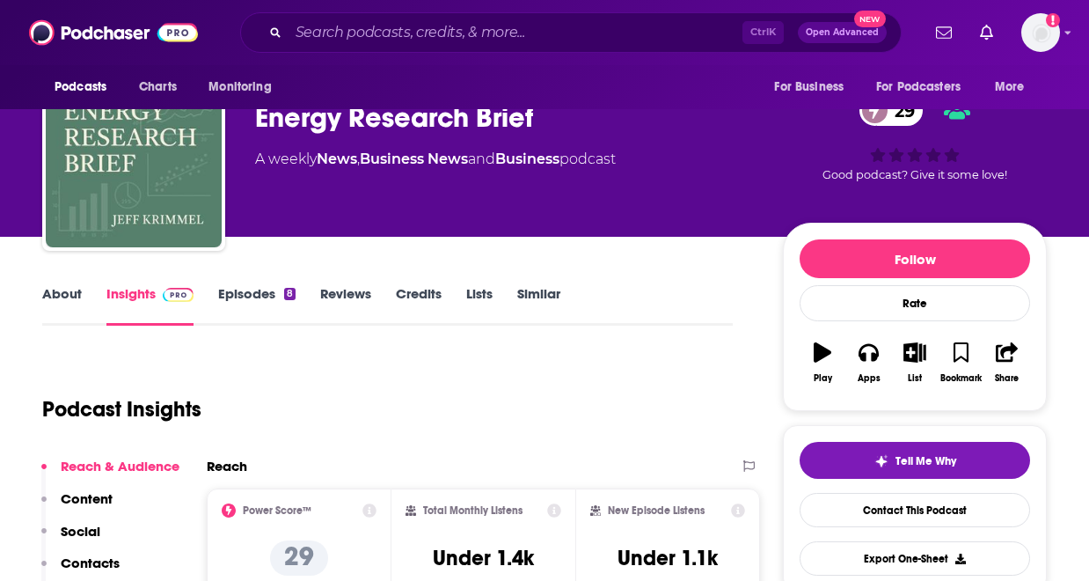
click at [246, 299] on link "Episodes 8" at bounding box center [256, 305] width 77 height 40
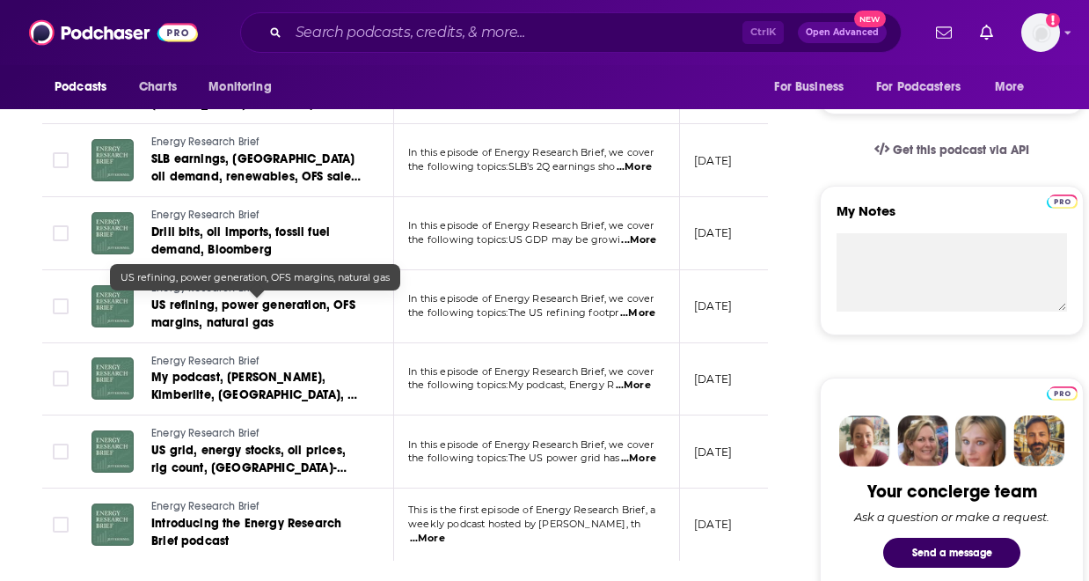
scroll to position [563, 0]
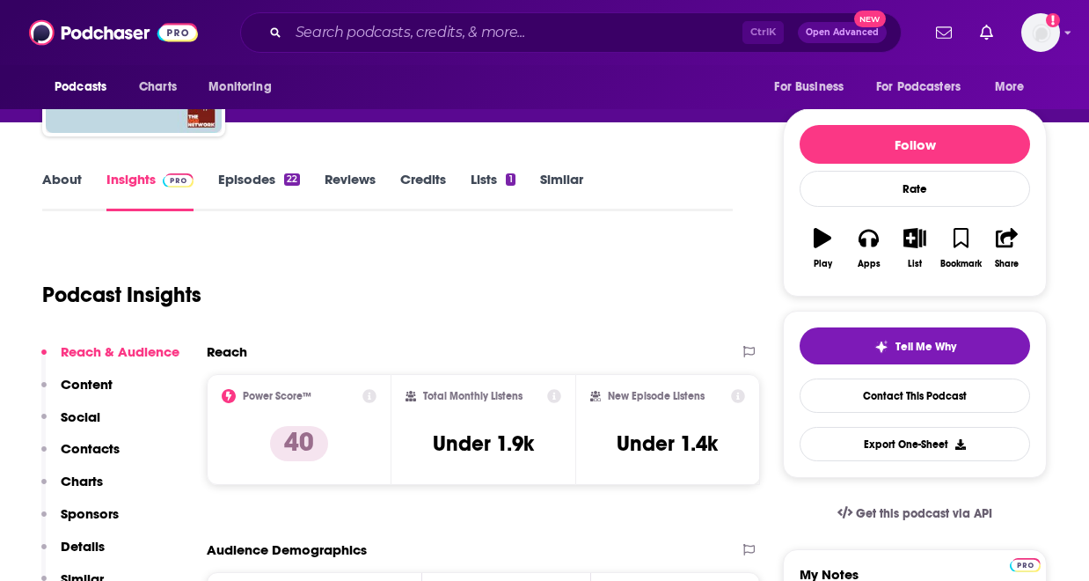
scroll to position [129, 0]
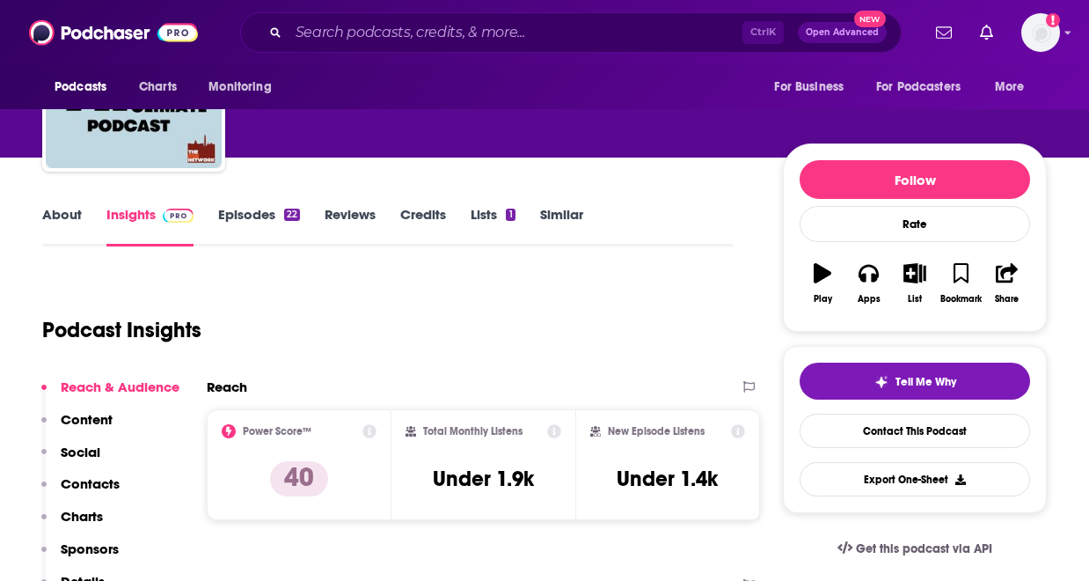
click at [246, 228] on link "Episodes 22" at bounding box center [259, 226] width 82 height 40
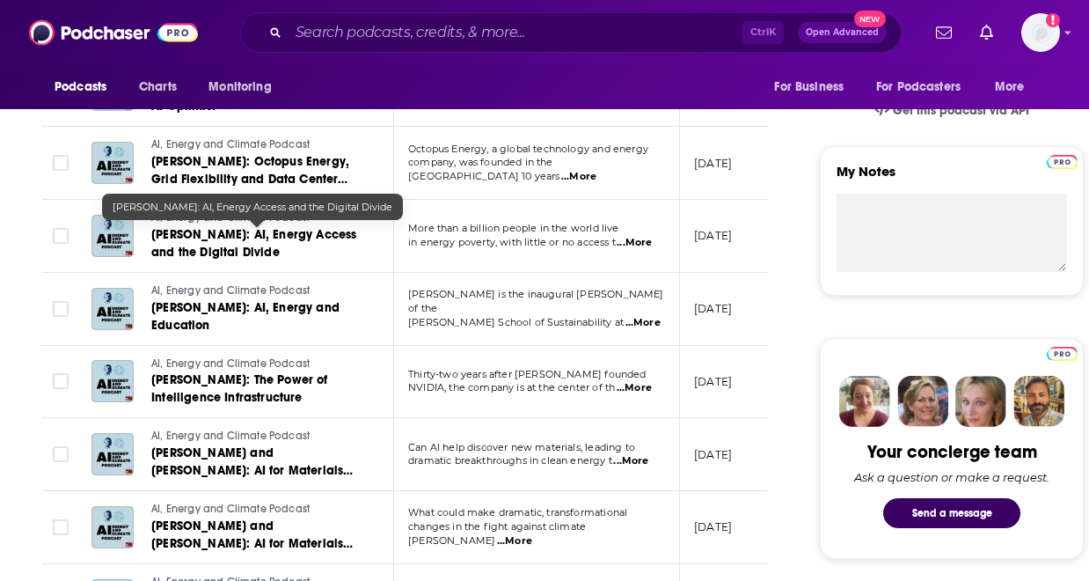
scroll to position [563, 0]
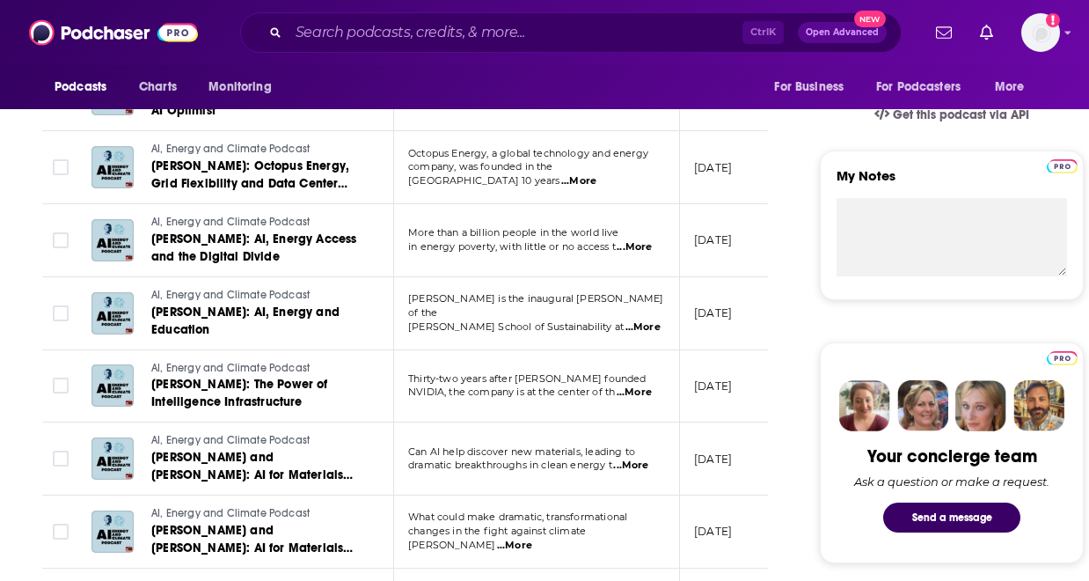
click at [596, 174] on span "...More" at bounding box center [578, 181] width 35 height 14
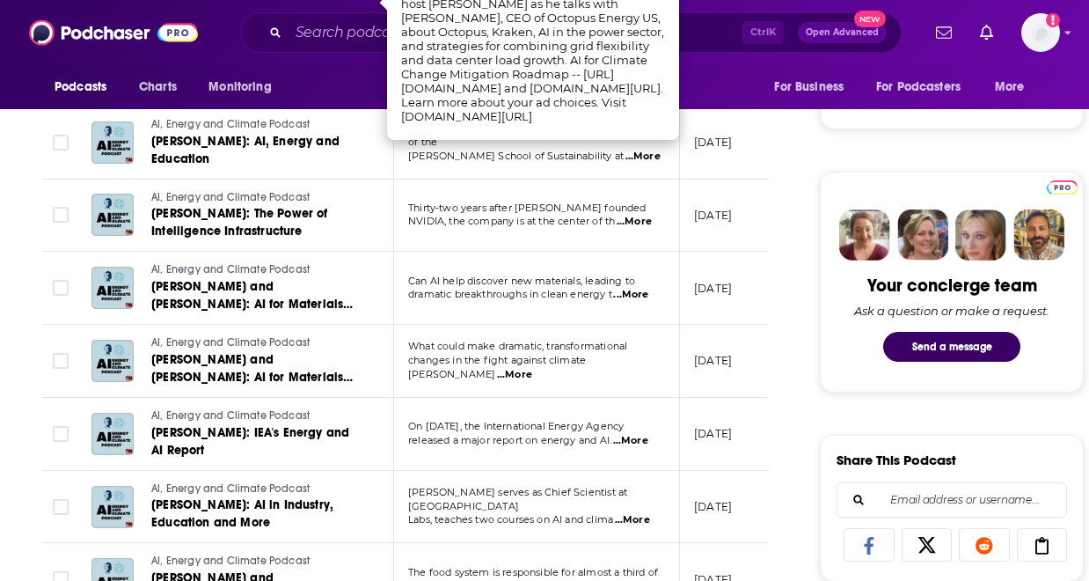
scroll to position [739, 0]
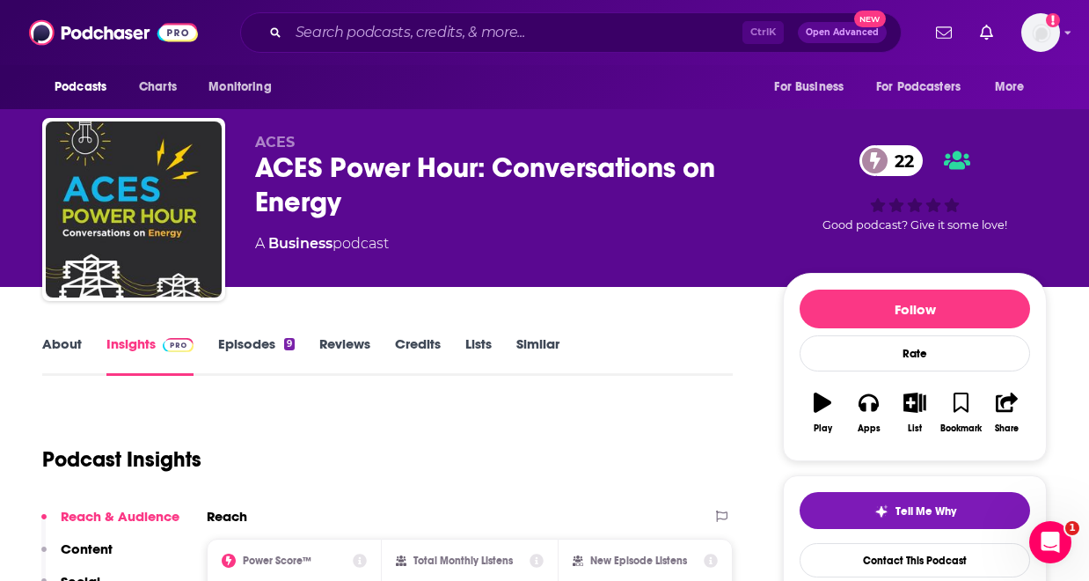
click at [245, 359] on link "Episodes 9" at bounding box center [256, 355] width 77 height 40
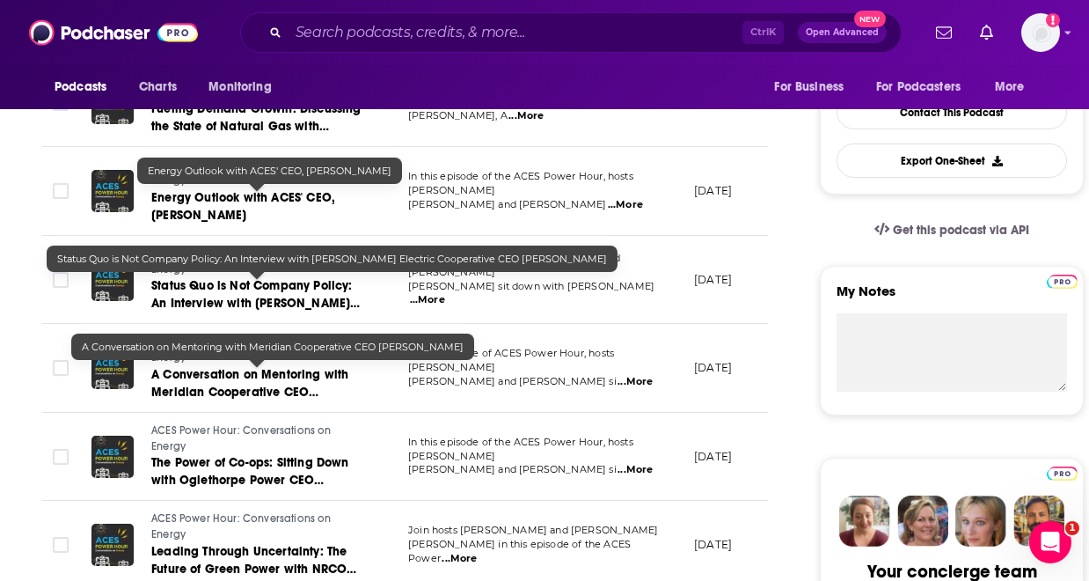
scroll to position [493, 0]
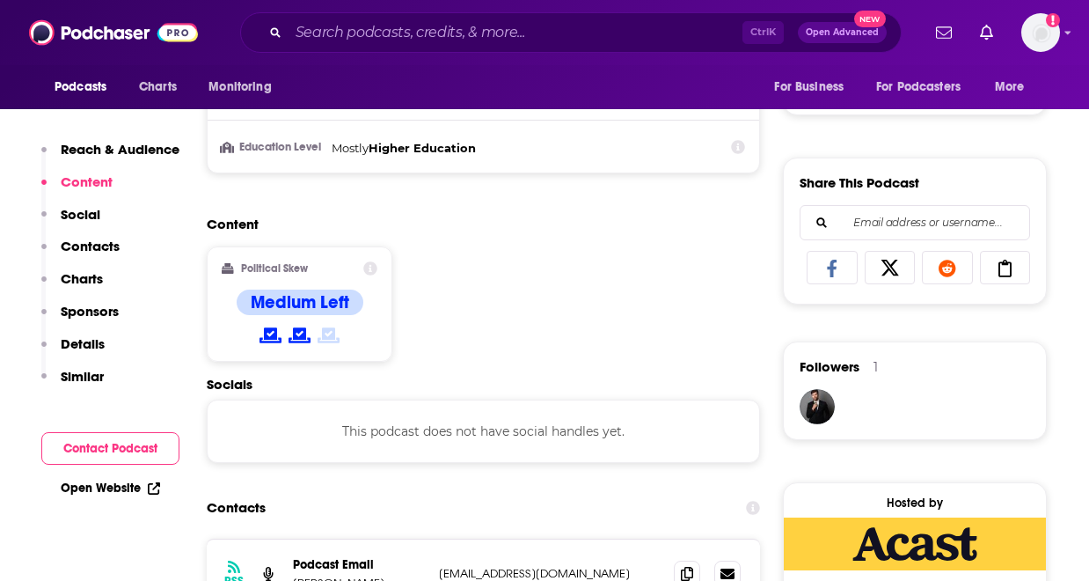
scroll to position [1008, 0]
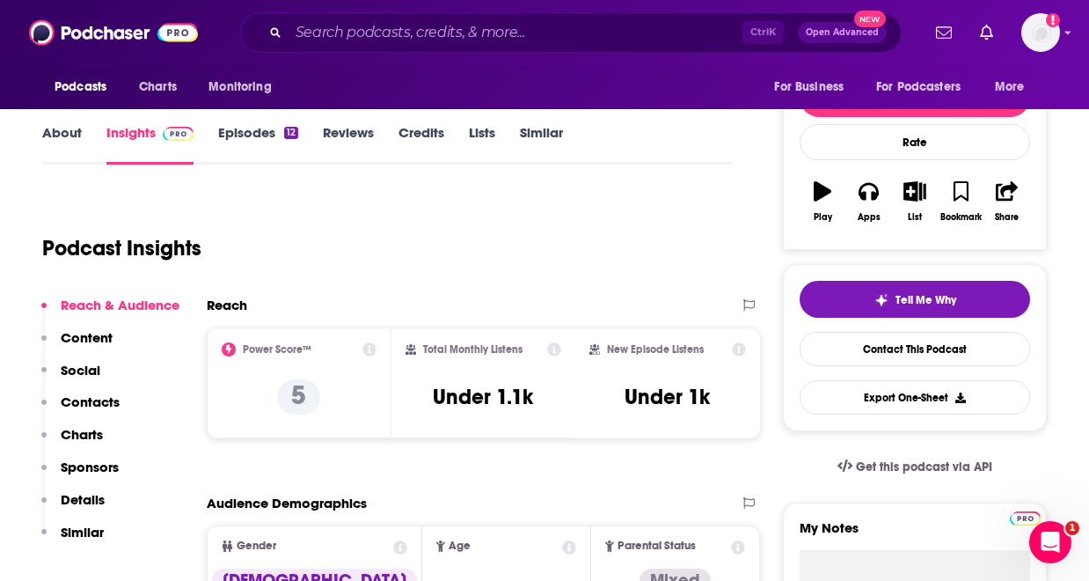
scroll to position [106, 0]
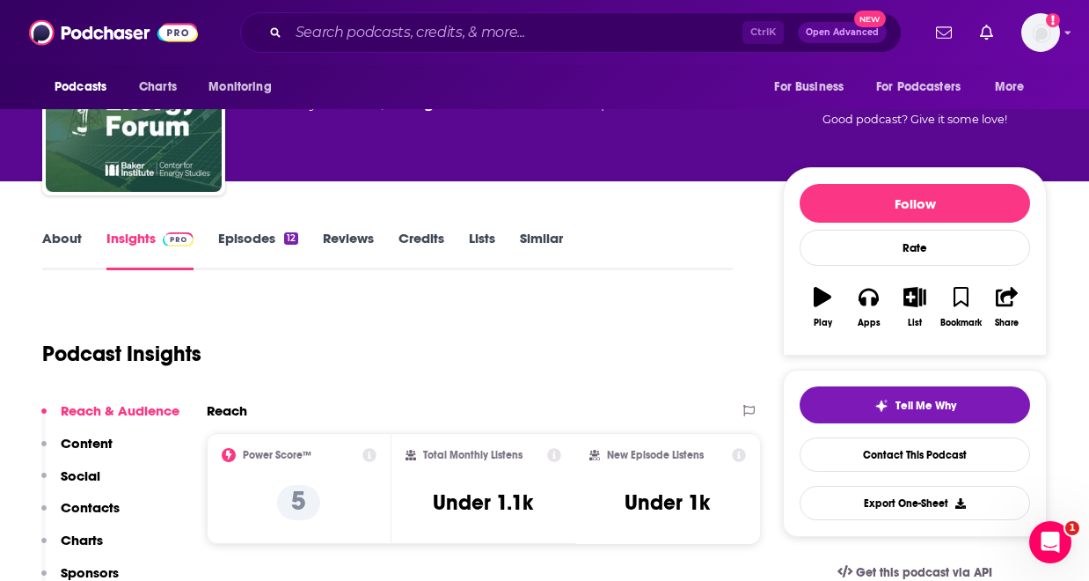
click at [287, 232] on div "12" at bounding box center [291, 238] width 14 height 12
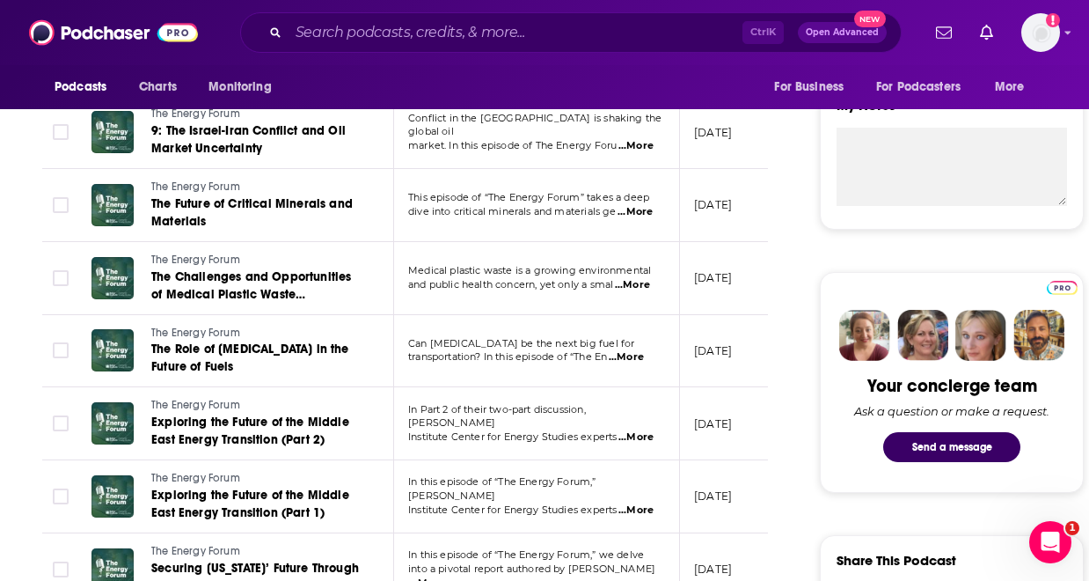
scroll to position [669, 0]
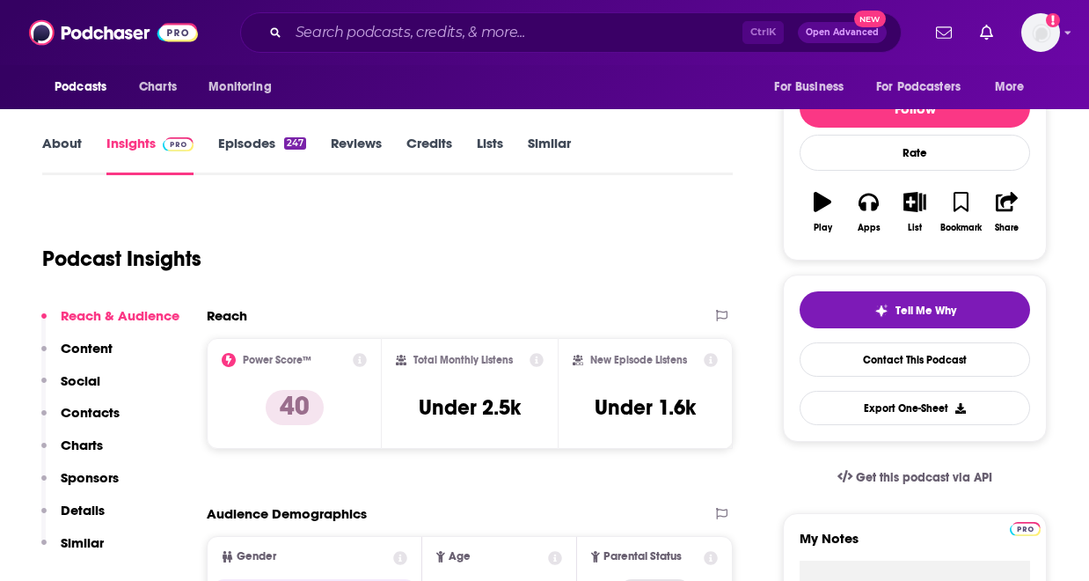
scroll to position [176, 0]
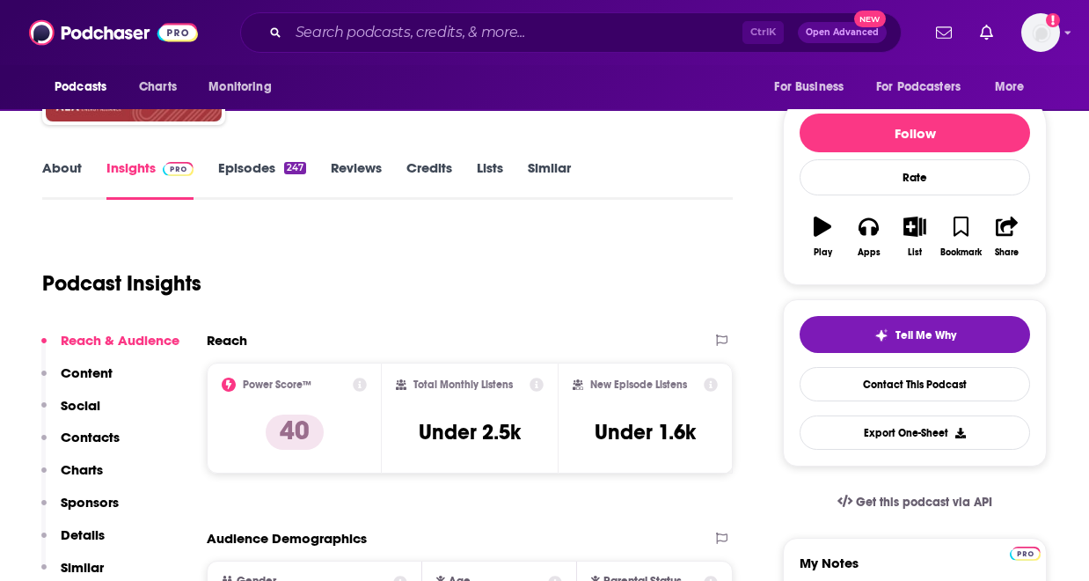
click at [274, 177] on link "Episodes 247" at bounding box center [262, 179] width 88 height 40
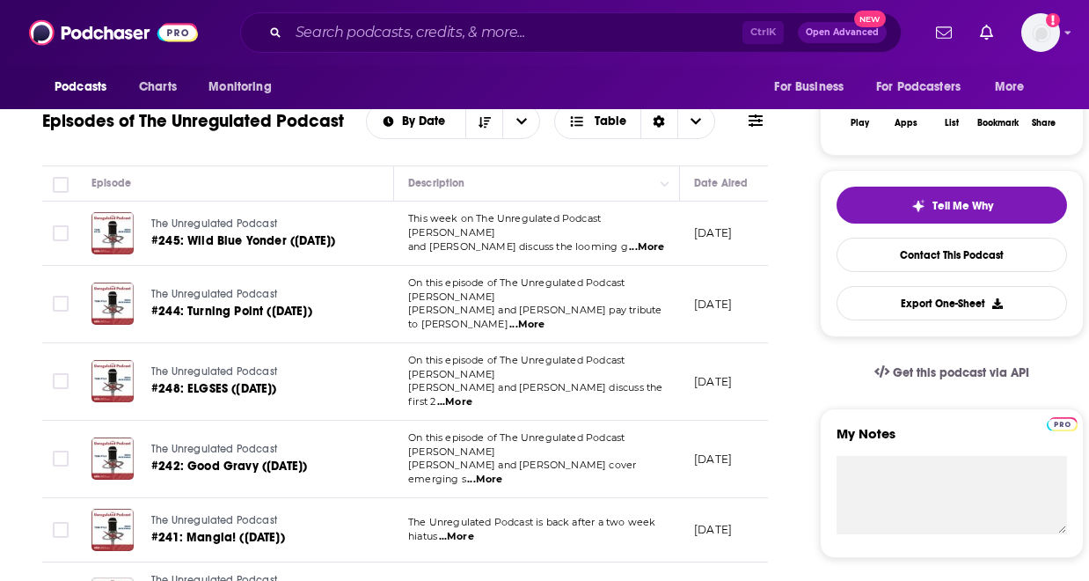
scroll to position [317, 0]
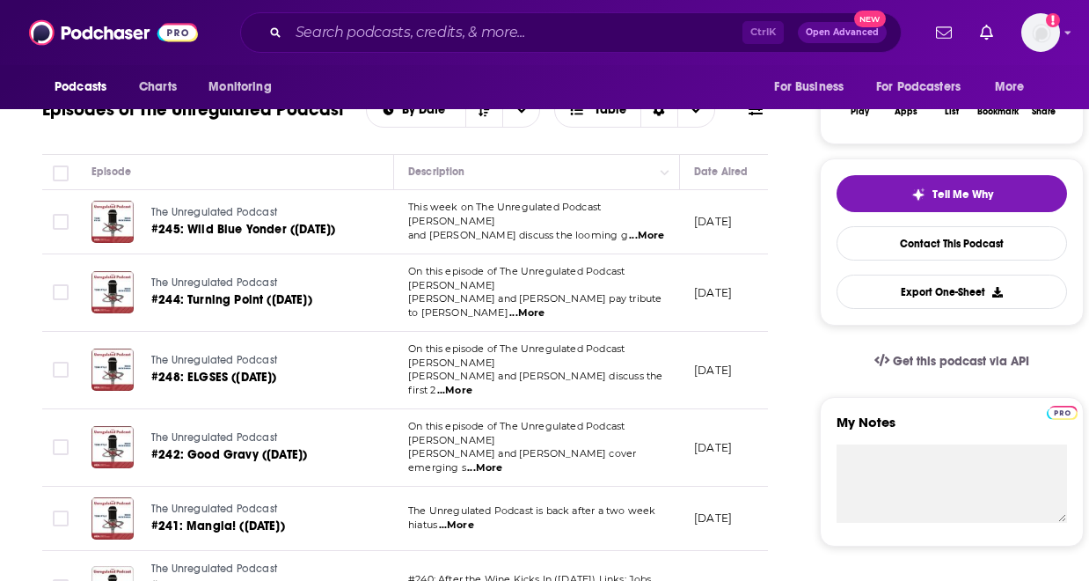
click at [643, 229] on span "...More" at bounding box center [646, 236] width 35 height 14
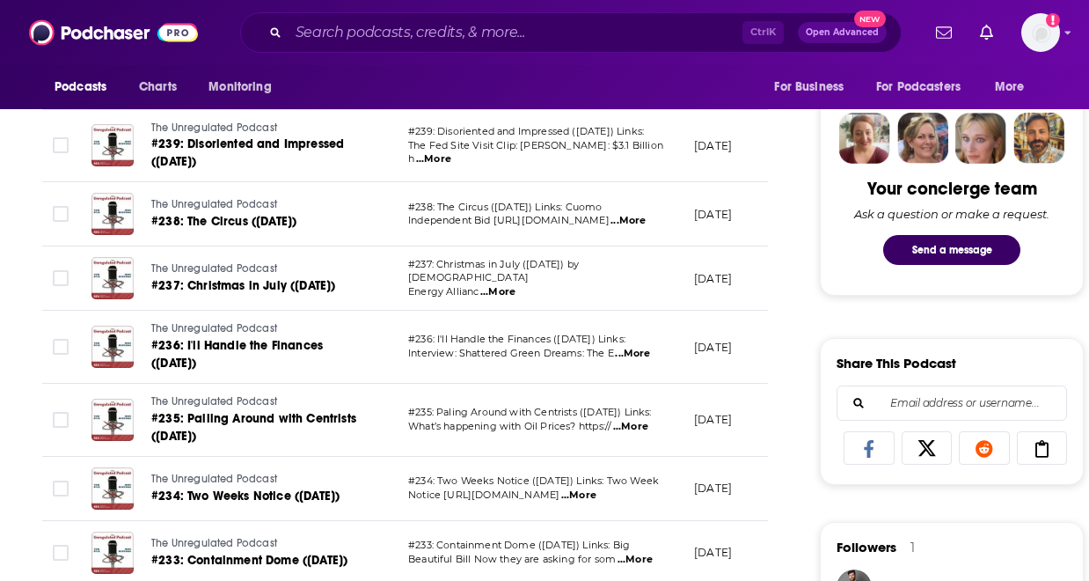
scroll to position [844, 0]
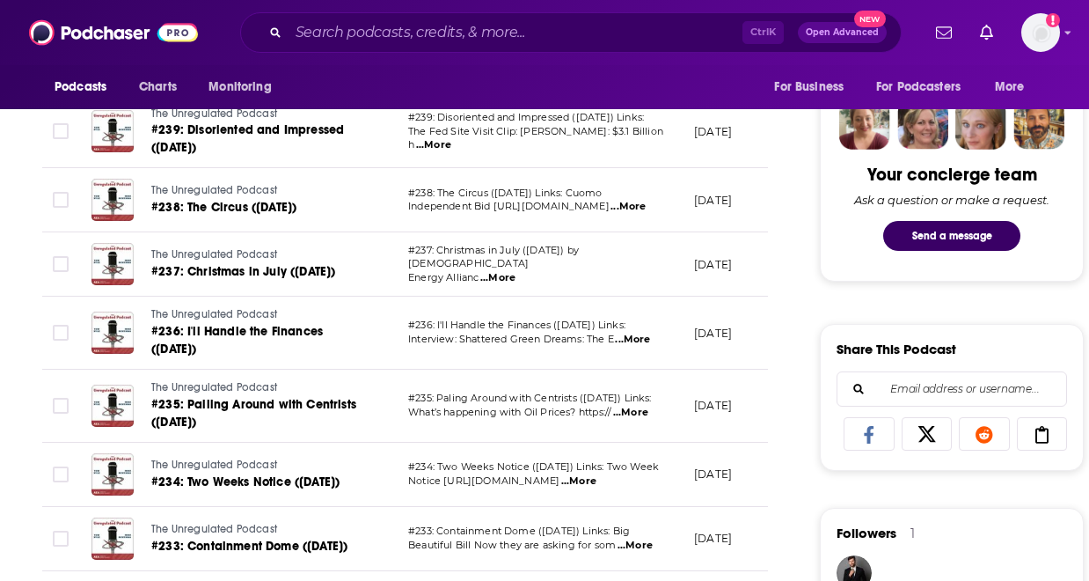
click at [639, 406] on span "...More" at bounding box center [630, 413] width 35 height 14
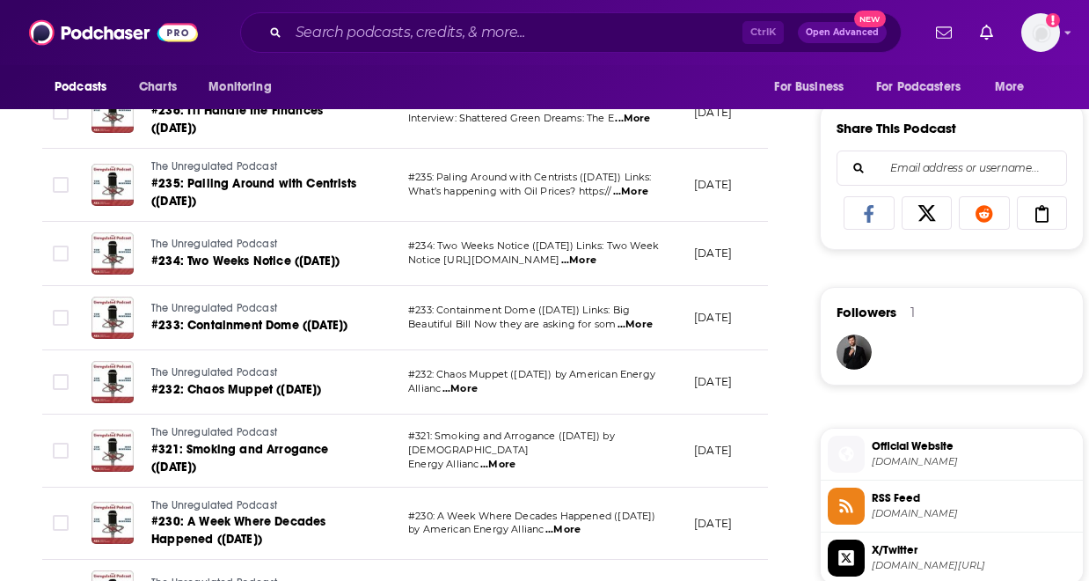
scroll to position [1091, 0]
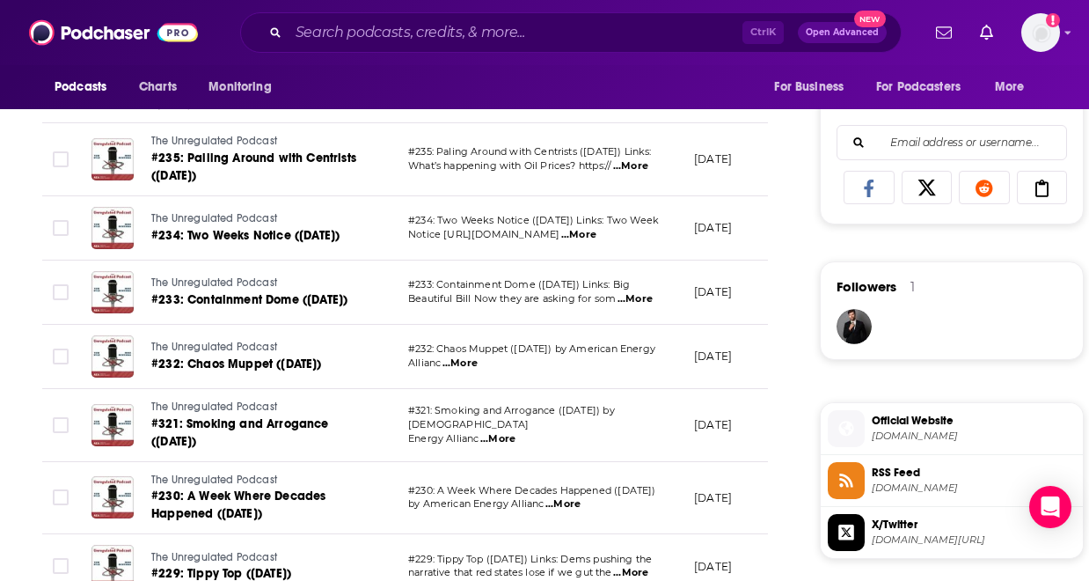
click at [498, 432] on span "...More" at bounding box center [497, 439] width 35 height 14
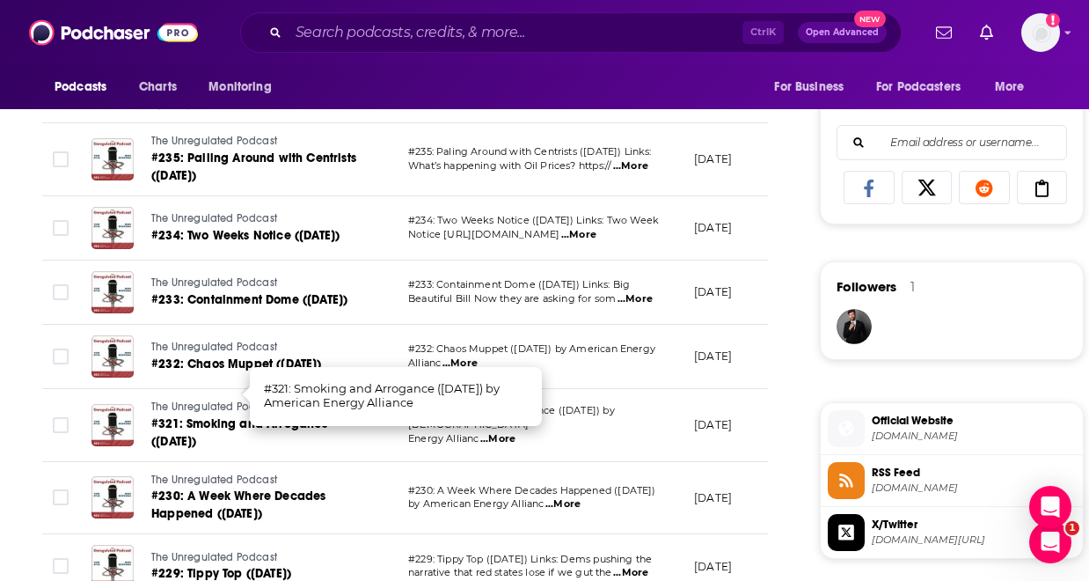
scroll to position [0, 0]
click at [457, 356] on span "...More" at bounding box center [459, 363] width 35 height 14
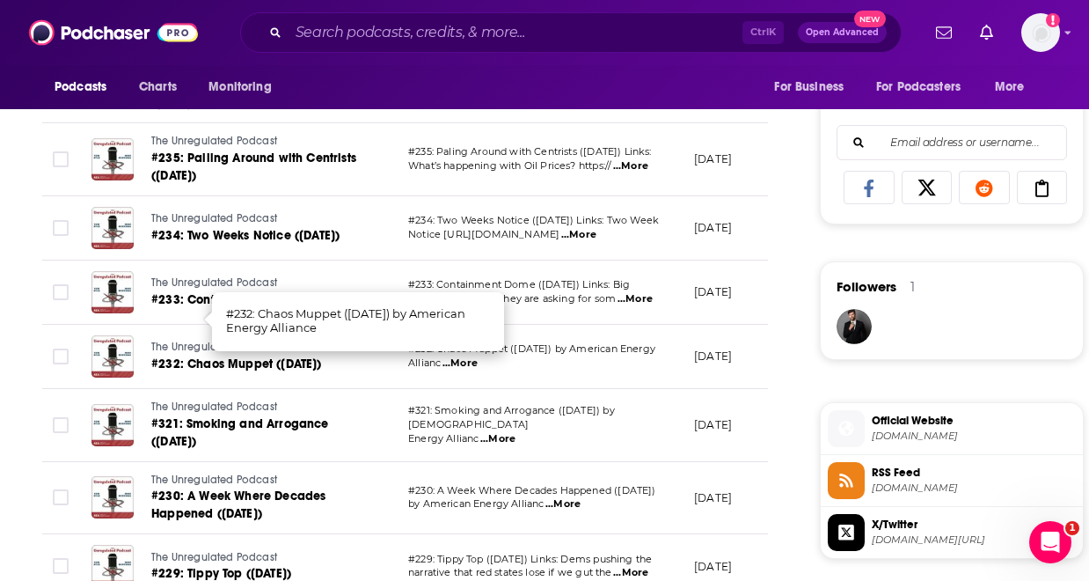
click at [640, 292] on span "...More" at bounding box center [635, 299] width 35 height 14
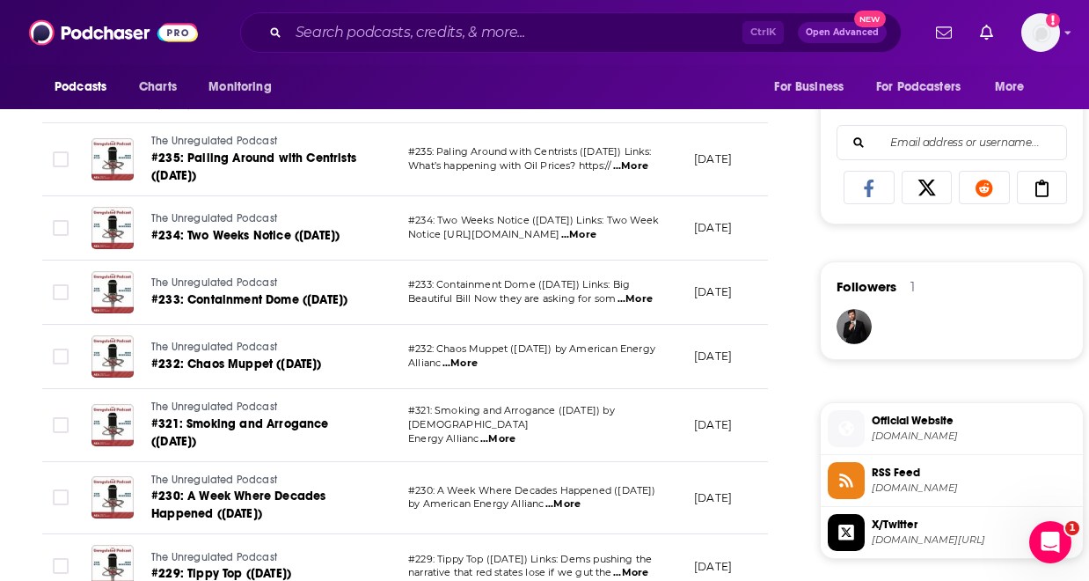
click at [793, 297] on div "About Insights Episodes 247 Reviews Credits Lists Similar Episodes of The Unreg…" at bounding box center [417, 396] width 806 height 2309
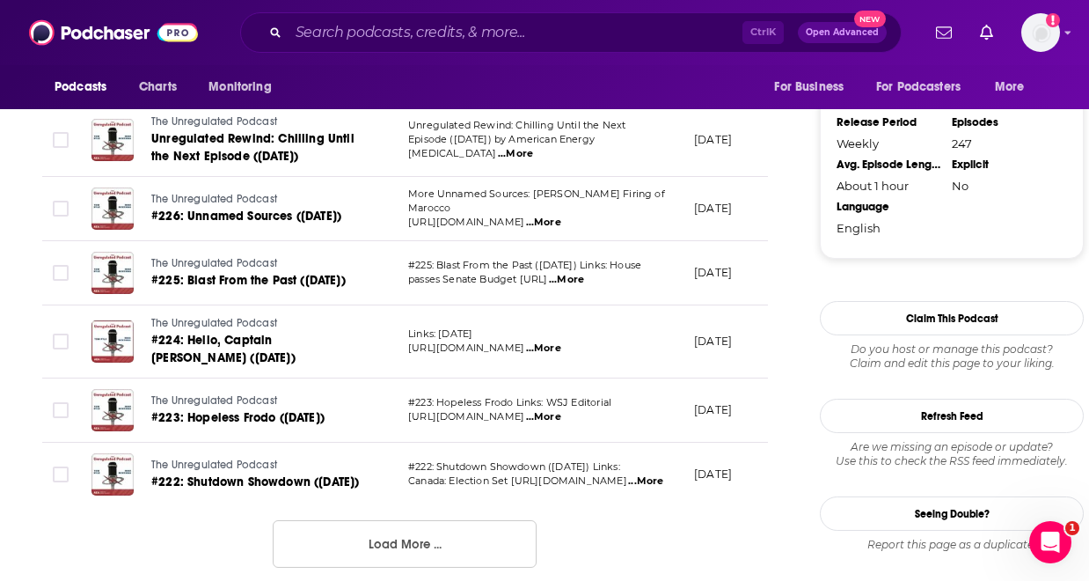
scroll to position [1724, 0]
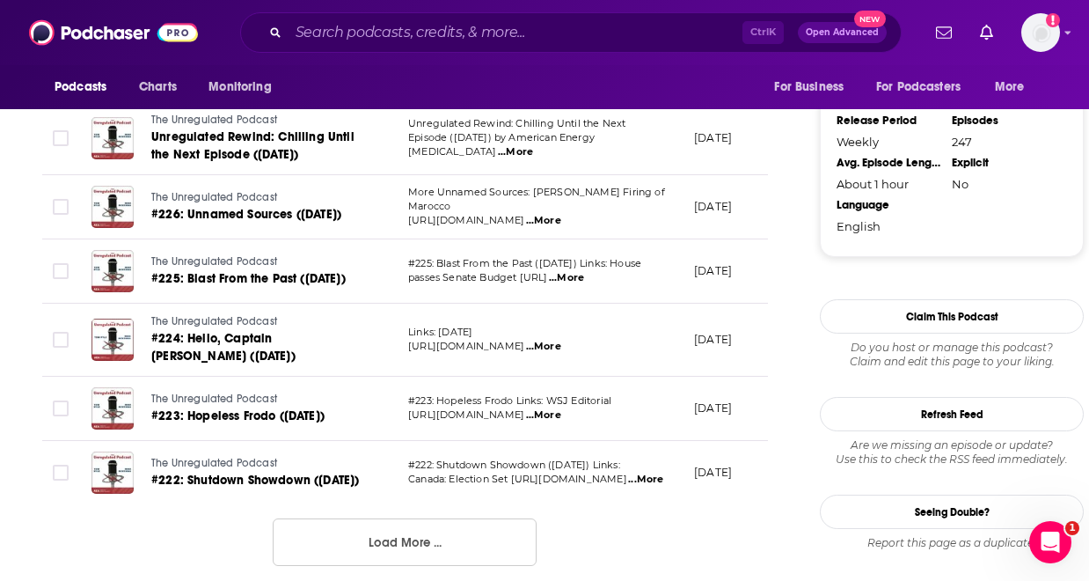
click at [561, 408] on span "...More" at bounding box center [543, 415] width 35 height 14
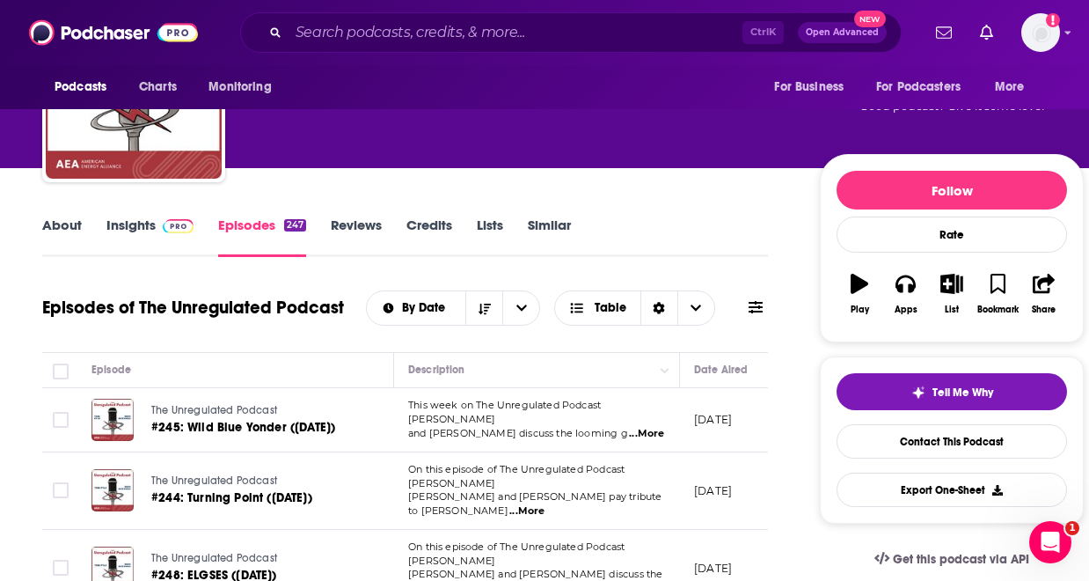
scroll to position [0, 0]
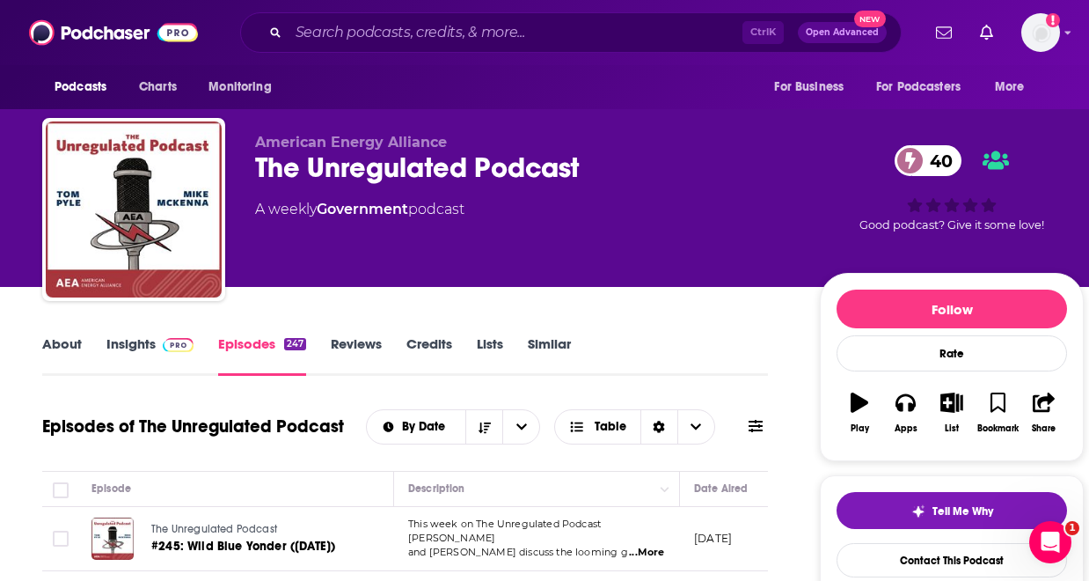
click at [132, 351] on link "Insights" at bounding box center [149, 355] width 87 height 40
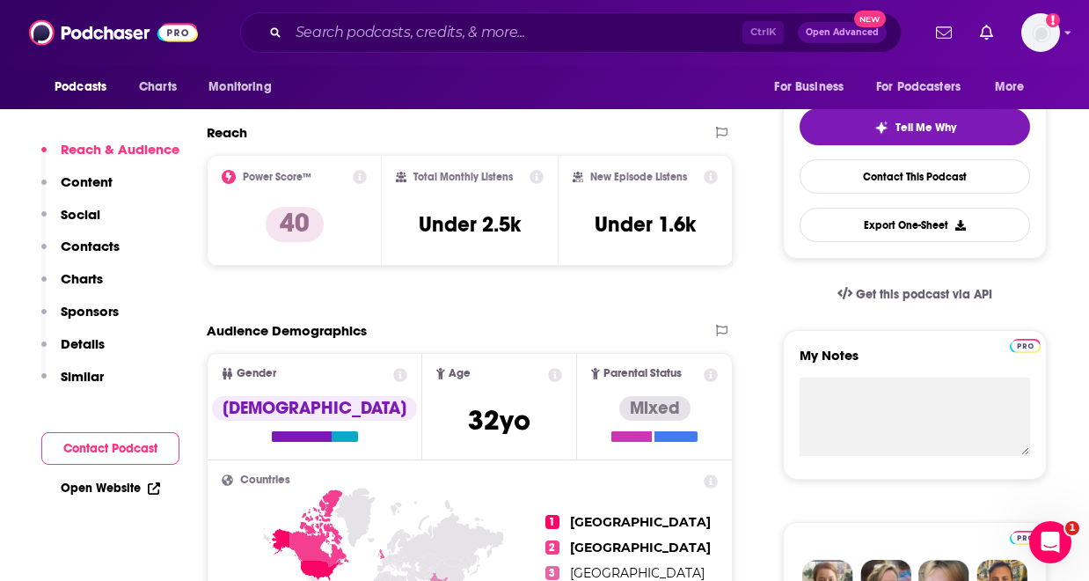
scroll to position [387, 0]
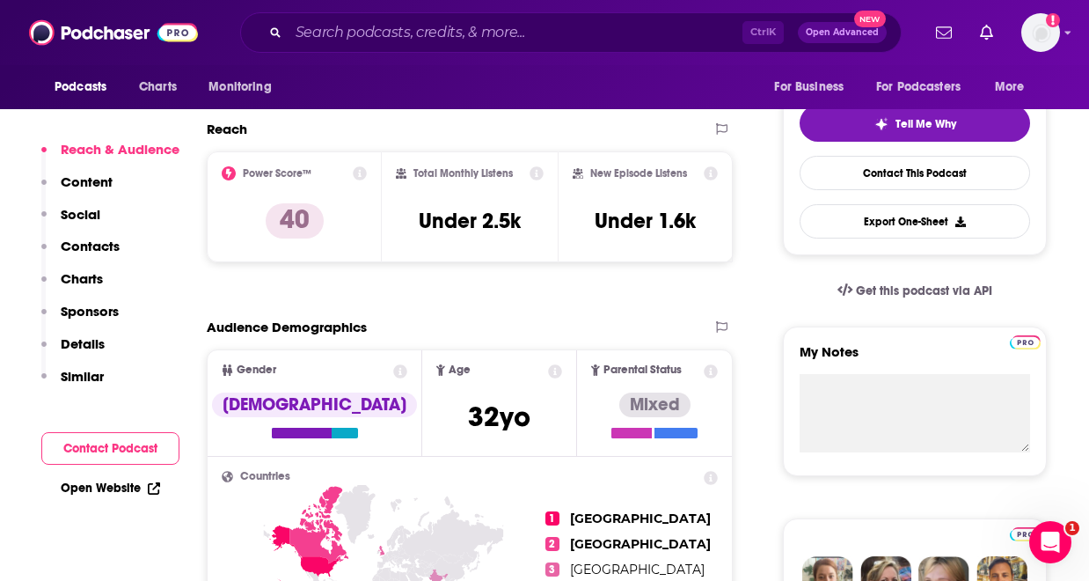
click at [95, 254] on p "Contacts" at bounding box center [90, 246] width 59 height 17
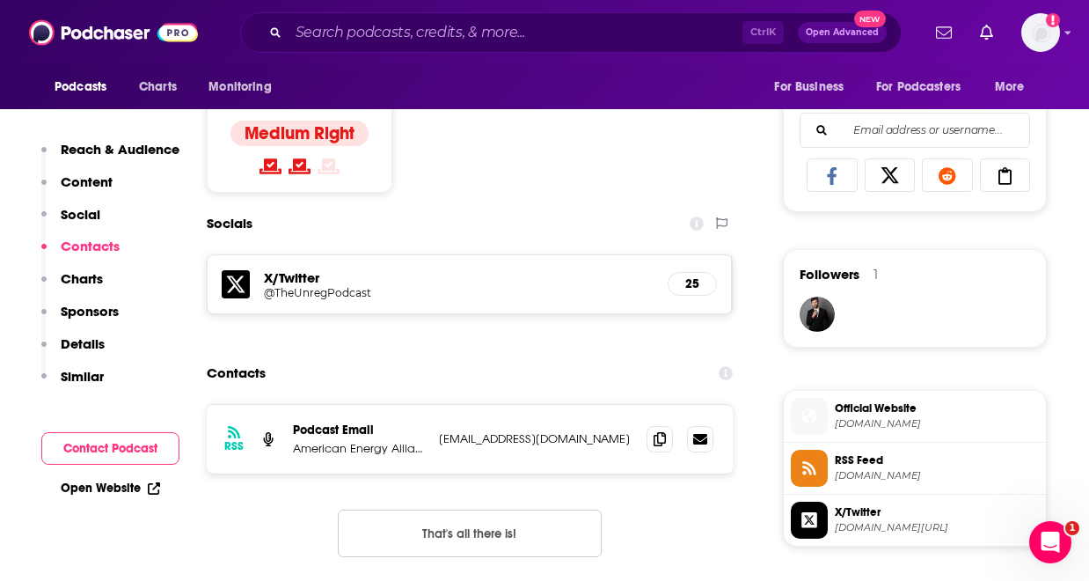
scroll to position [1215, 0]
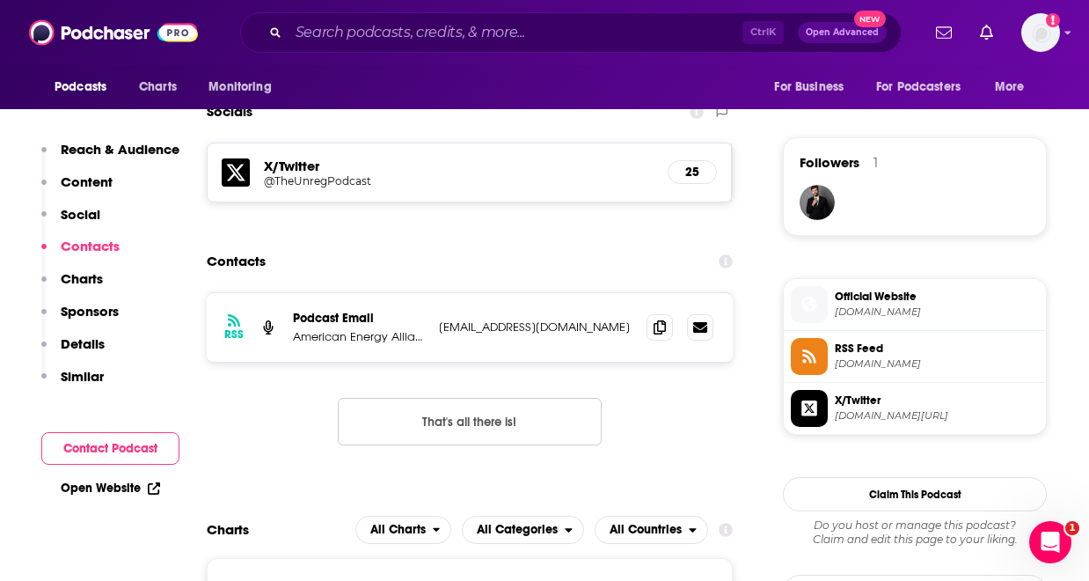
click at [85, 221] on p "Social" at bounding box center [81, 214] width 40 height 17
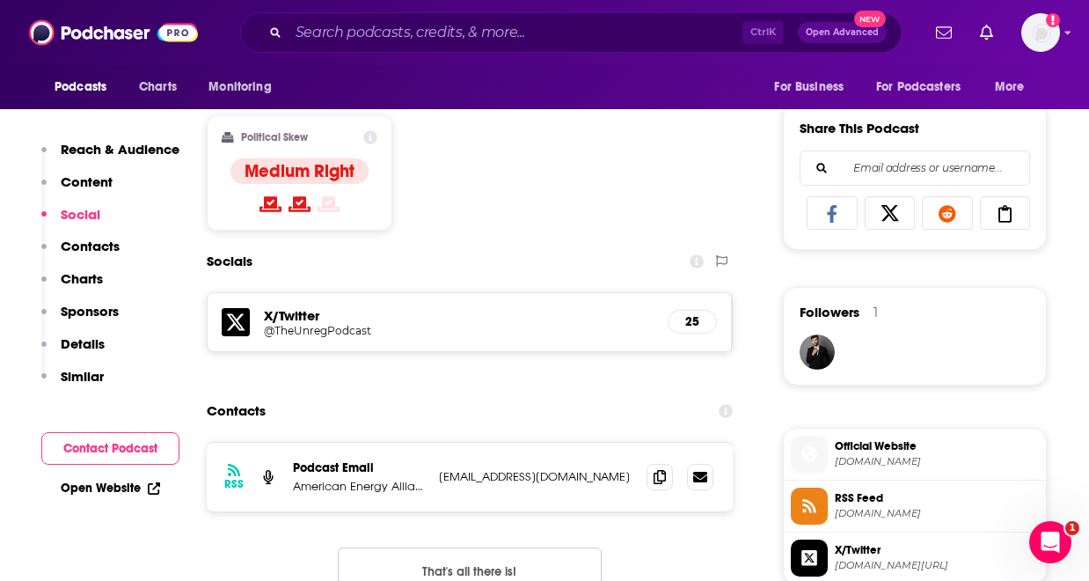
click at [78, 198] on button "Content" at bounding box center [76, 189] width 71 height 33
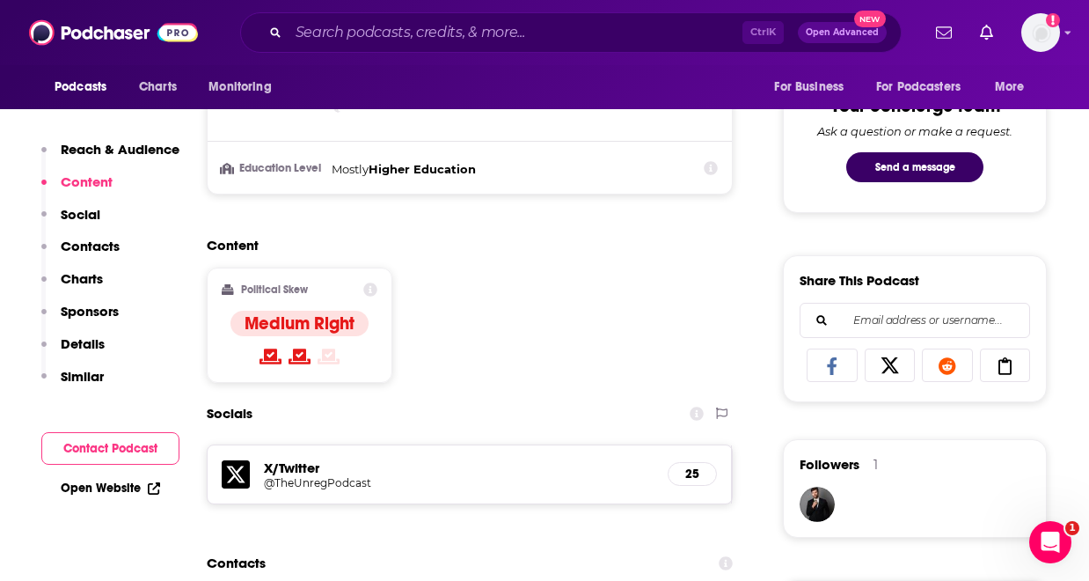
scroll to position [905, 0]
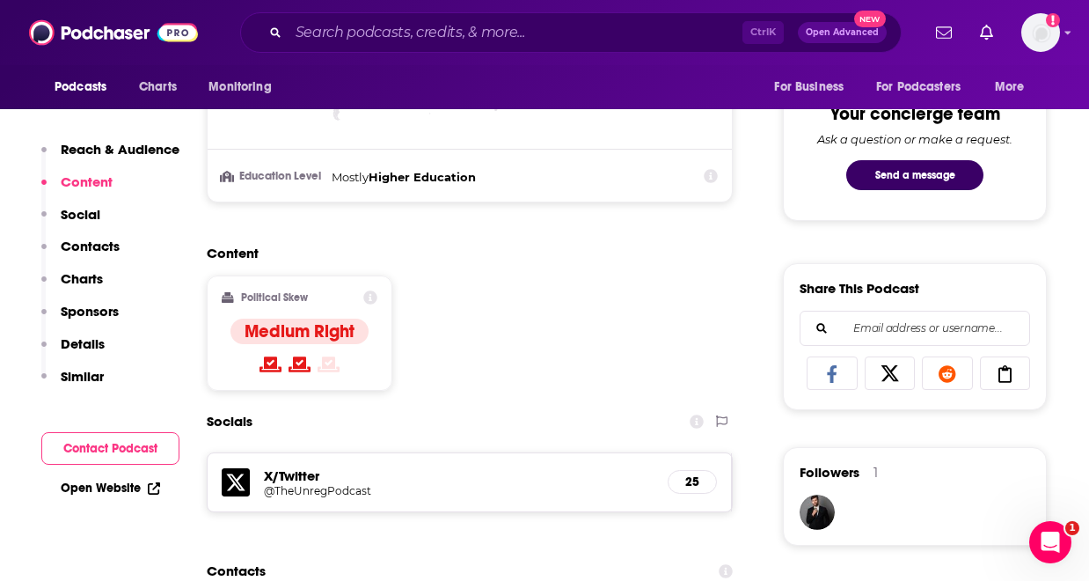
click at [246, 482] on icon at bounding box center [236, 482] width 28 height 28
